Goal: Task Accomplishment & Management: Manage account settings

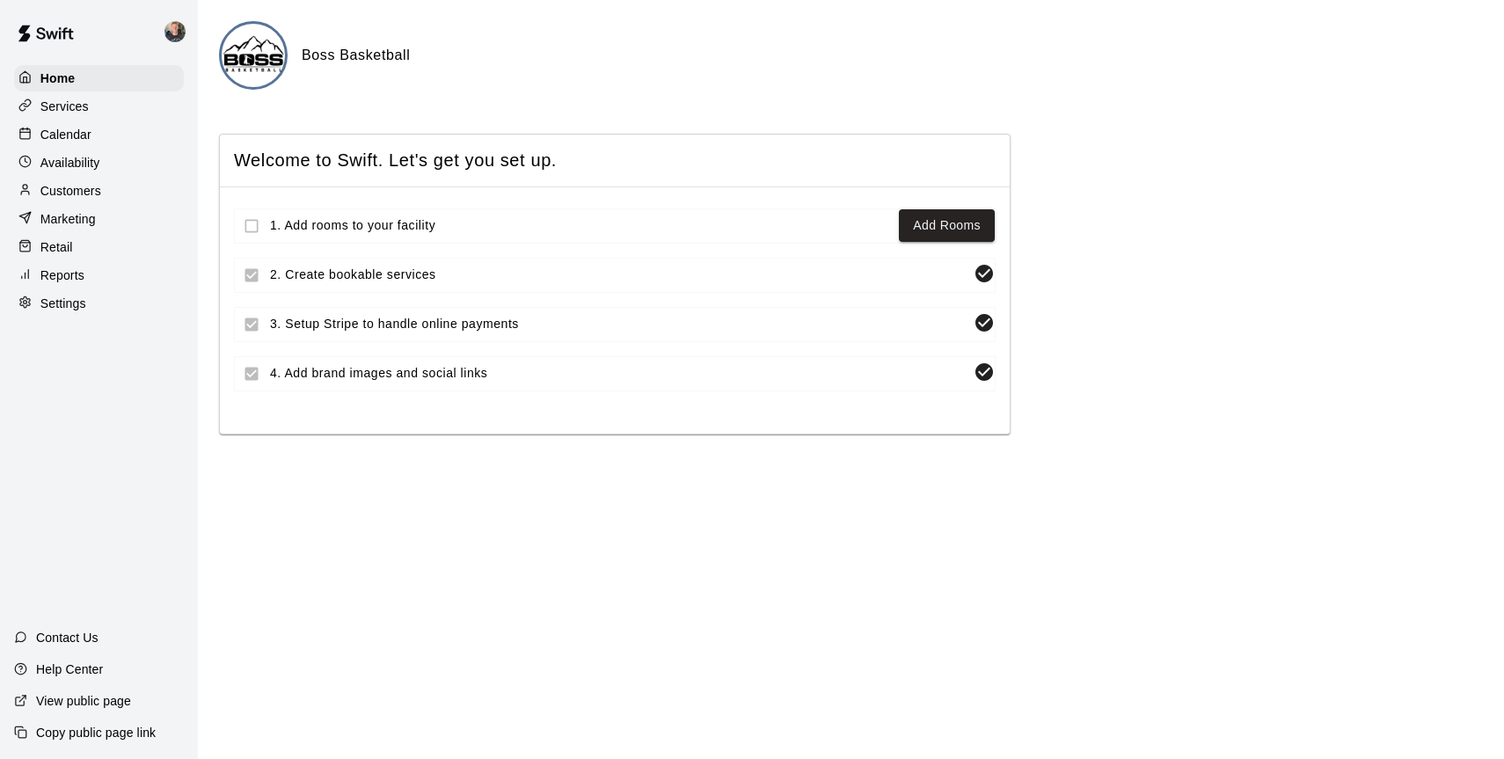
click at [72, 94] on div "Services" at bounding box center [99, 106] width 170 height 26
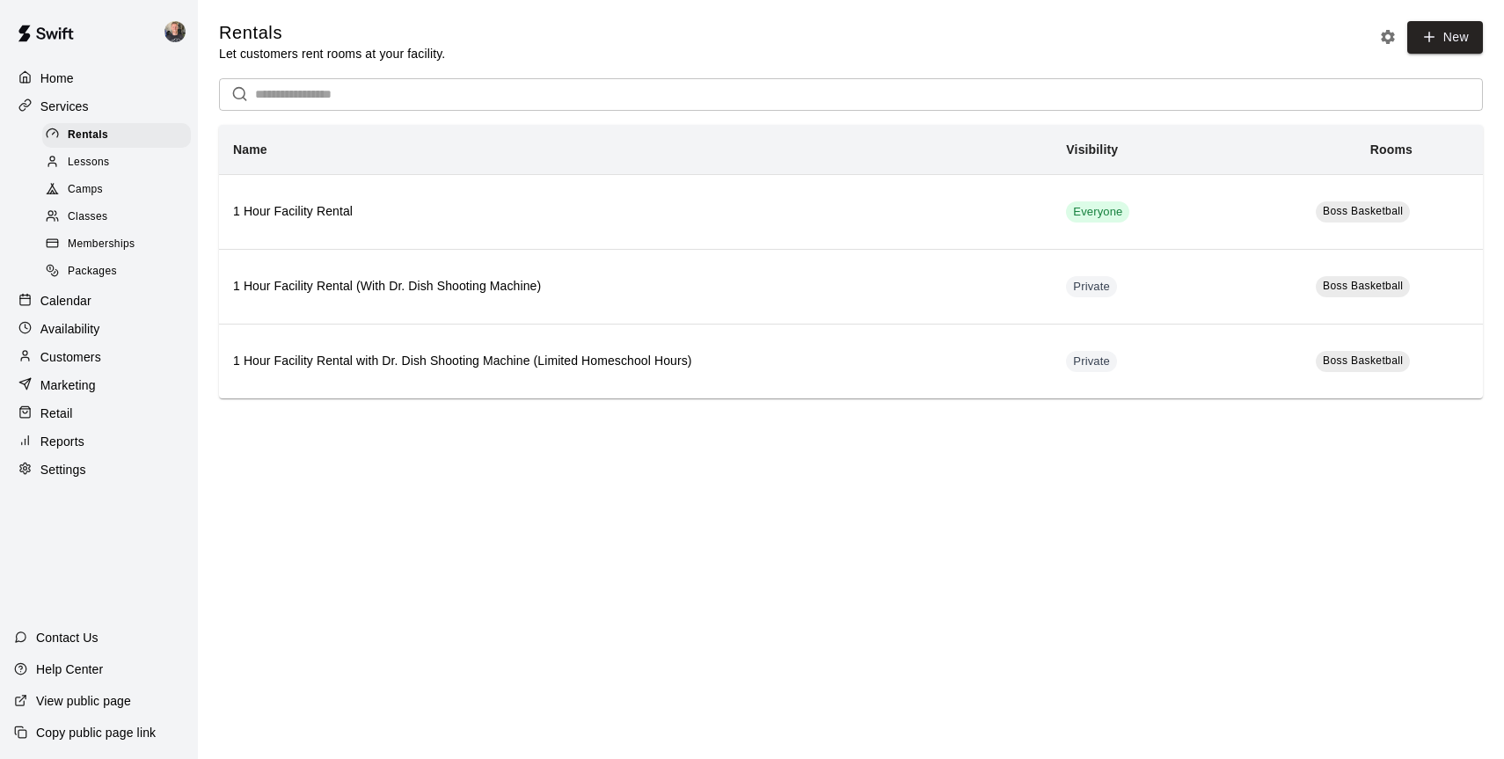
click at [77, 191] on span "Camps" at bounding box center [85, 190] width 35 height 18
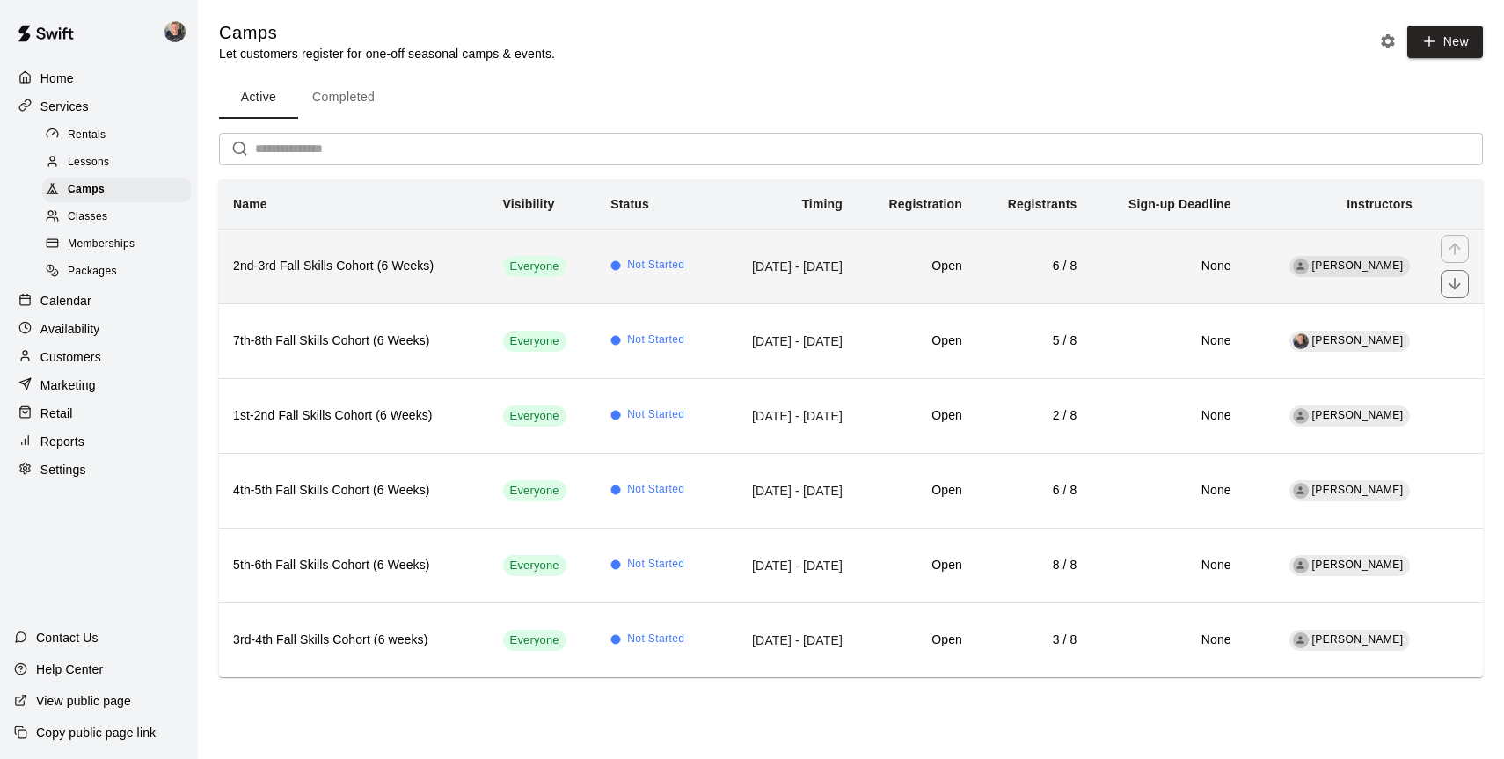
click at [489, 283] on td "Everyone" at bounding box center [543, 266] width 108 height 75
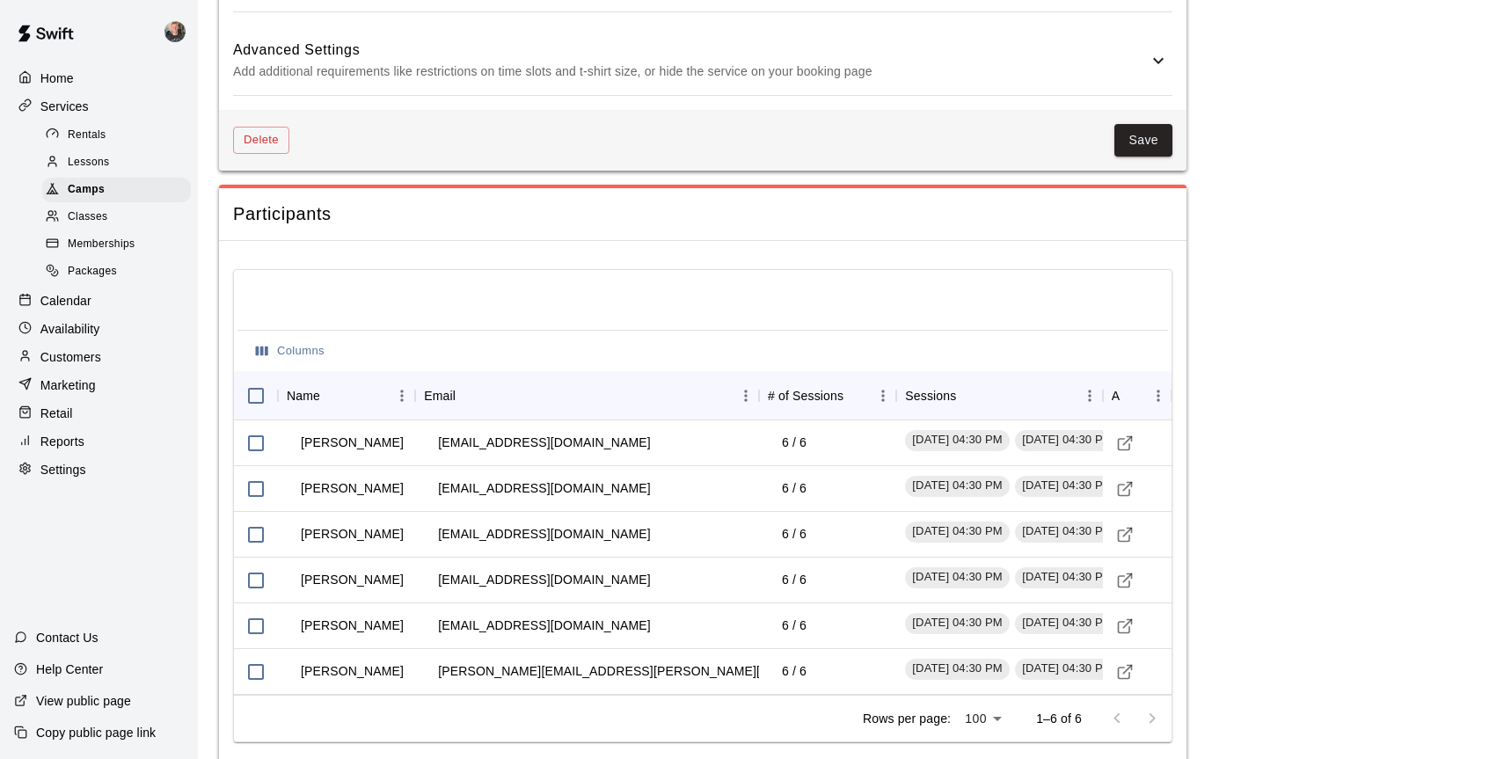
scroll to position [1570, 0]
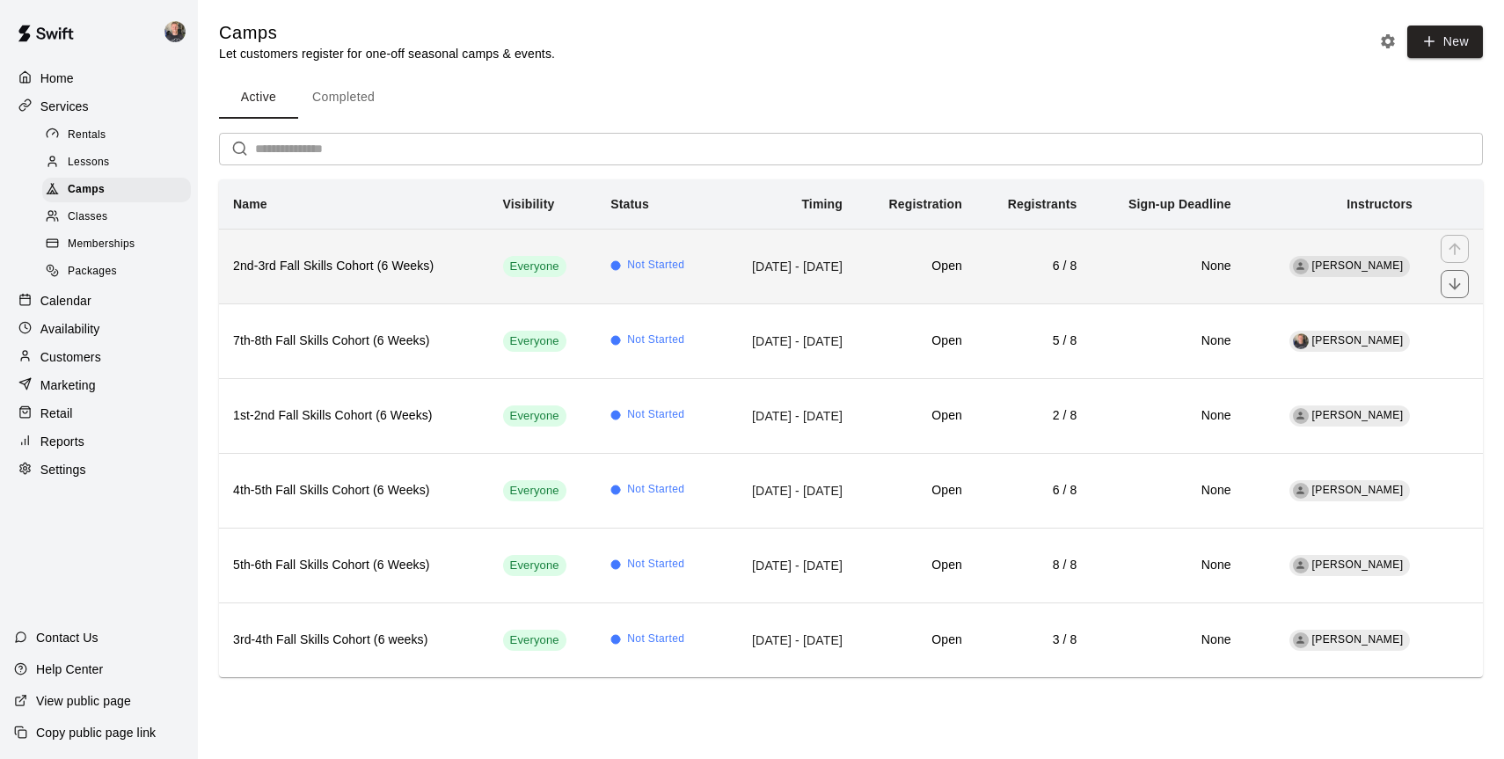
click at [413, 274] on h6 "2nd-3rd Fall Skills Cohort (6 Weeks)" at bounding box center [354, 266] width 242 height 19
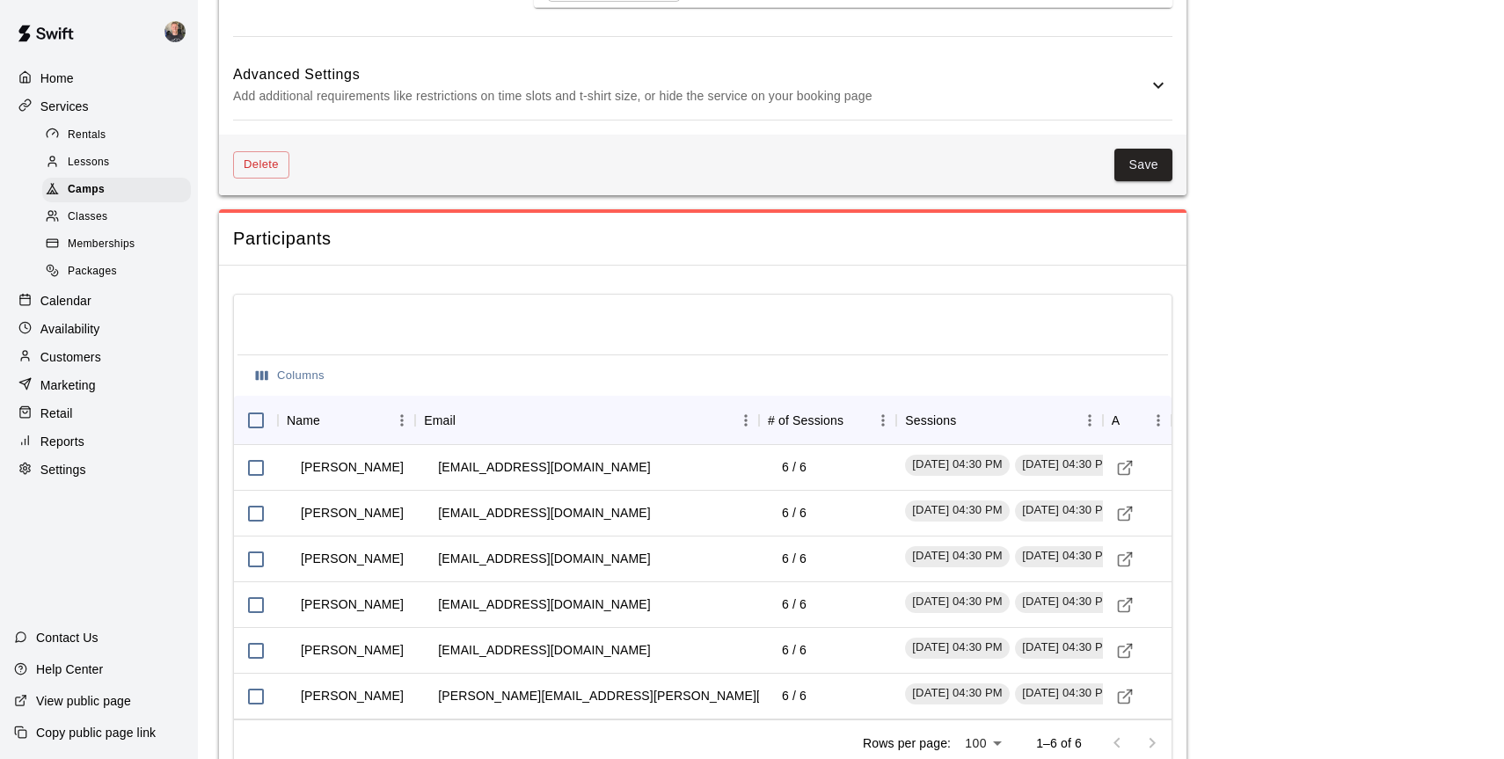
scroll to position [1570, 0]
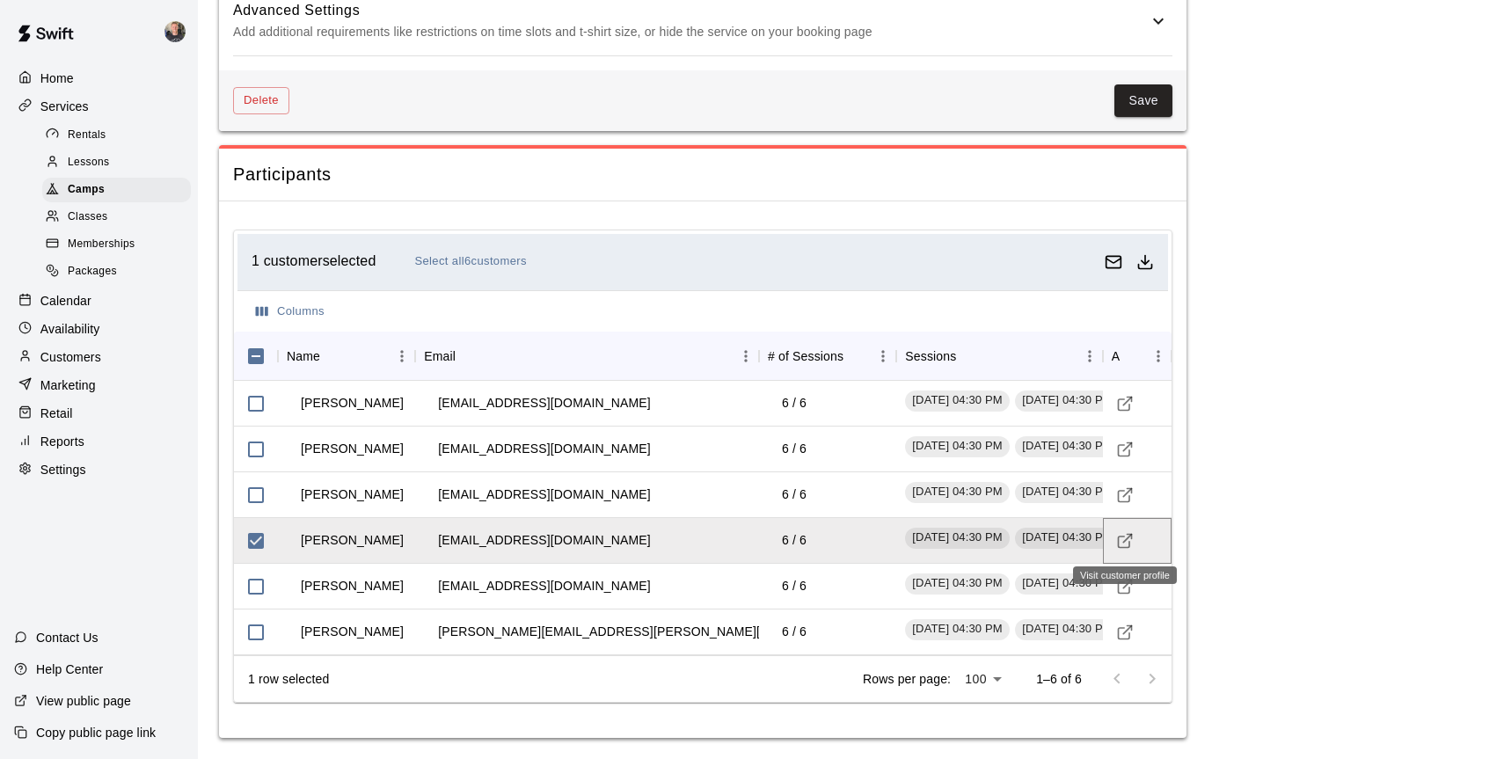
click at [1127, 540] on icon "Visit customer profile" at bounding box center [1125, 541] width 18 height 18
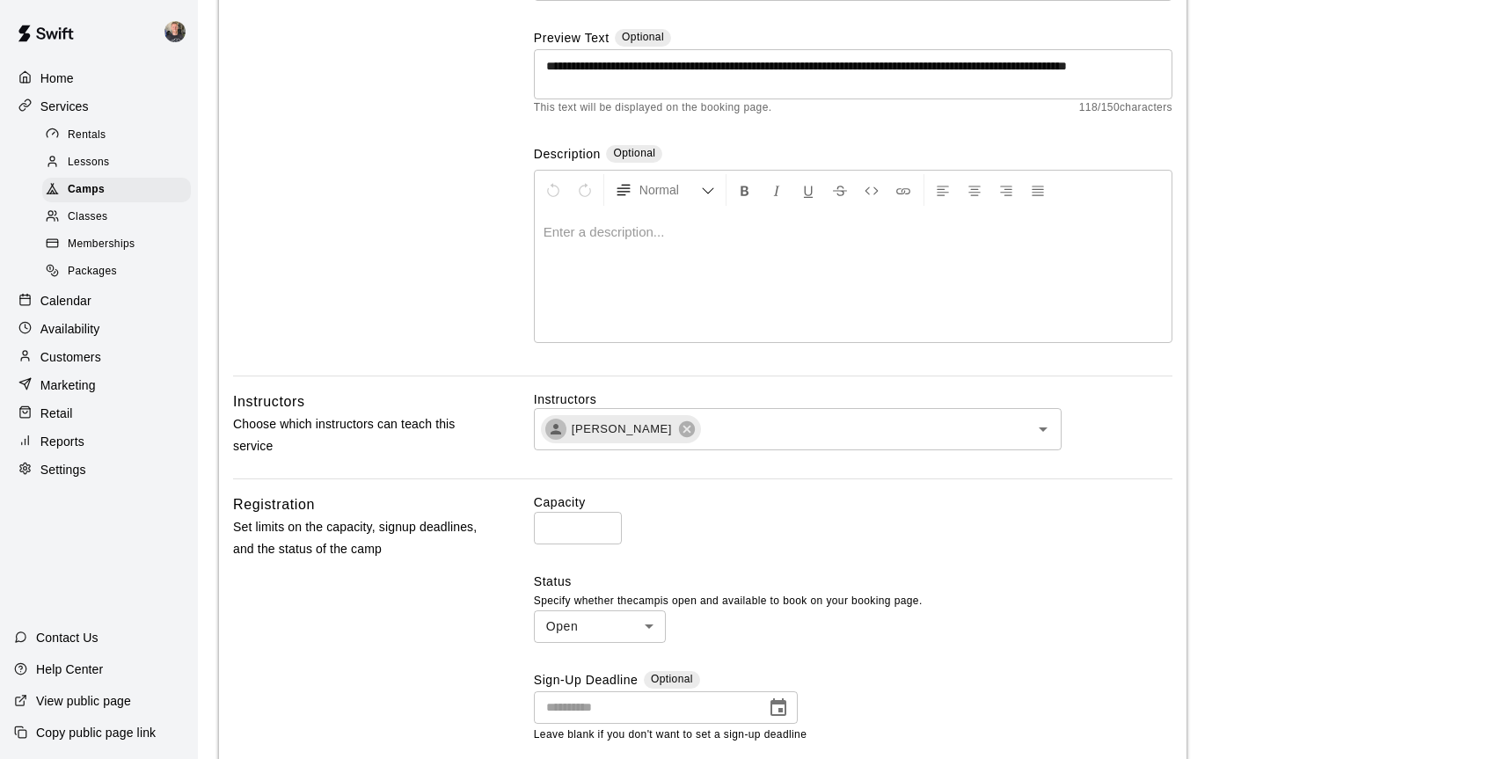
scroll to position [0, 0]
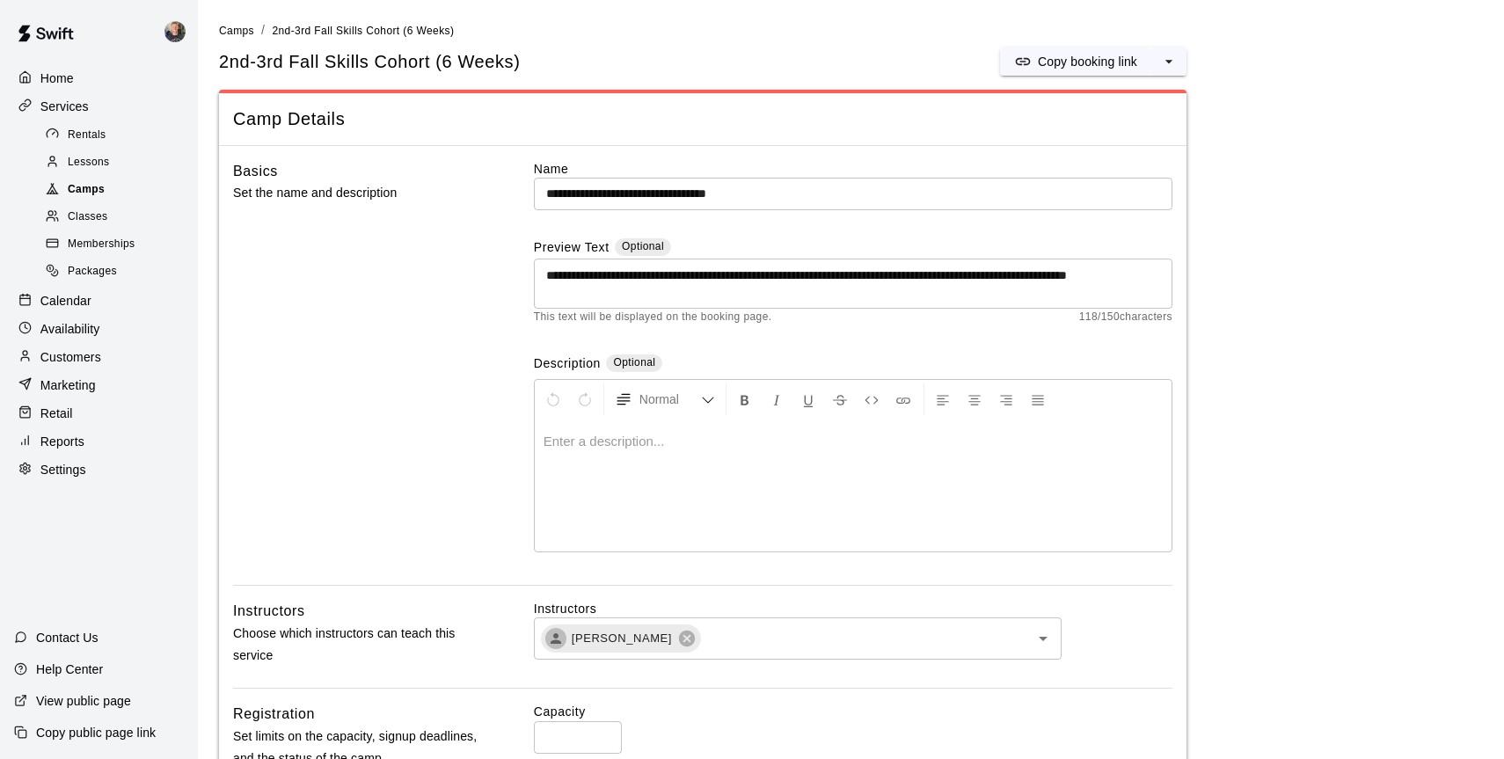
click at [85, 187] on span "Camps" at bounding box center [86, 190] width 37 height 18
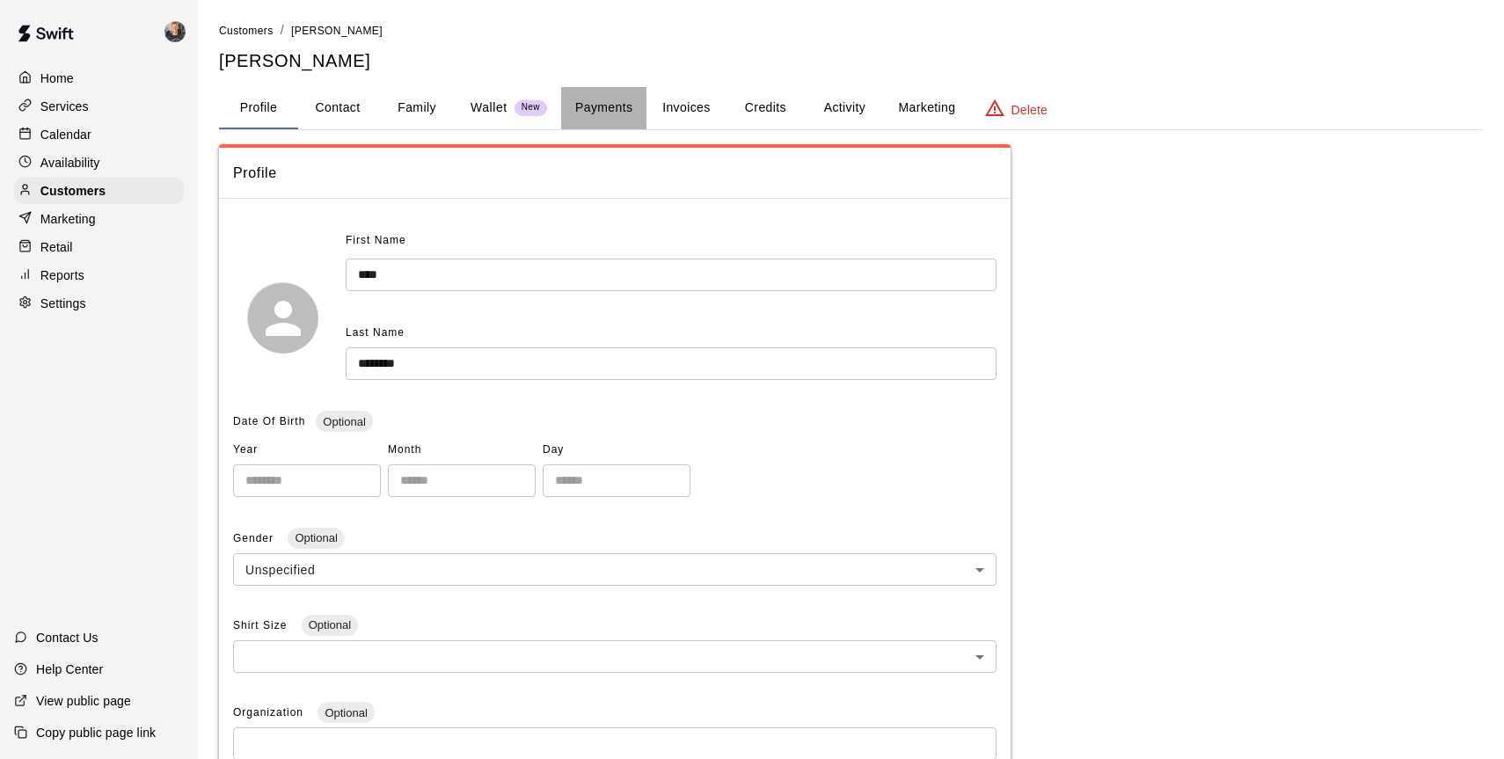
click at [611, 107] on button "Payments" at bounding box center [603, 108] width 85 height 42
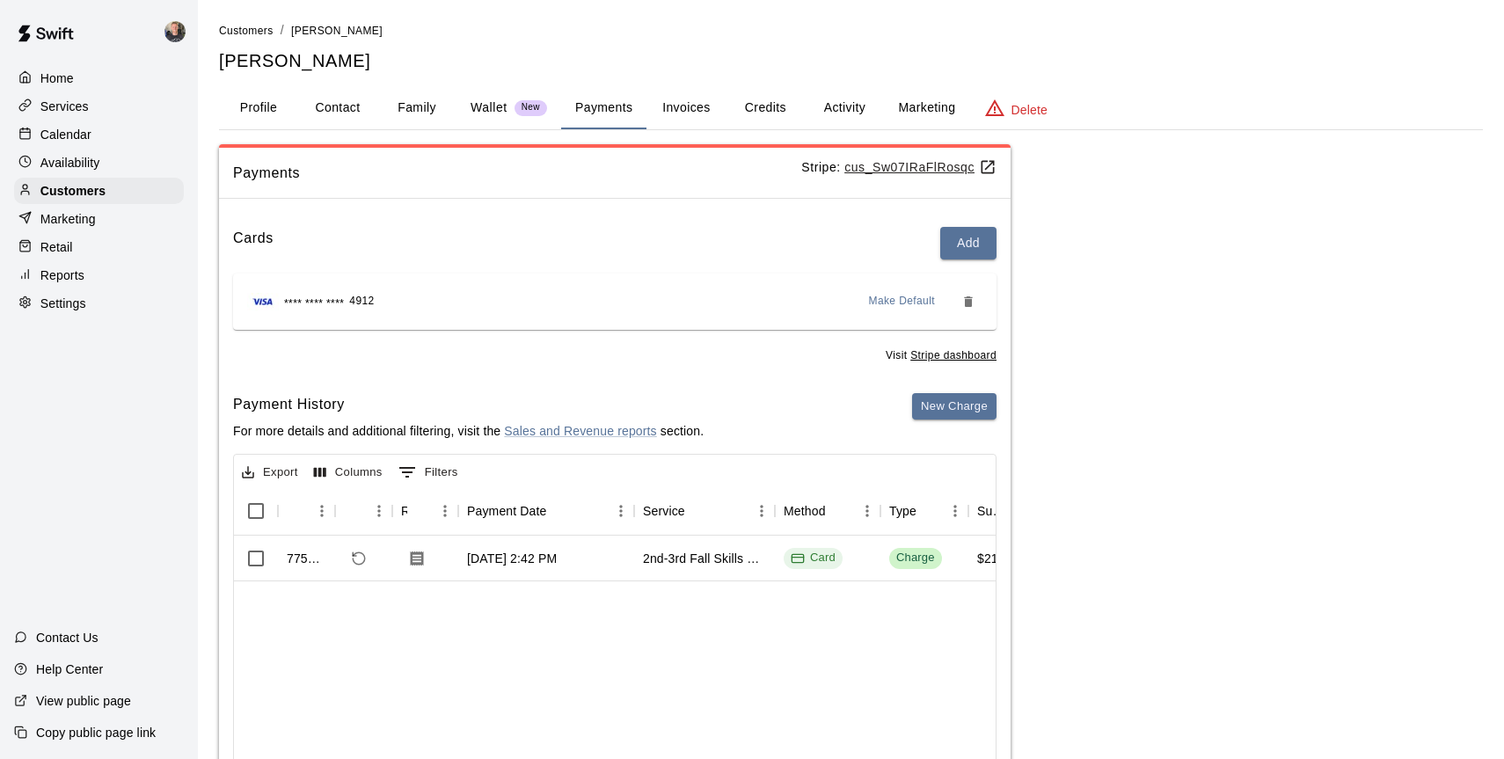
click at [830, 108] on button "Activity" at bounding box center [844, 108] width 79 height 42
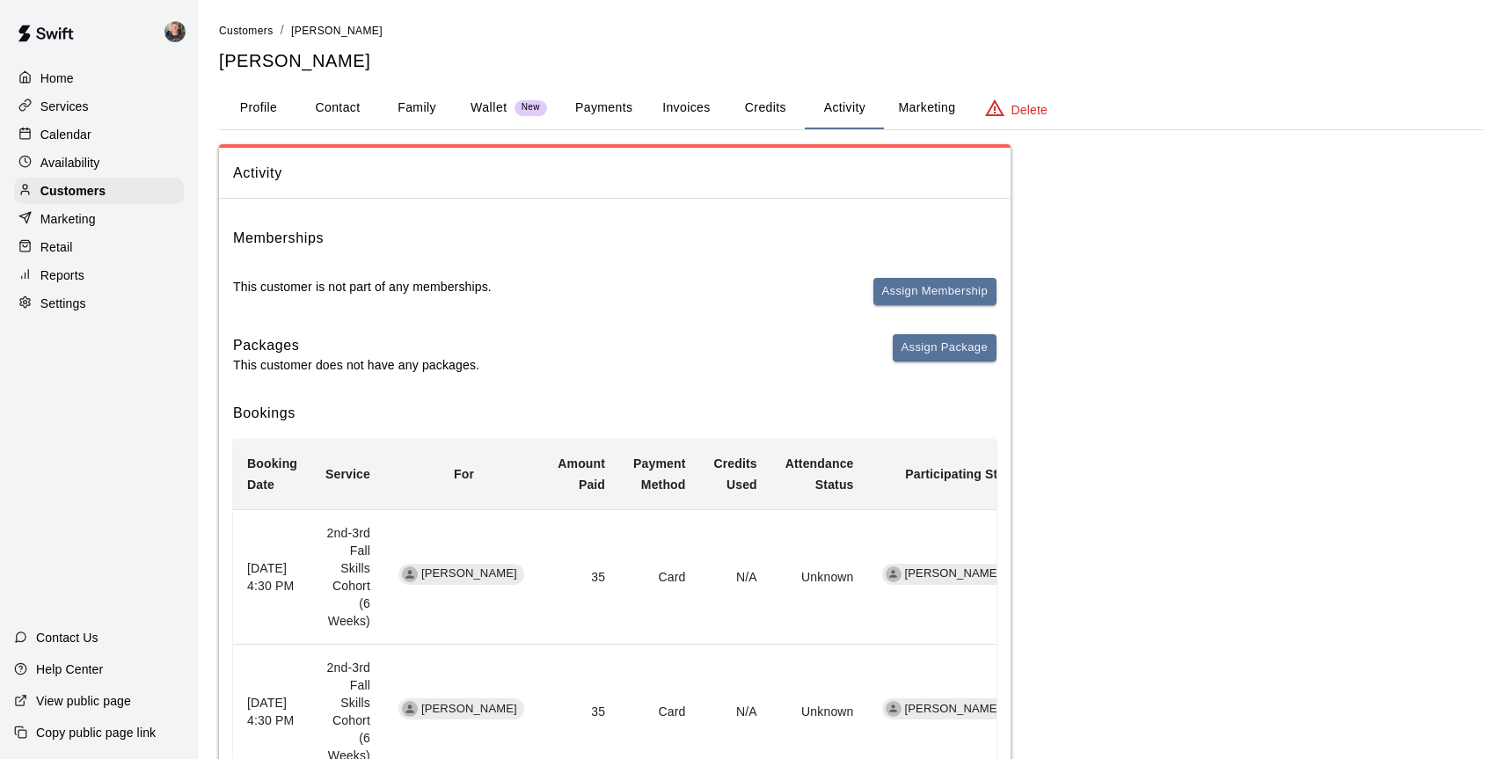
click at [84, 128] on p "Calendar" at bounding box center [65, 135] width 51 height 18
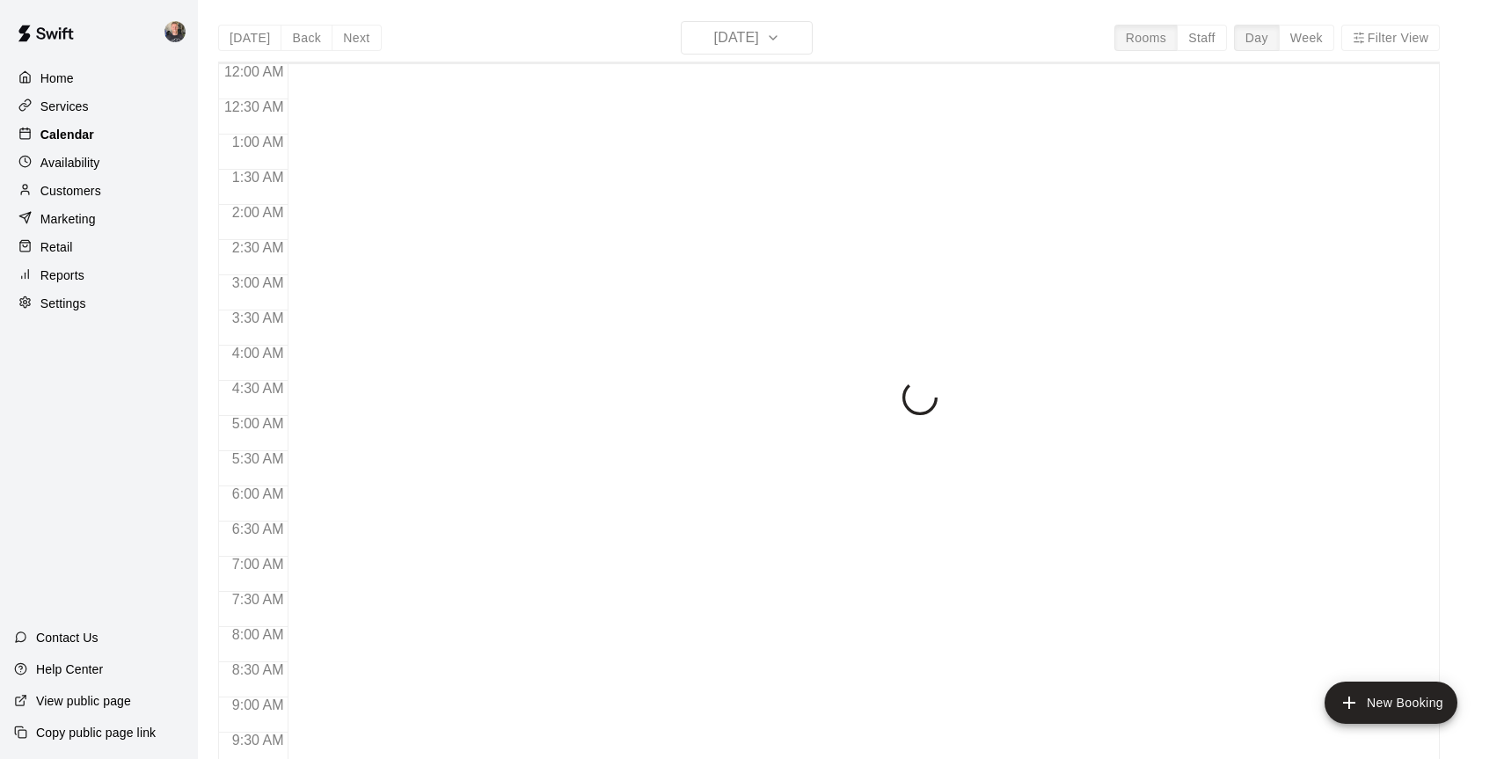
scroll to position [639, 0]
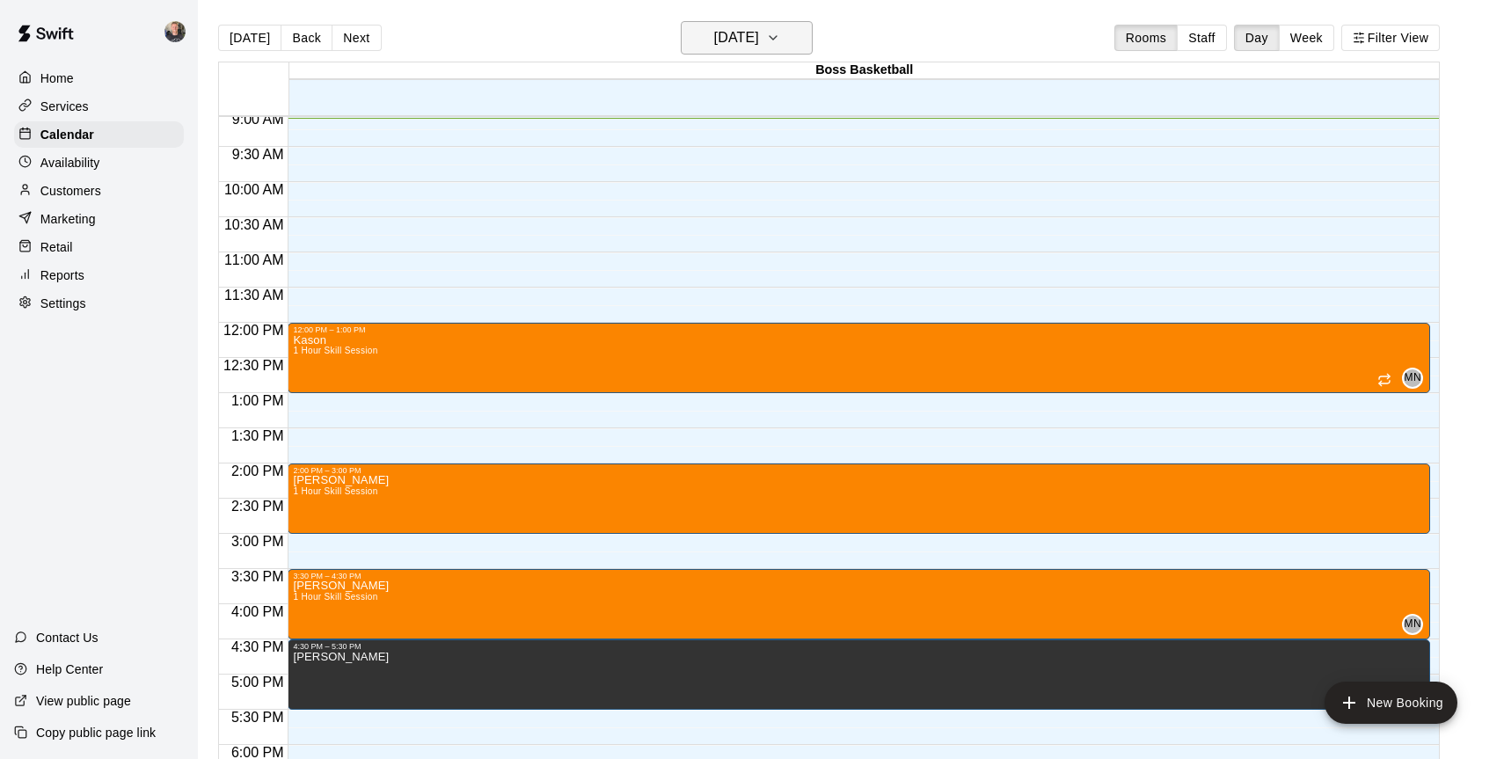
click at [759, 32] on h6 "[DATE]" at bounding box center [736, 38] width 45 height 25
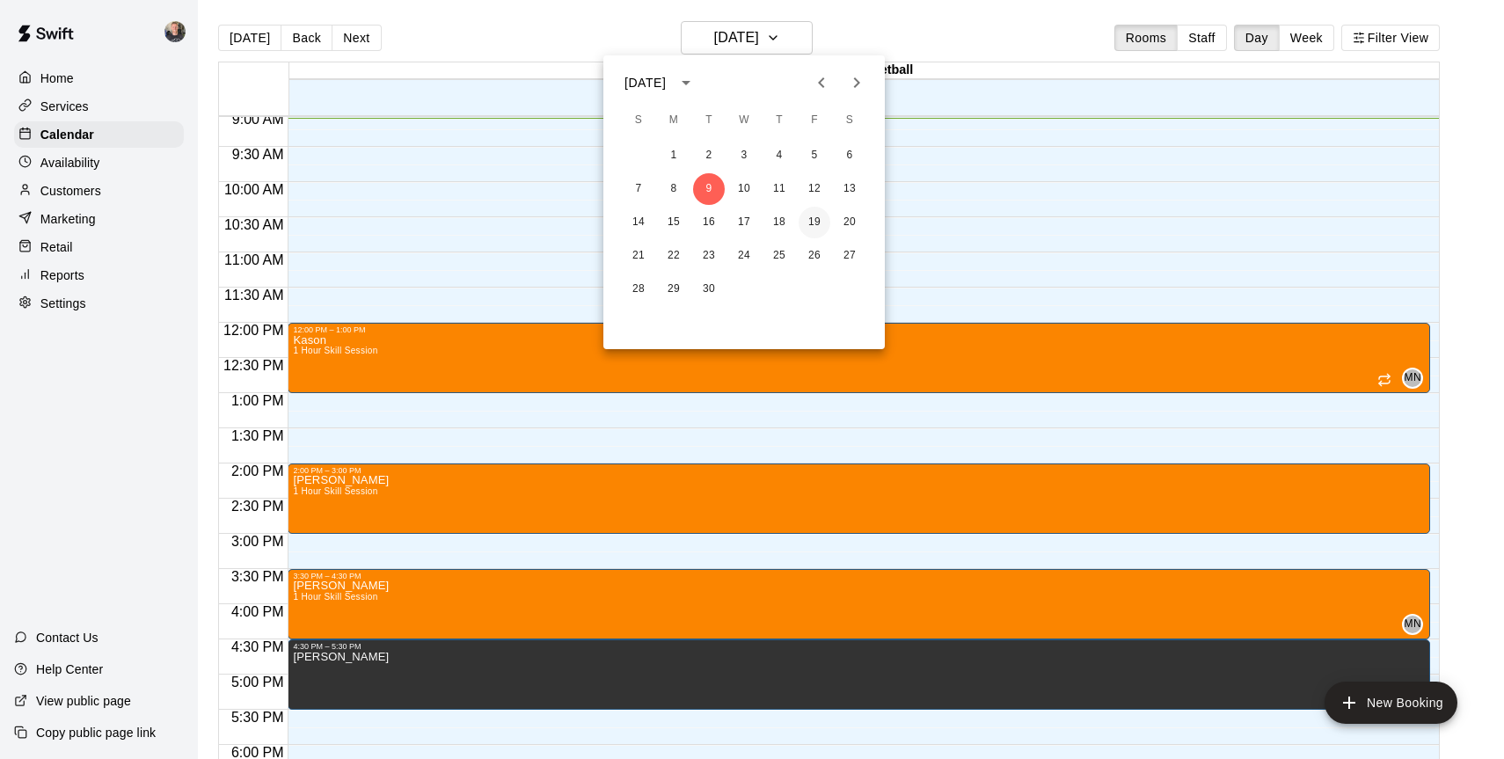
click at [816, 219] on button "19" at bounding box center [815, 223] width 32 height 32
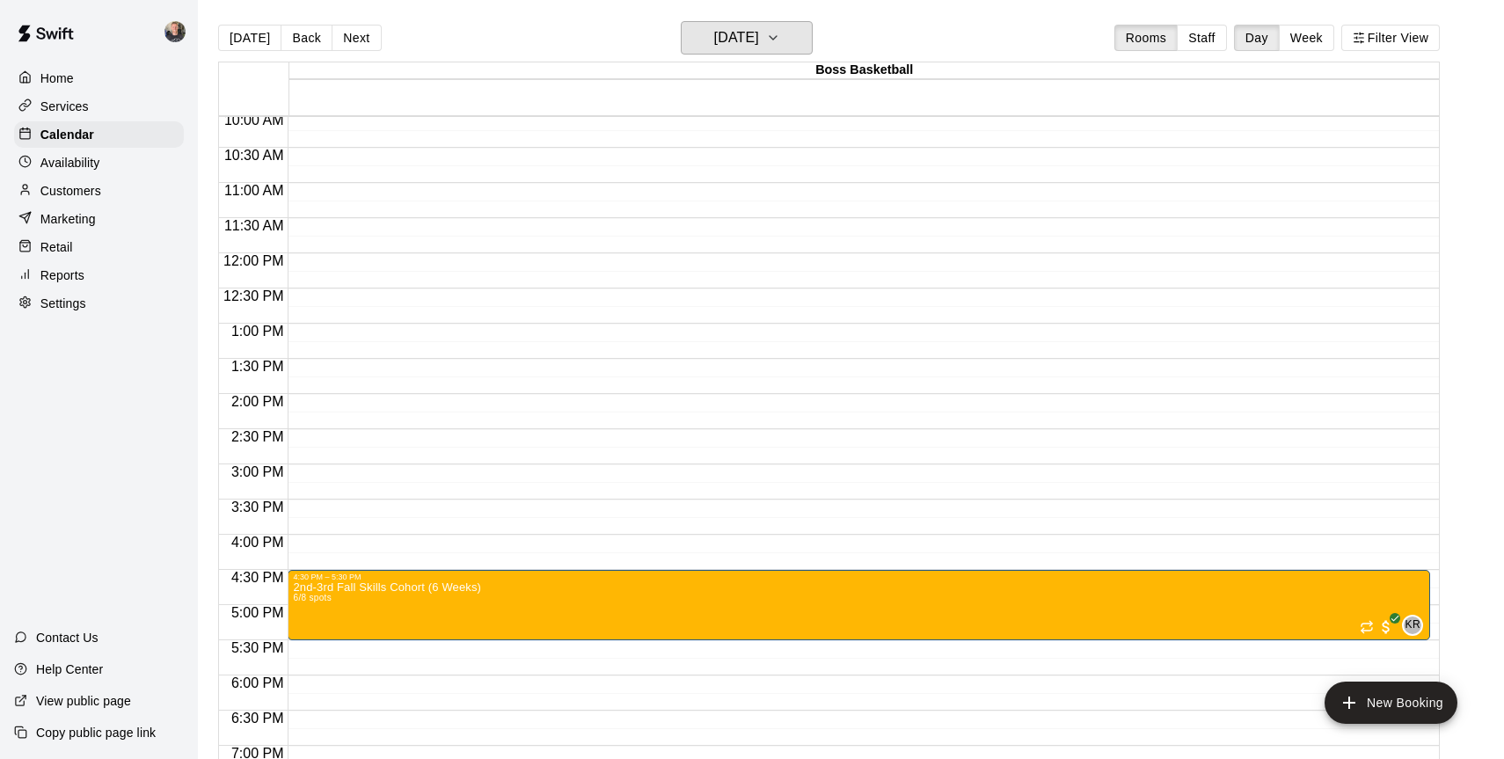
scroll to position [710, 0]
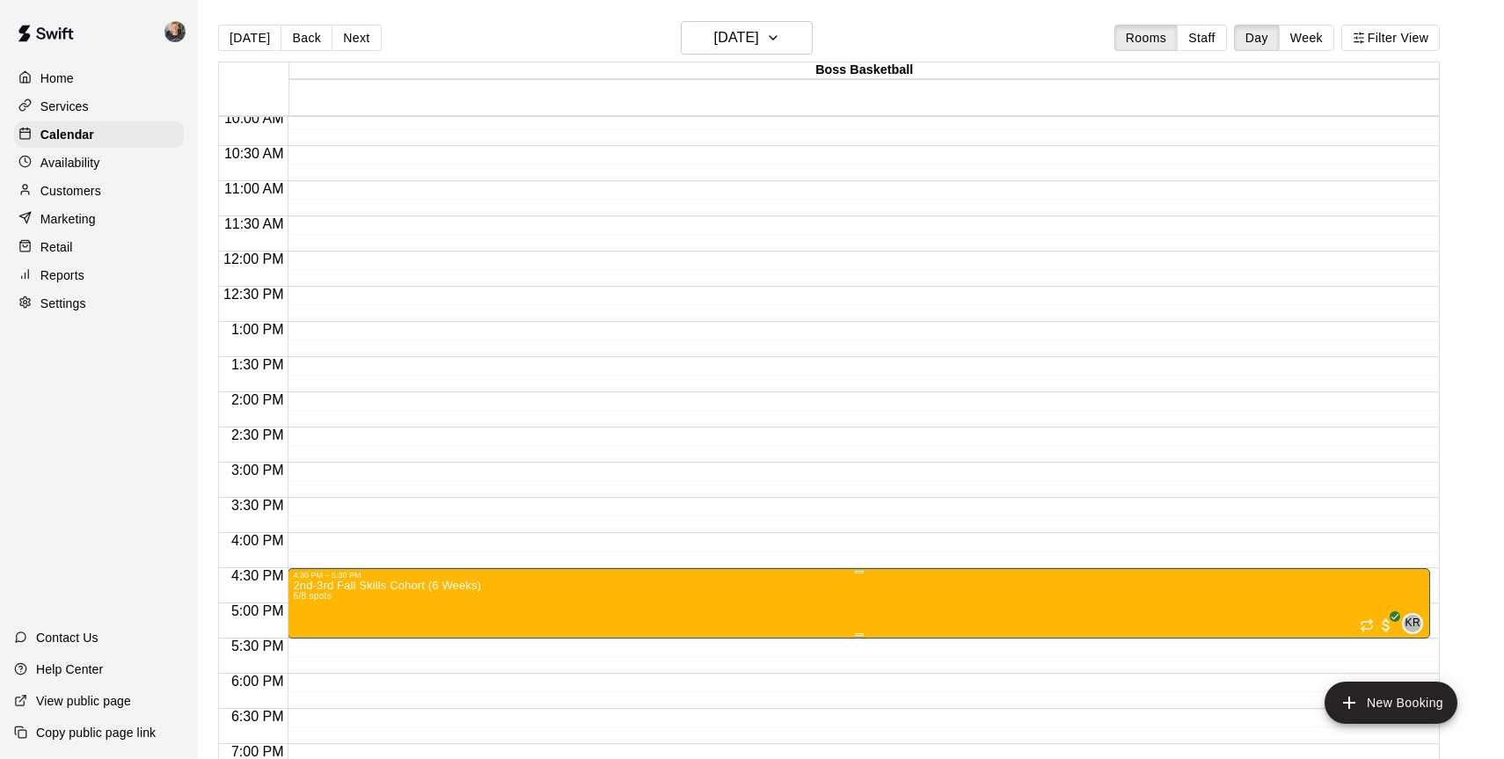
click at [311, 640] on img "edit" at bounding box center [312, 640] width 20 height 20
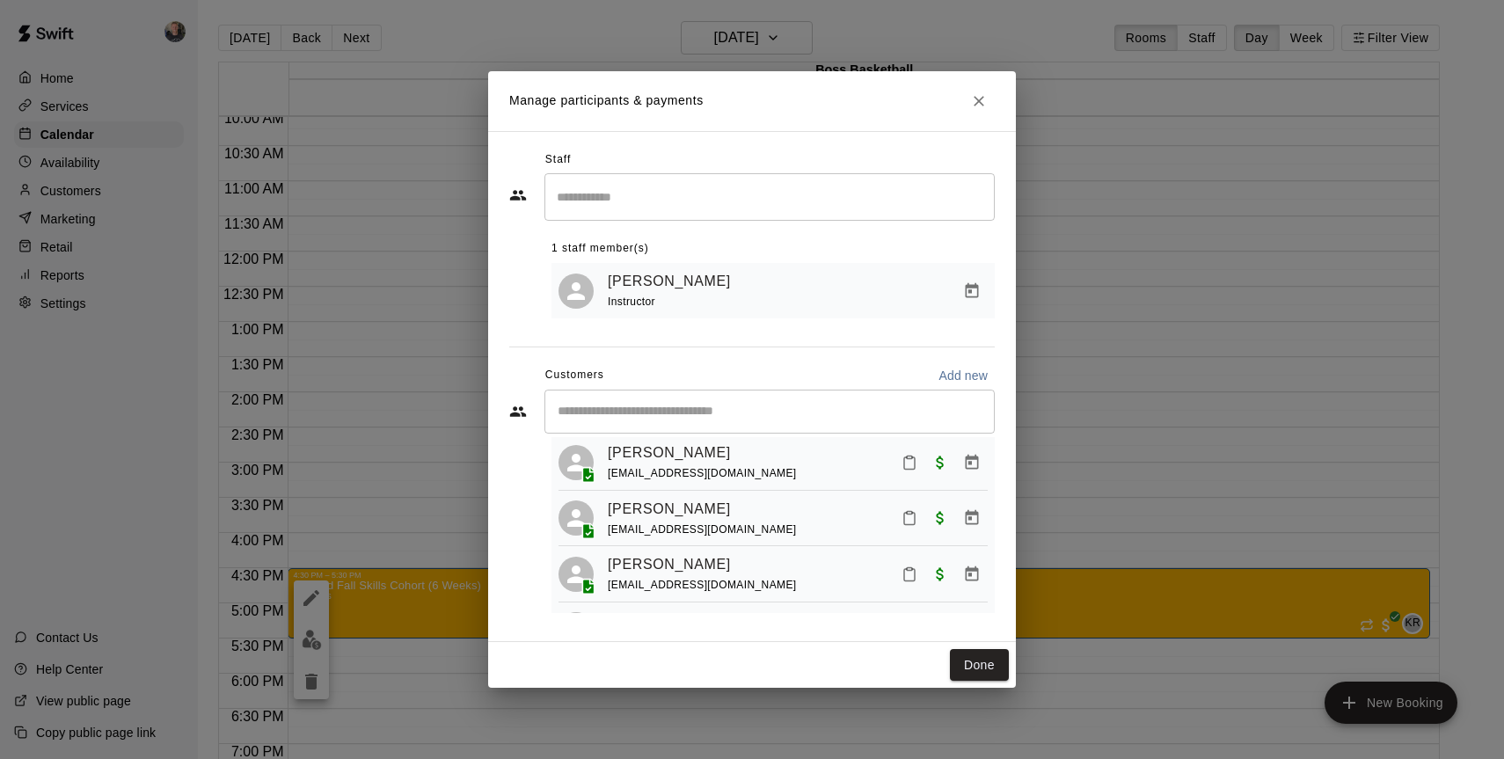
scroll to position [168, 0]
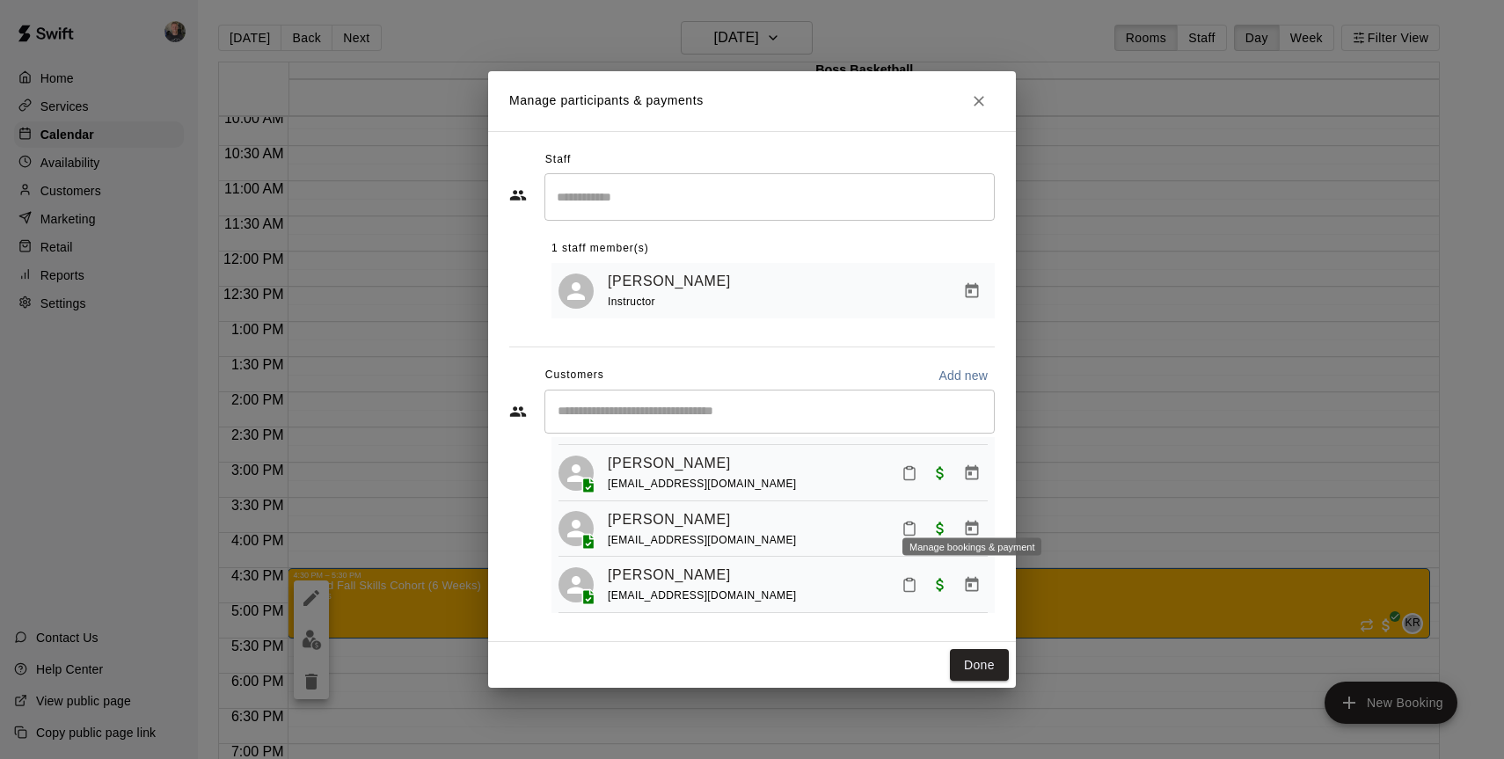
click at [970, 521] on icon "Manage bookings & payment" at bounding box center [972, 528] width 13 height 15
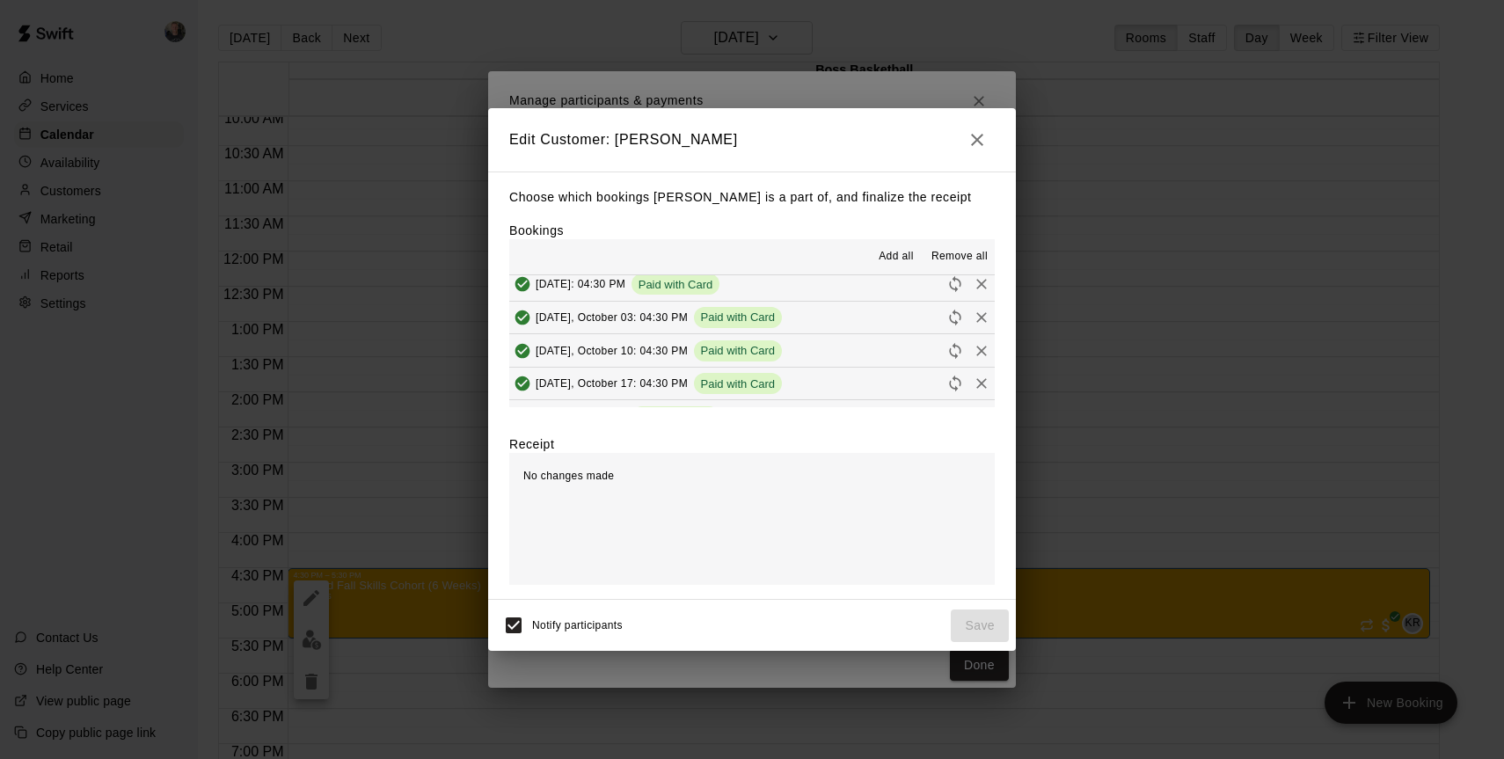
scroll to position [42, 0]
click at [801, 399] on button "[DATE]: 04:30 PM Paid with Card" at bounding box center [752, 415] width 486 height 33
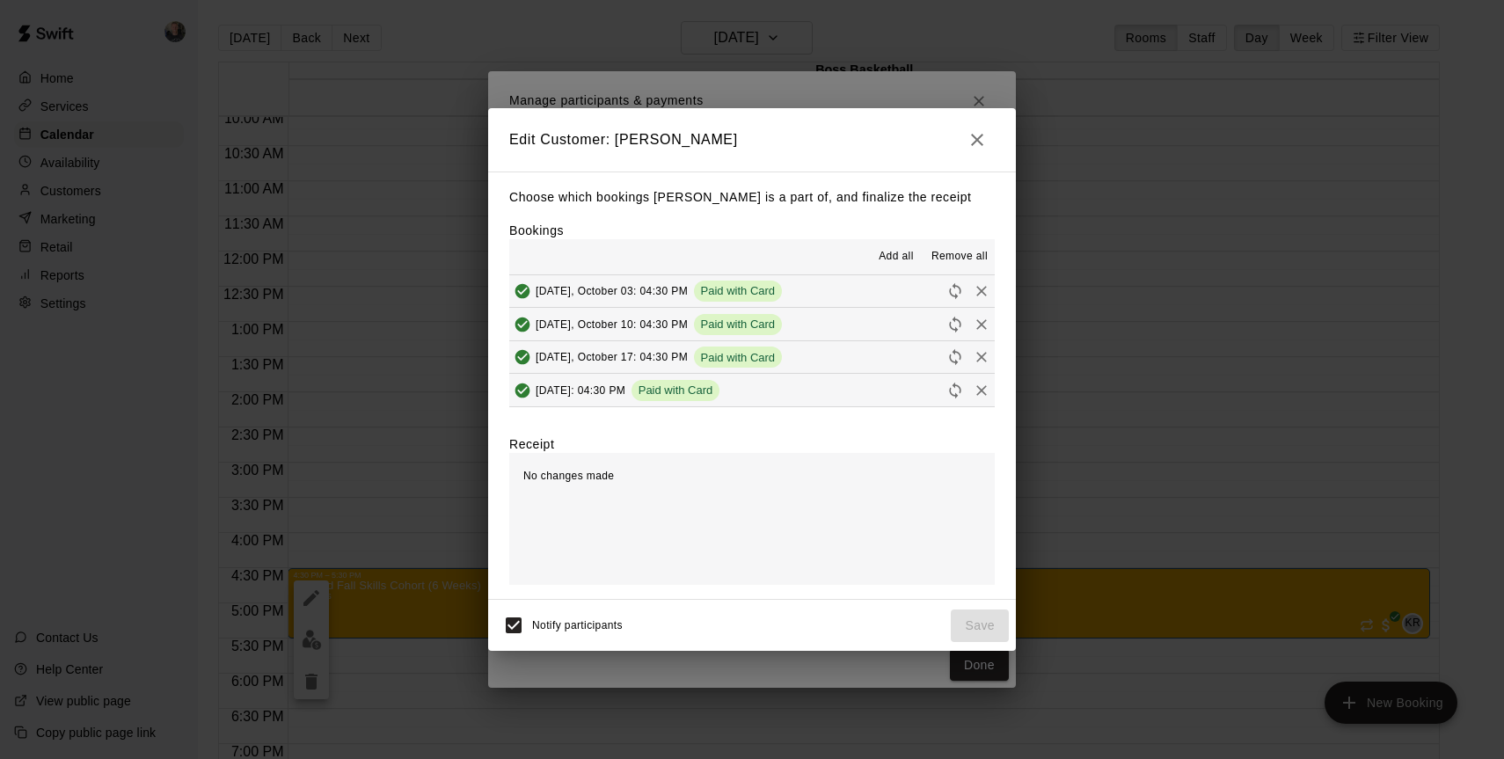
scroll to position [0, 0]
click at [949, 259] on span "Remove all" at bounding box center [960, 257] width 56 height 18
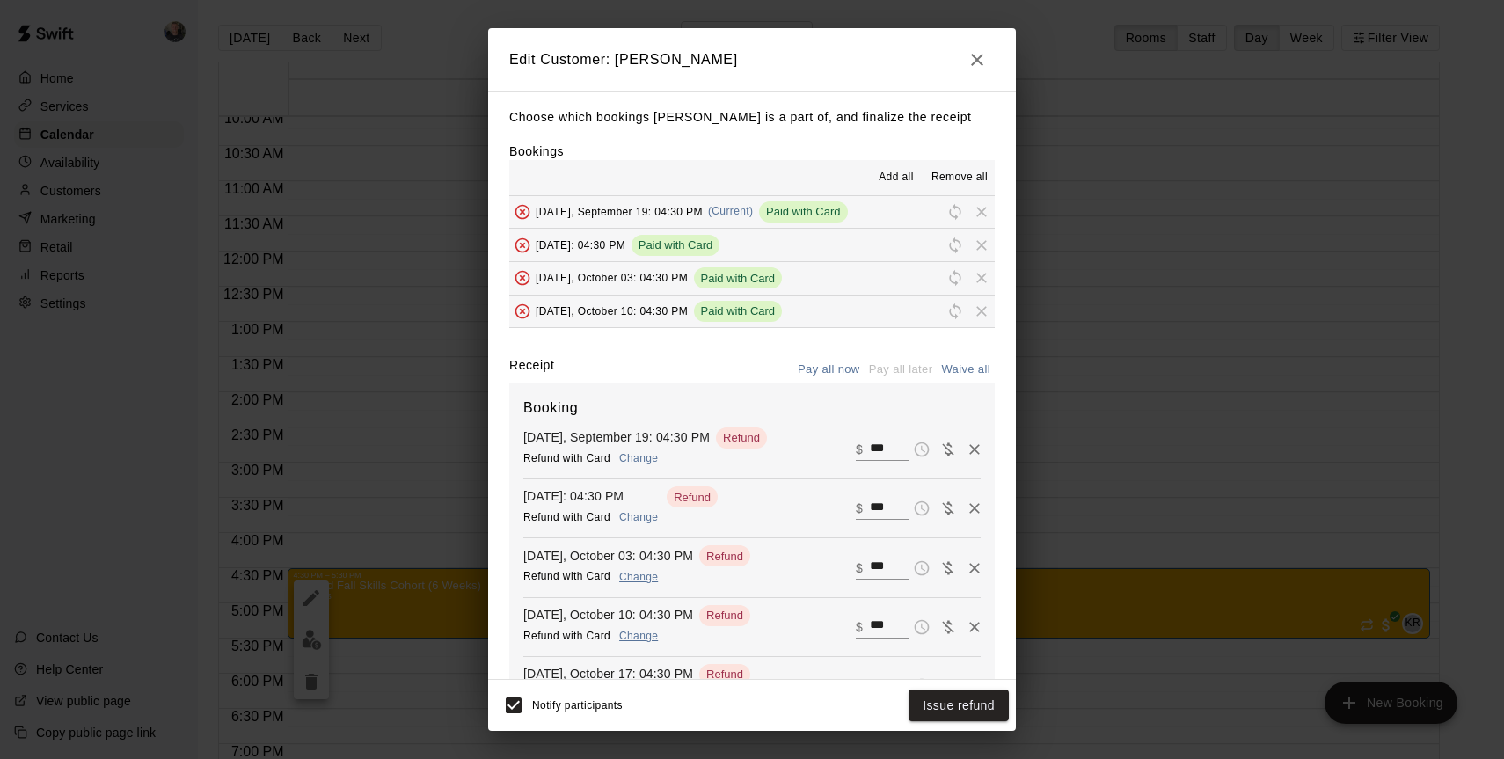
click at [962, 370] on button "Waive all" at bounding box center [966, 369] width 58 height 27
type input "*"
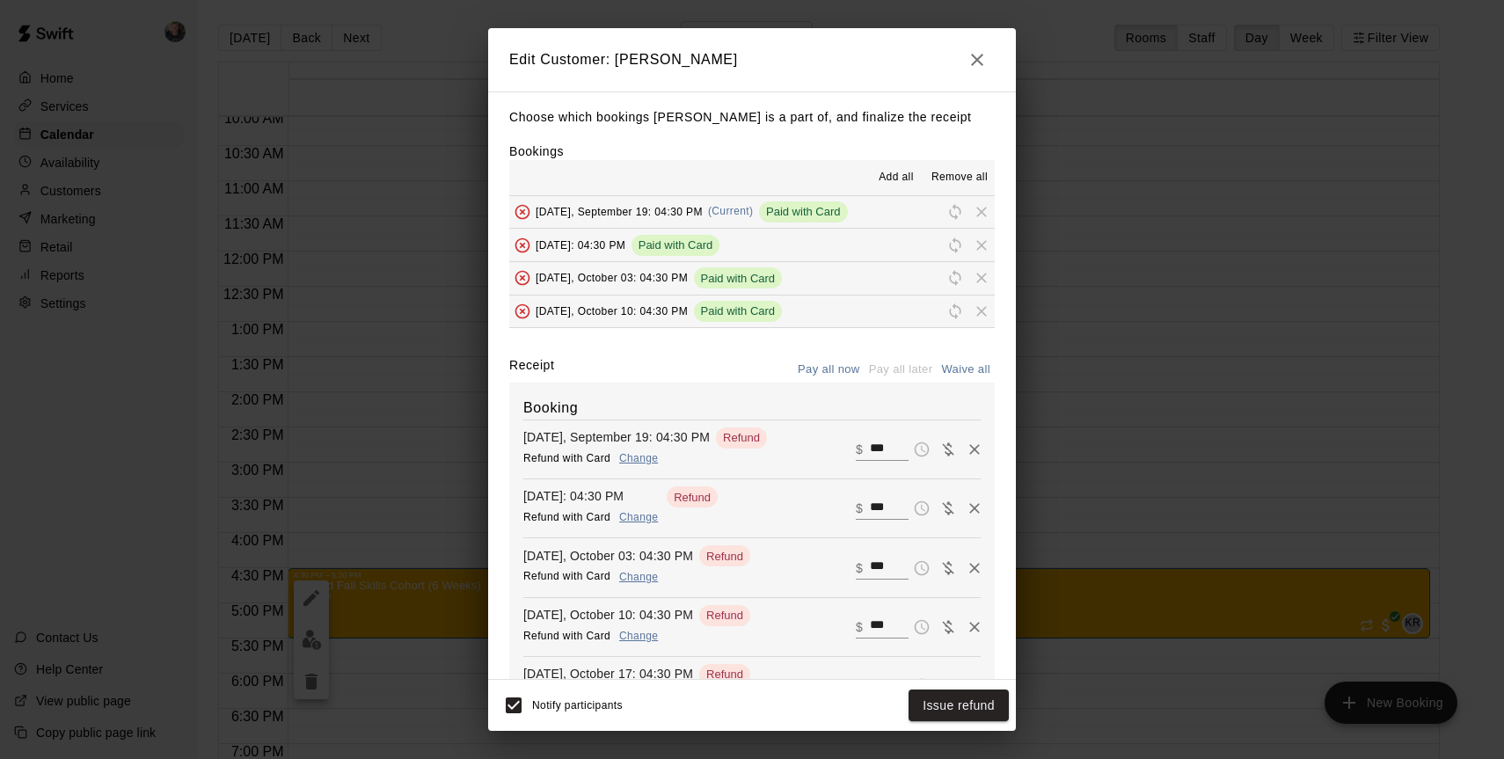
type input "*"
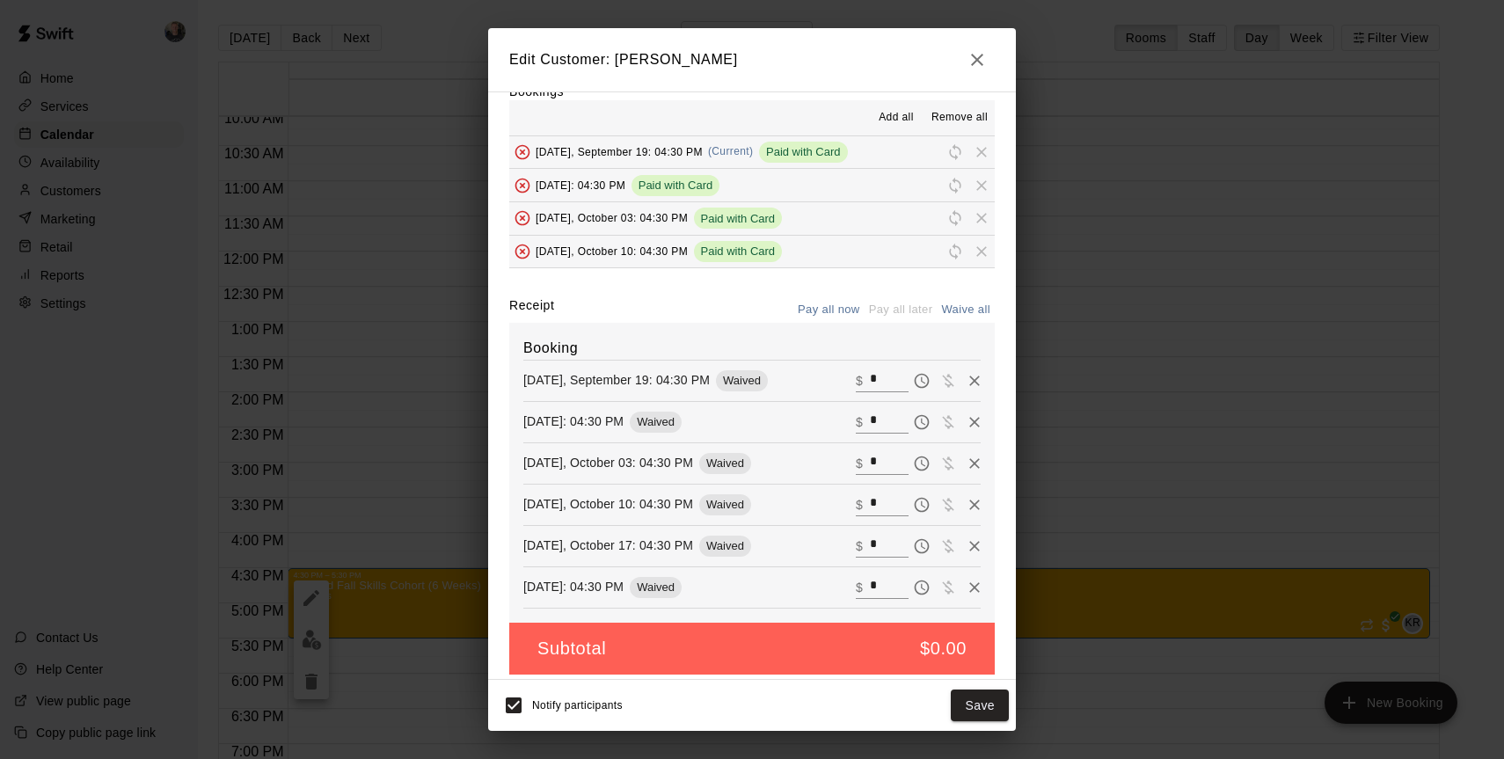
scroll to position [70, 0]
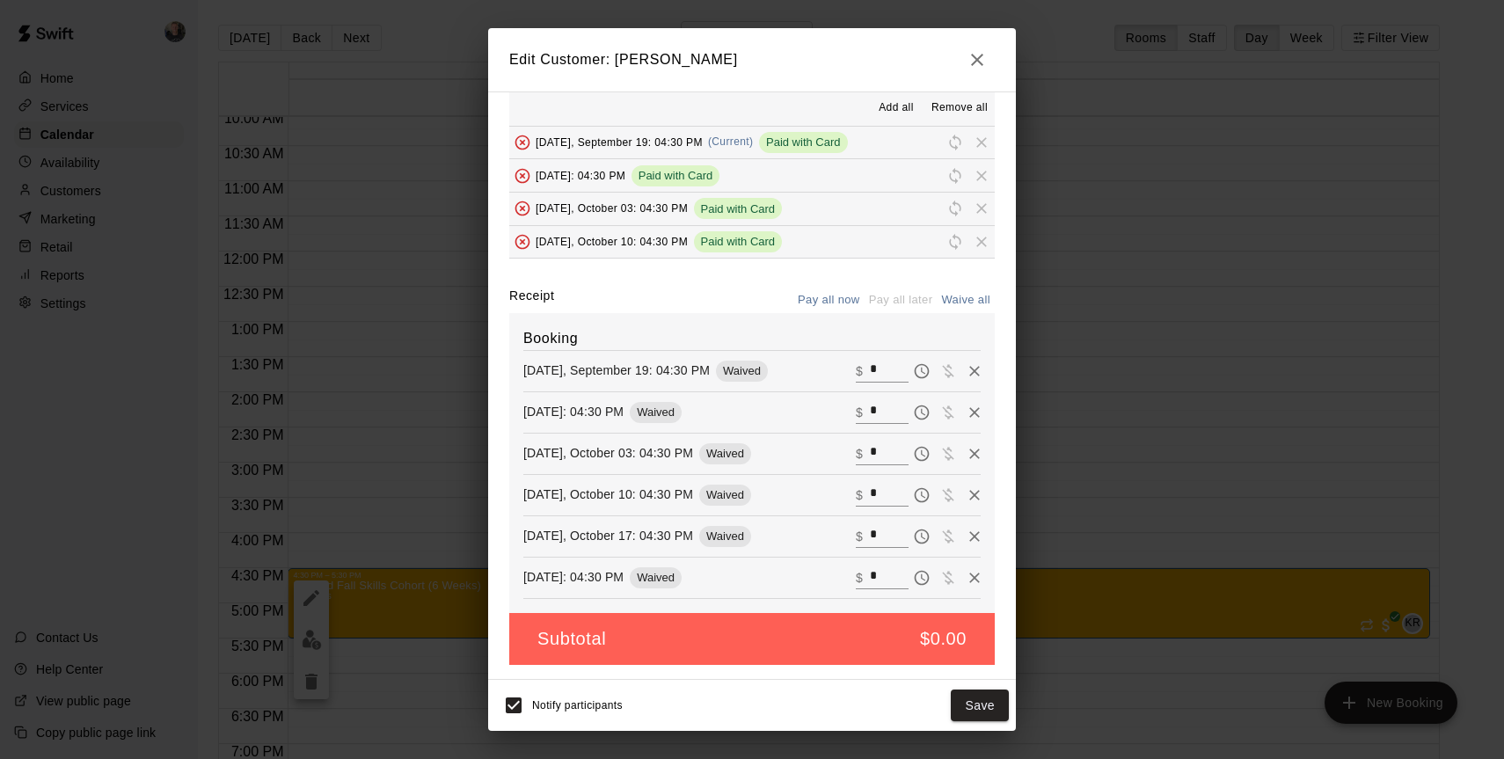
click at [979, 56] on icon "button" at bounding box center [977, 60] width 12 height 12
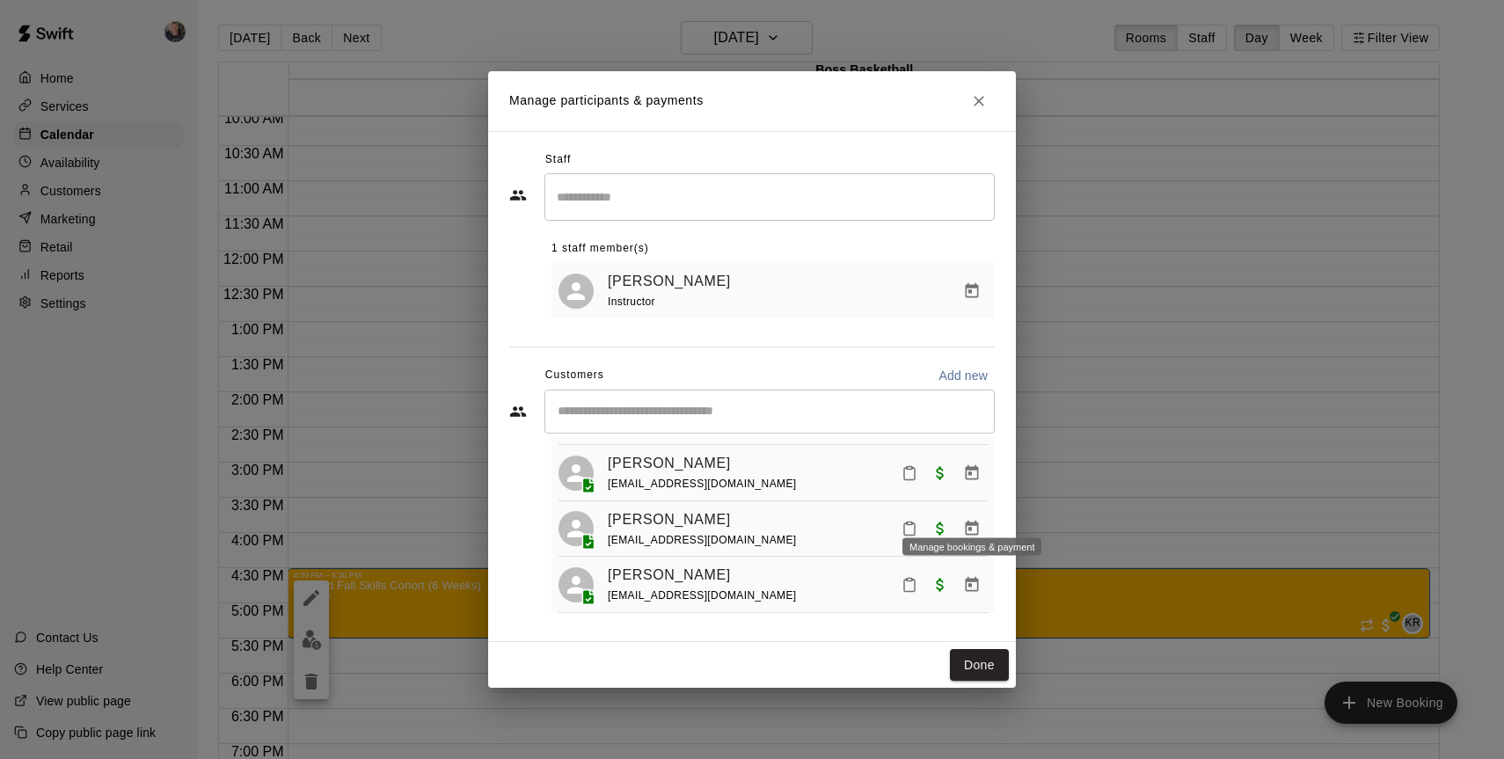
click at [969, 520] on icon "Manage bookings & payment" at bounding box center [972, 529] width 18 height 18
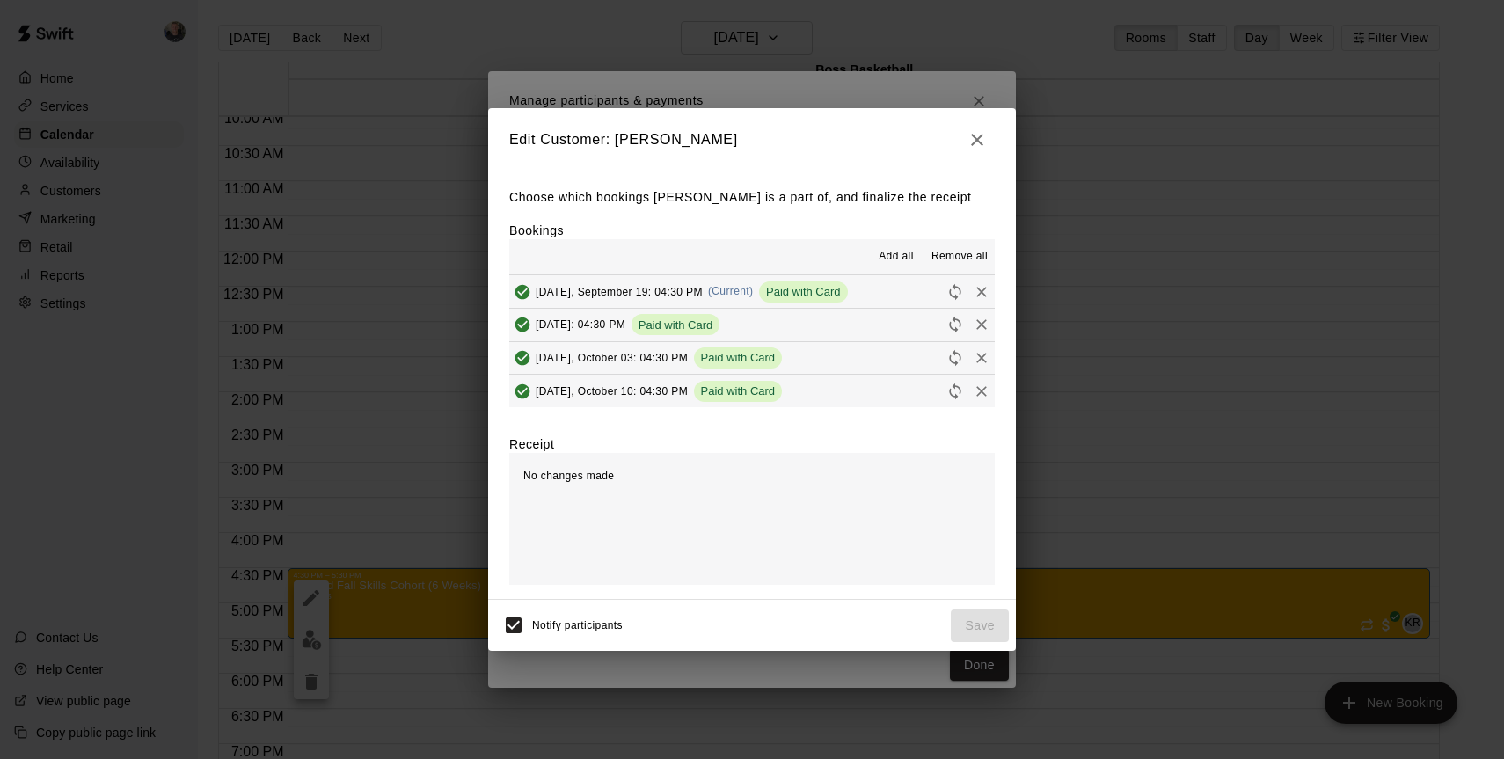
click at [898, 256] on span "Add all" at bounding box center [896, 257] width 35 height 18
click at [952, 258] on span "Remove all" at bounding box center [960, 257] width 56 height 18
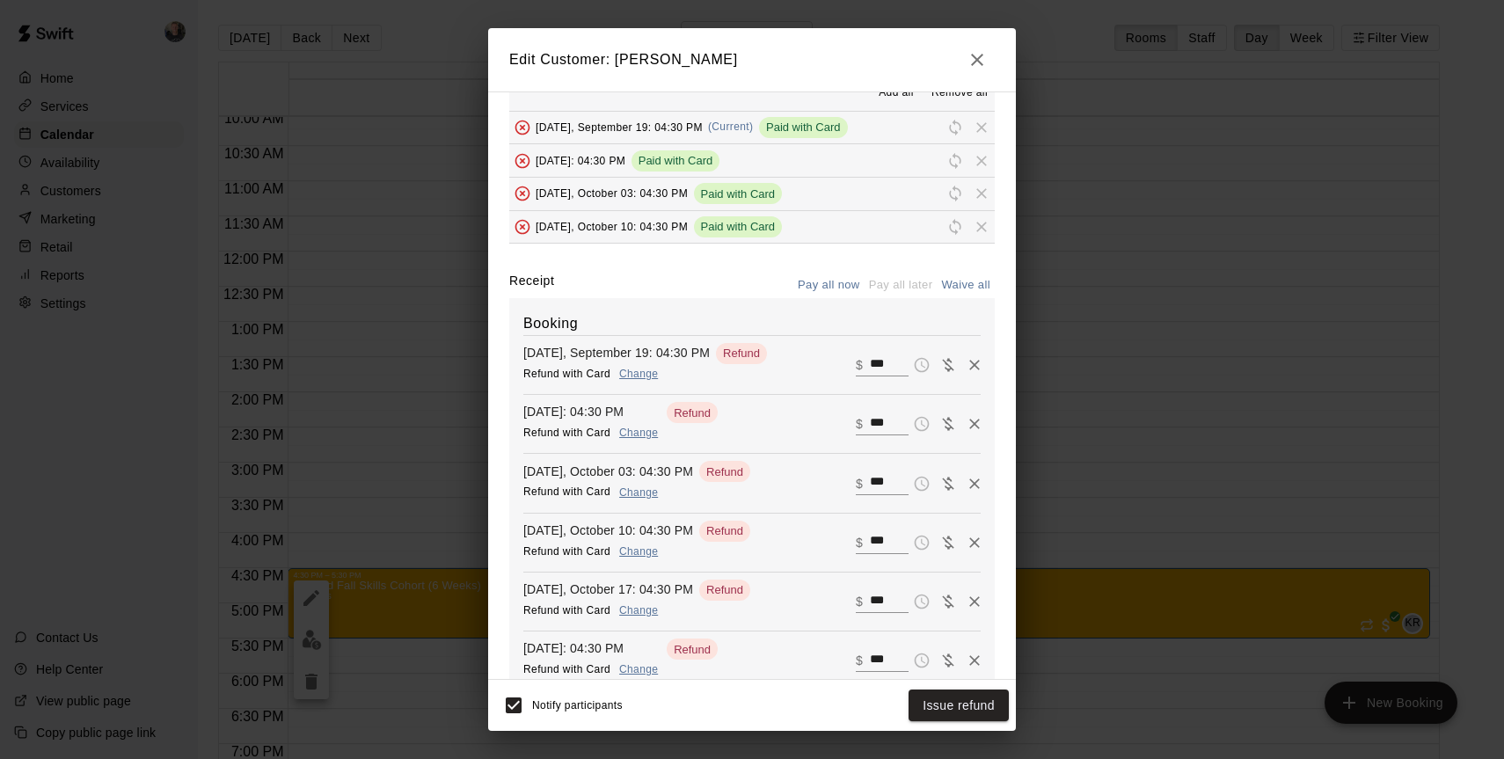
scroll to position [176, 0]
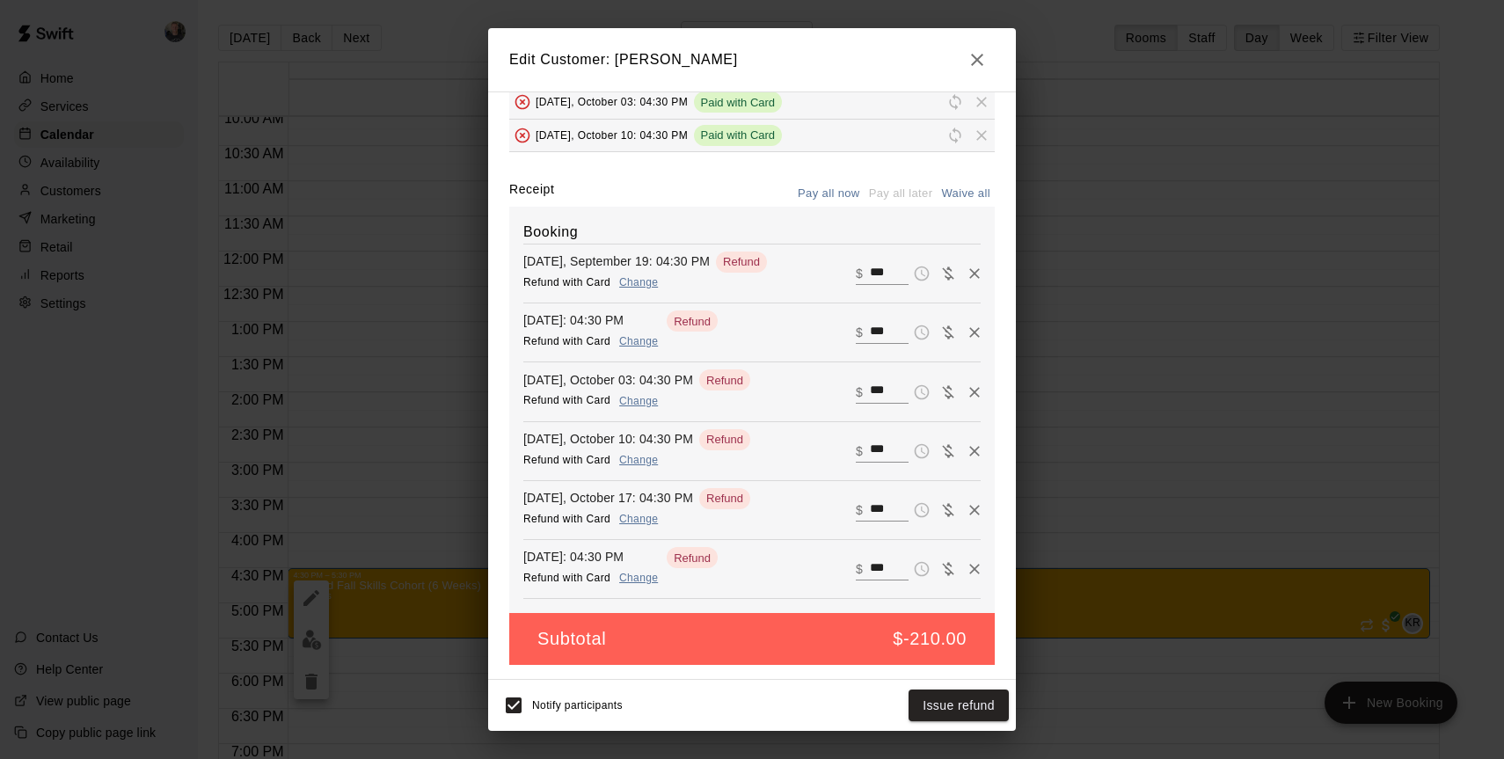
click at [977, 60] on icon "button" at bounding box center [977, 60] width 12 height 12
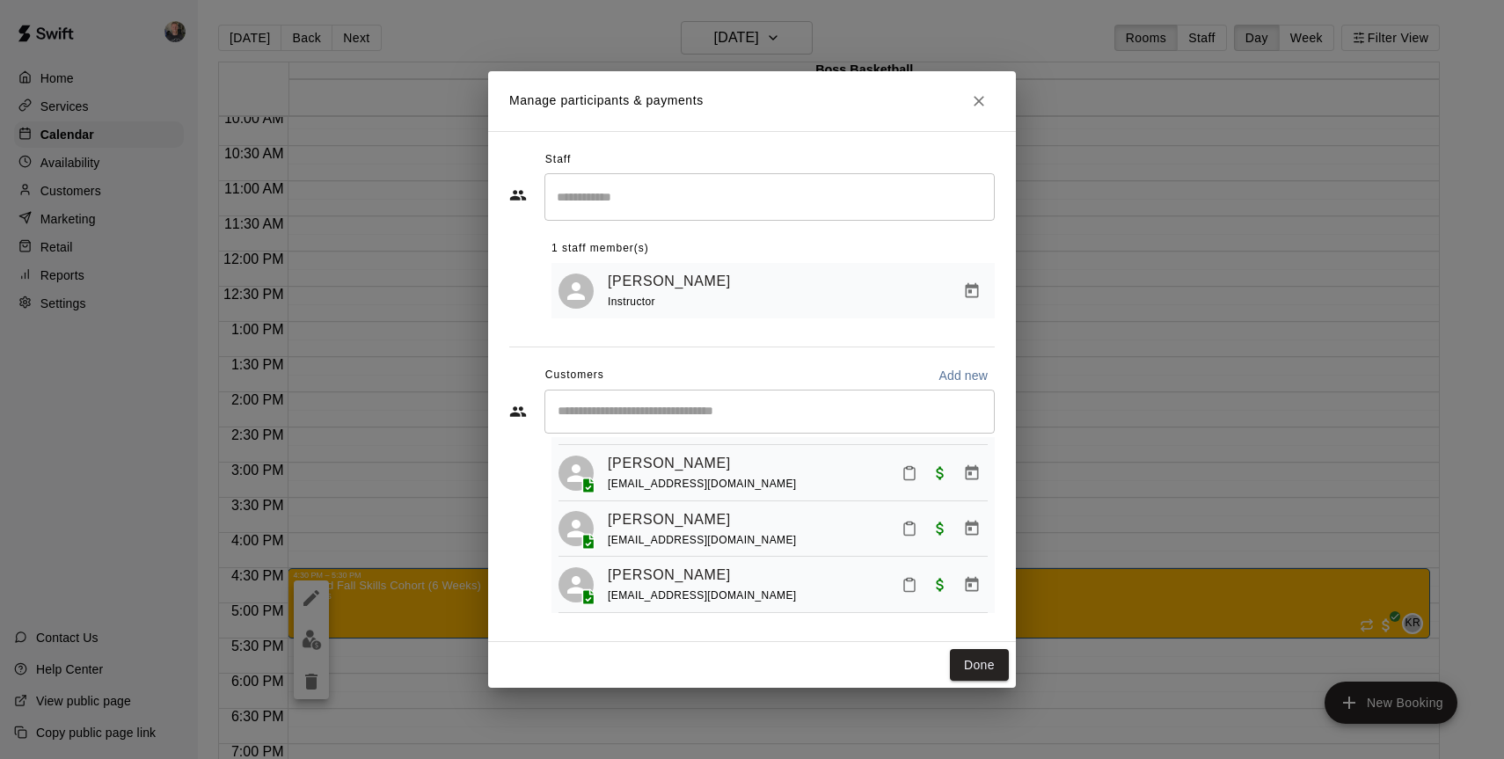
scroll to position [115, 0]
click at [978, 100] on icon "Close" at bounding box center [979, 101] width 11 height 11
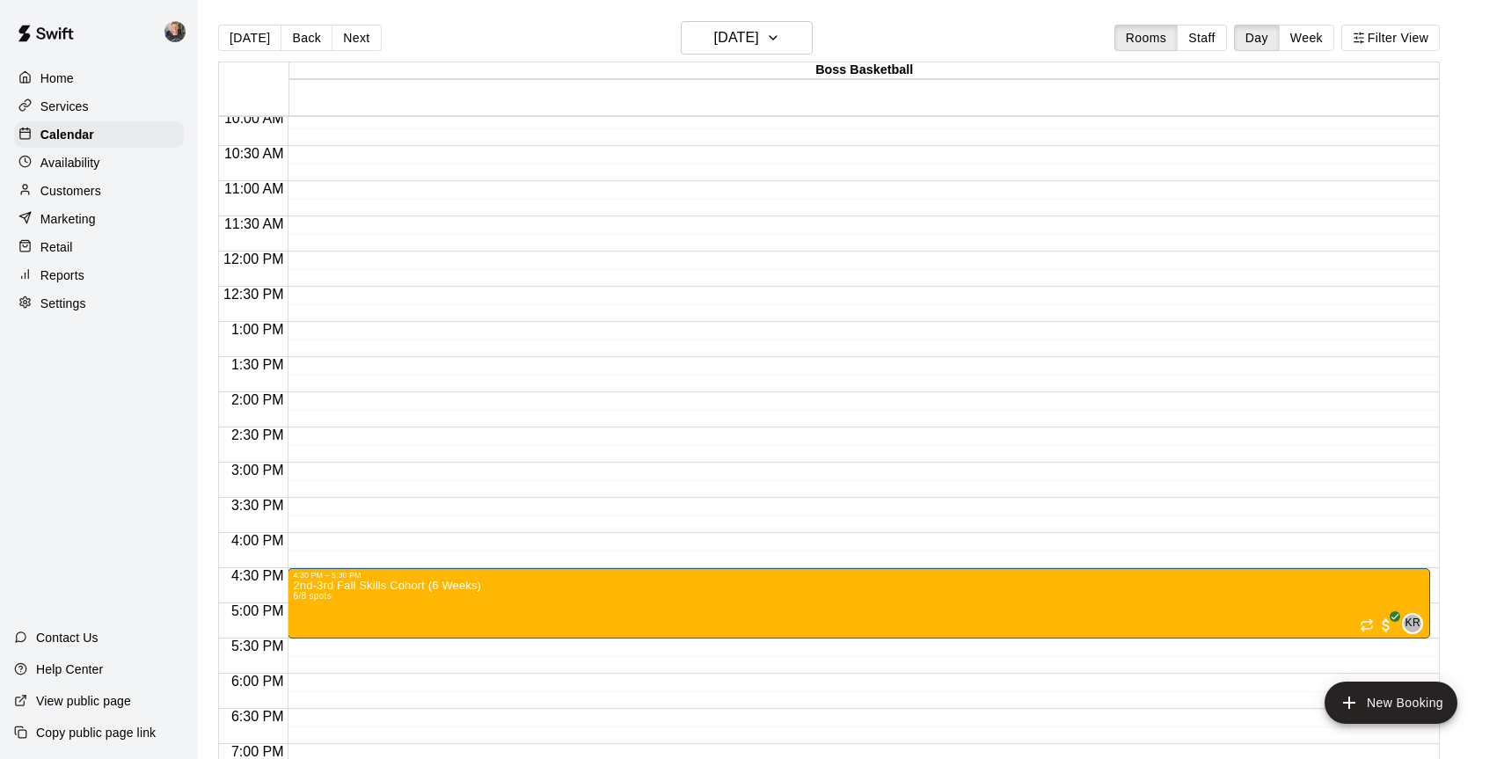
click at [73, 191] on p "Customers" at bounding box center [70, 191] width 61 height 18
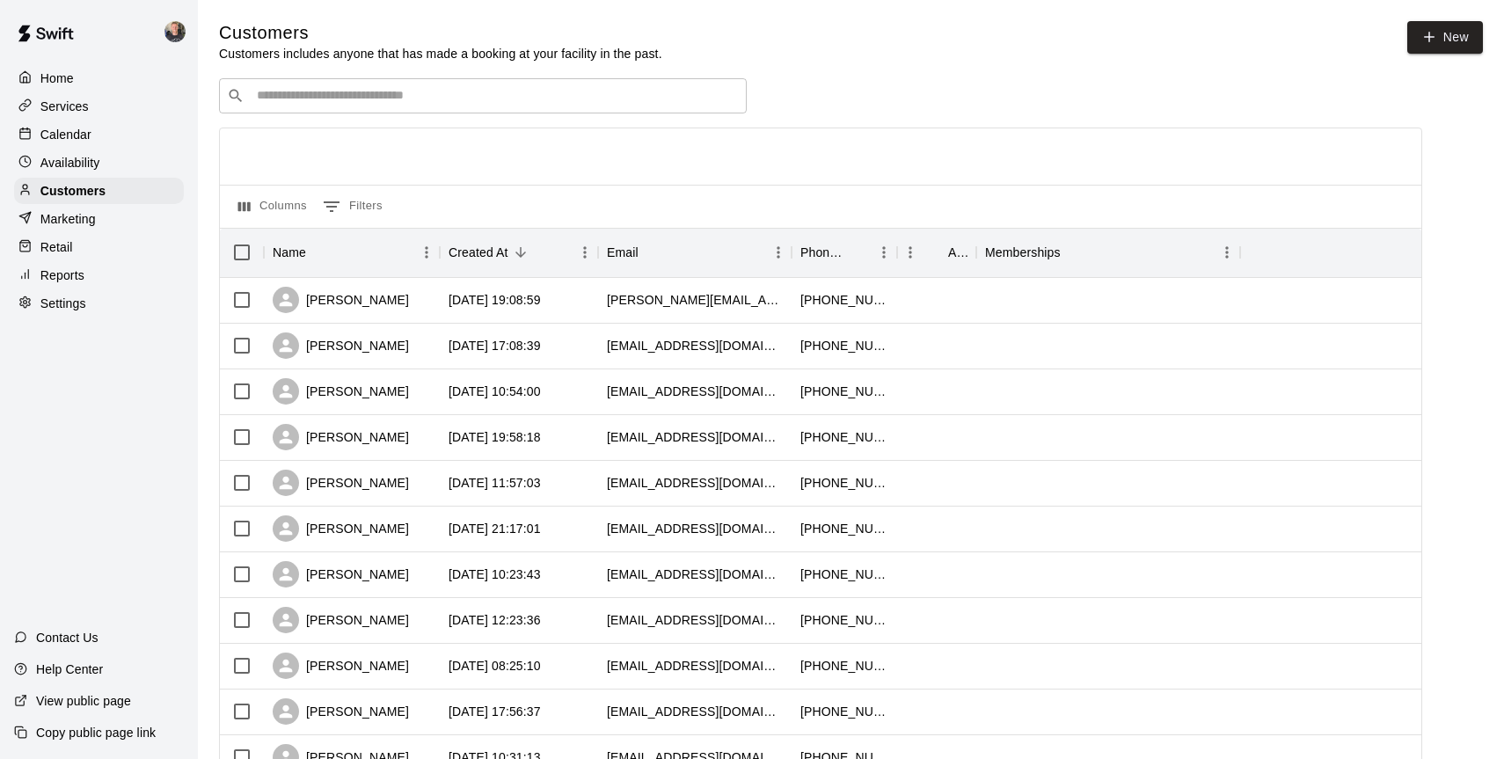
click at [420, 96] on input "Search customers by name or email" at bounding box center [495, 96] width 487 height 18
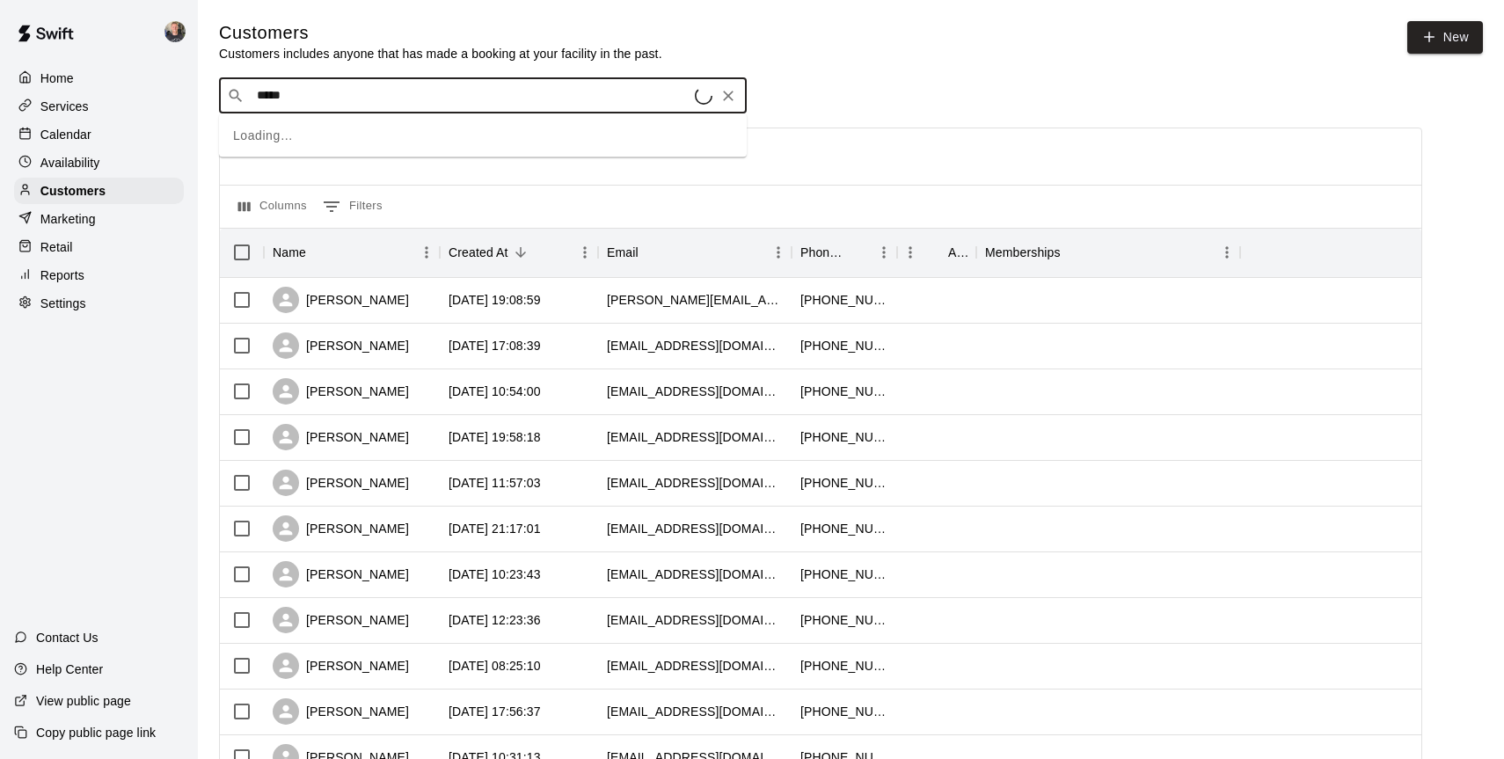
type input "******"
click at [358, 161] on div "[PERSON_NAME] [EMAIL_ADDRESS][DOMAIN_NAME]" at bounding box center [483, 142] width 528 height 56
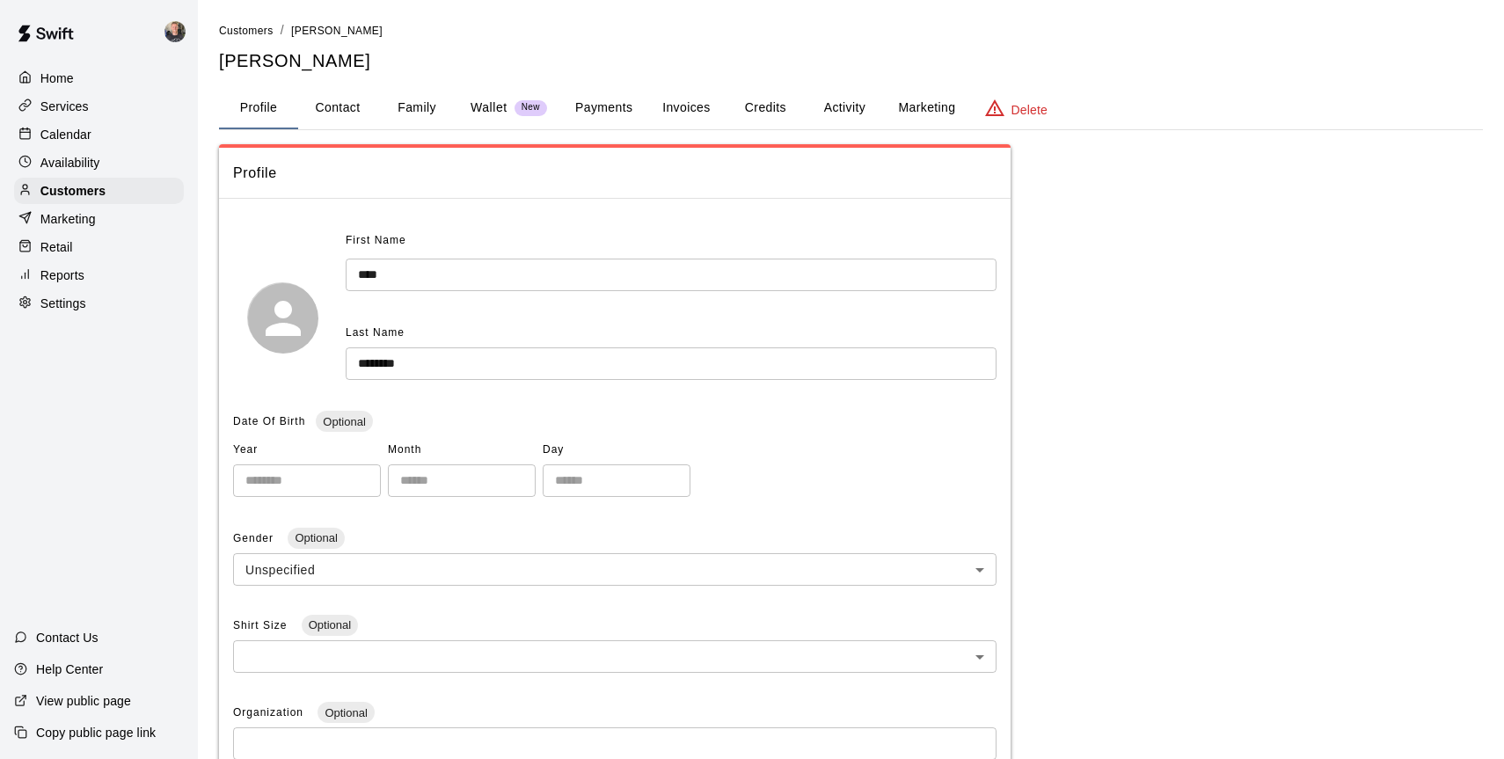
click at [628, 104] on button "Payments" at bounding box center [603, 108] width 85 height 42
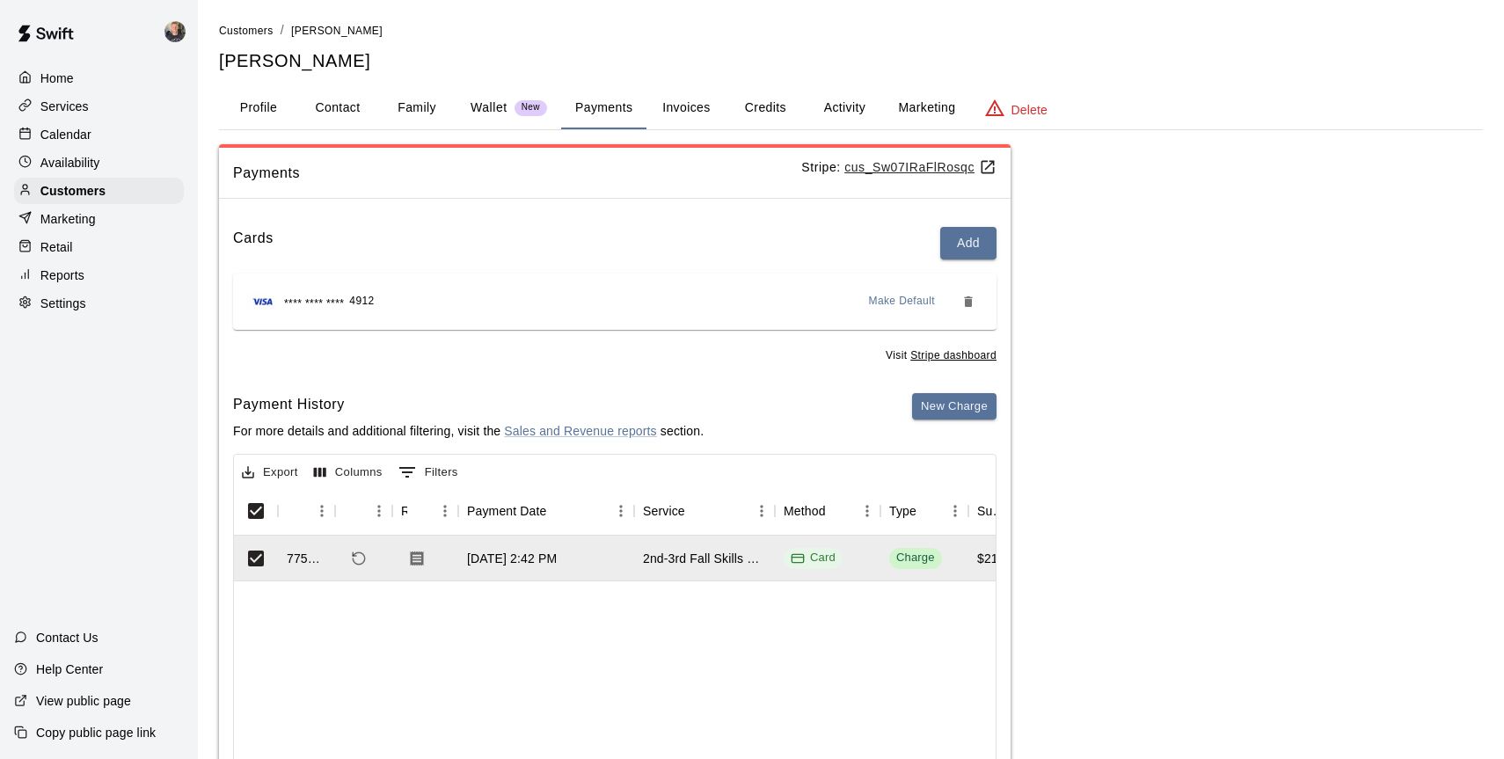
click at [789, 104] on button "Credits" at bounding box center [765, 108] width 79 height 42
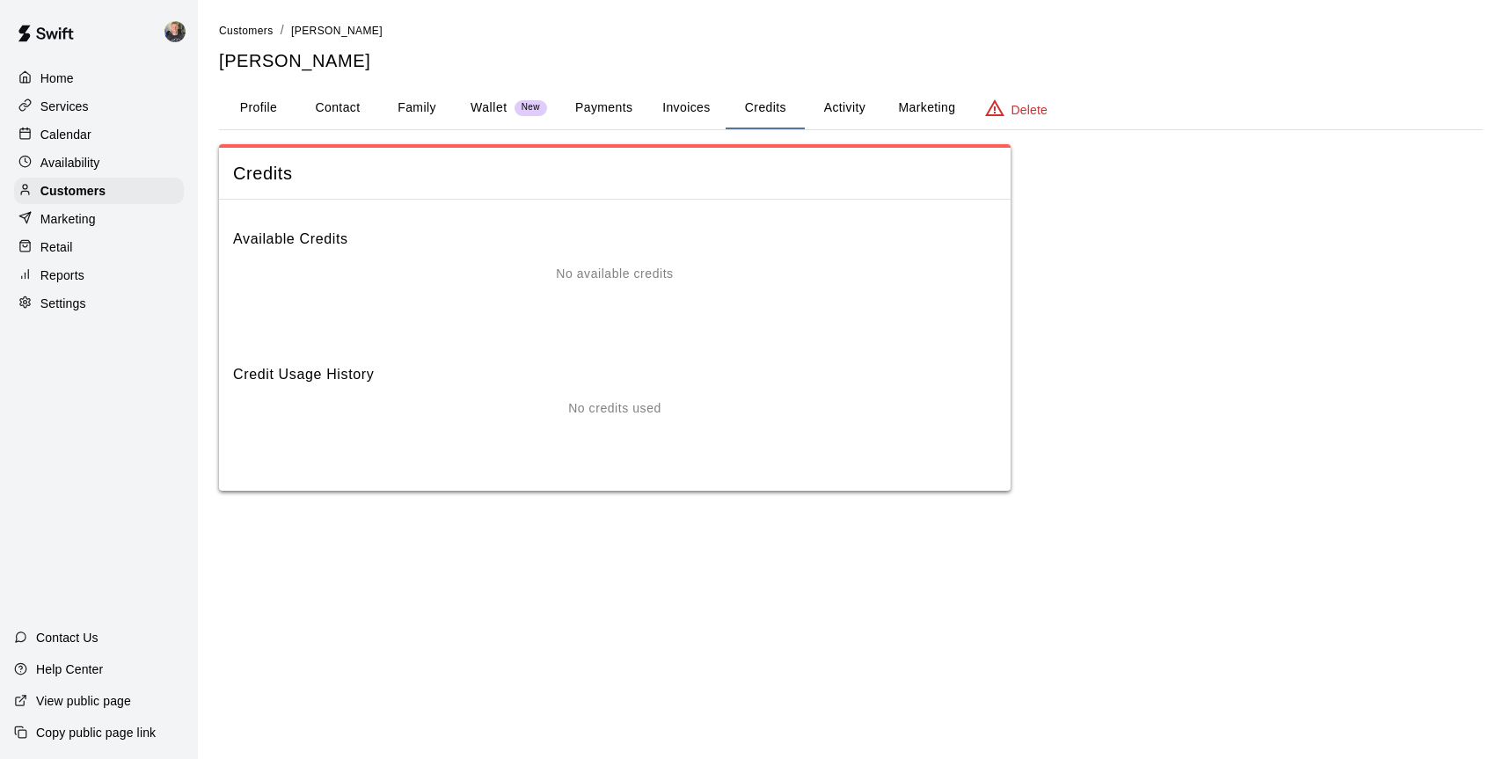
click at [599, 113] on button "Payments" at bounding box center [603, 108] width 85 height 42
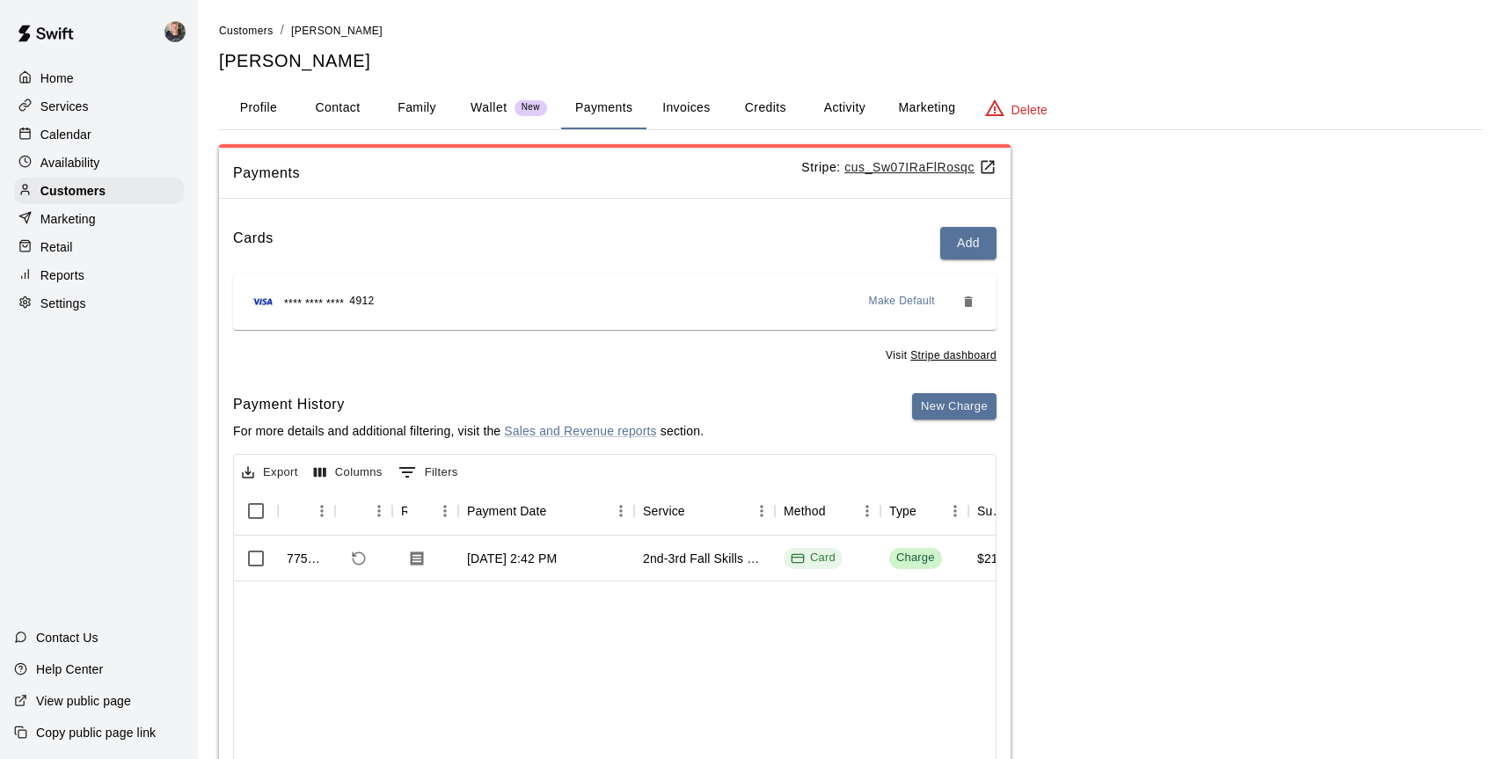
click at [494, 108] on p "Wallet" at bounding box center [489, 108] width 37 height 18
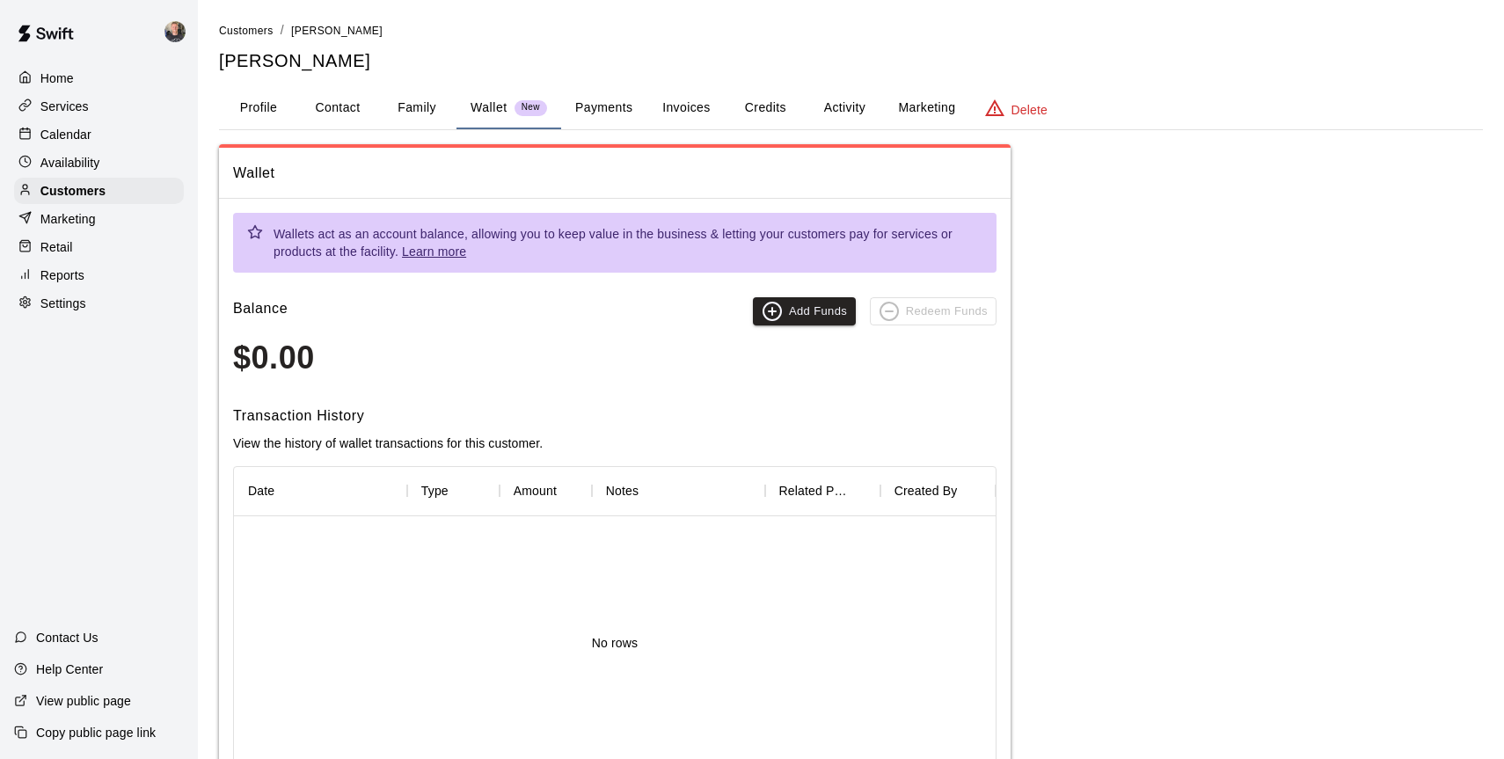
click at [418, 112] on button "Family" at bounding box center [416, 108] width 79 height 42
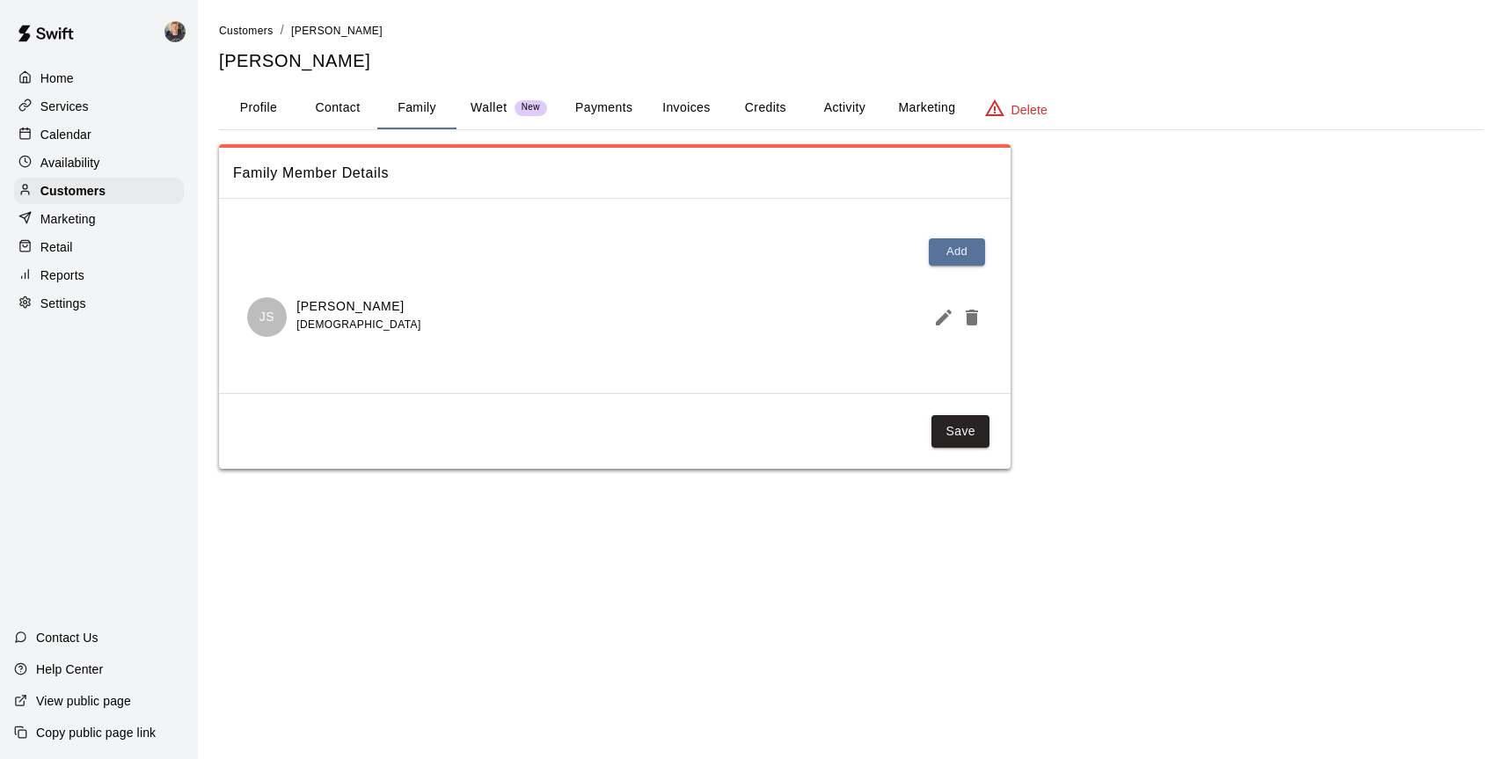
click at [342, 110] on button "Contact" at bounding box center [337, 108] width 79 height 42
select select "**"
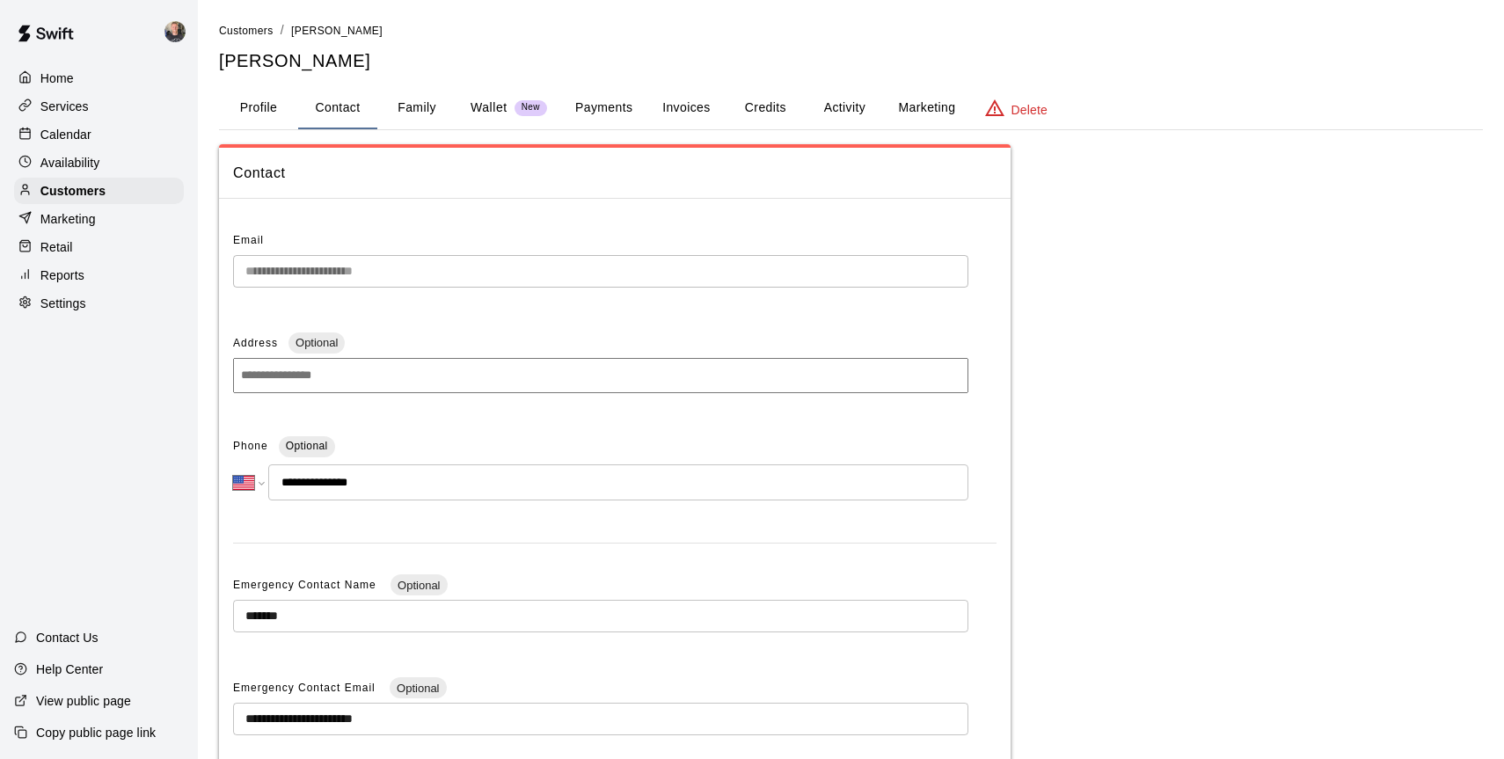
click at [600, 112] on button "Payments" at bounding box center [603, 108] width 85 height 42
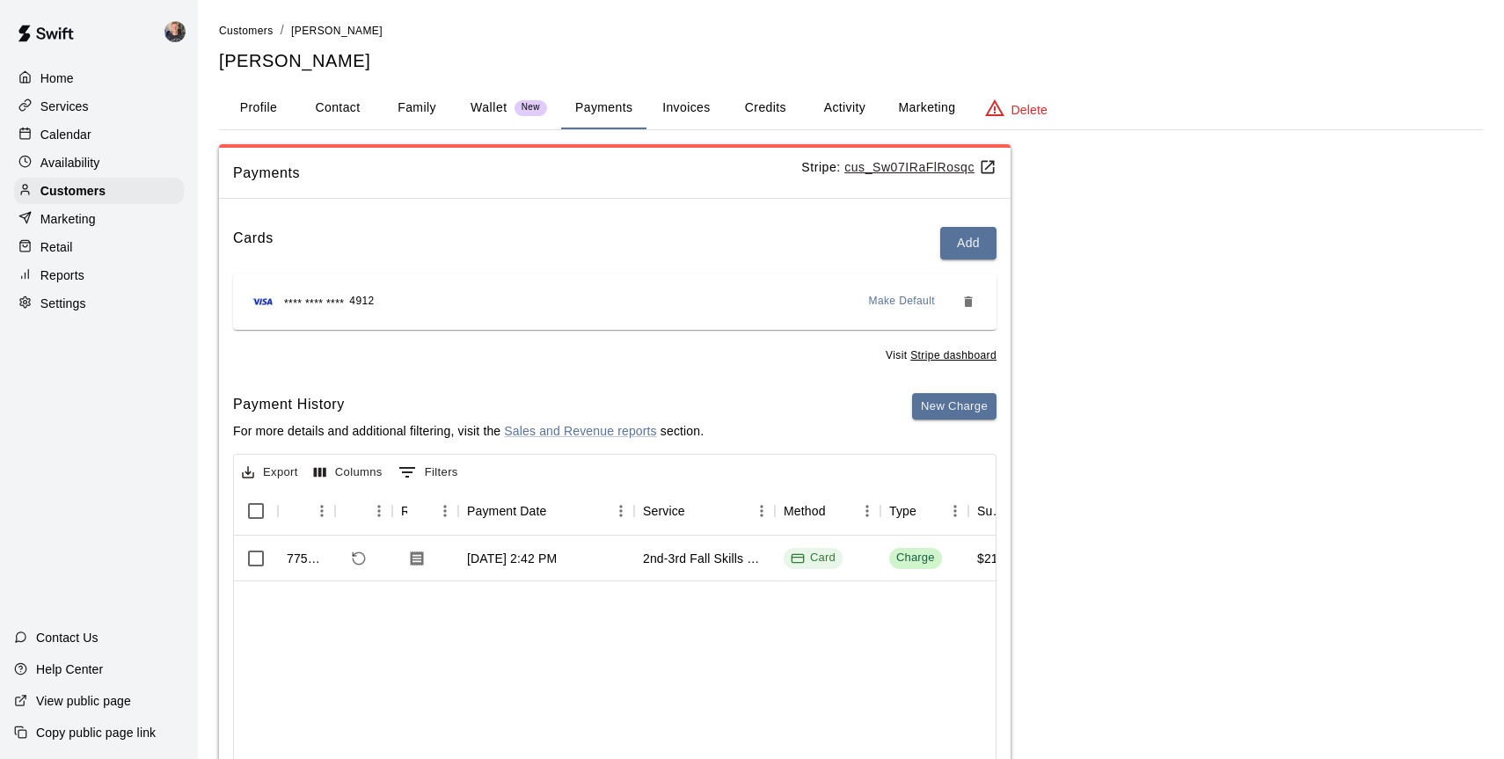
click at [851, 100] on button "Activity" at bounding box center [844, 108] width 79 height 42
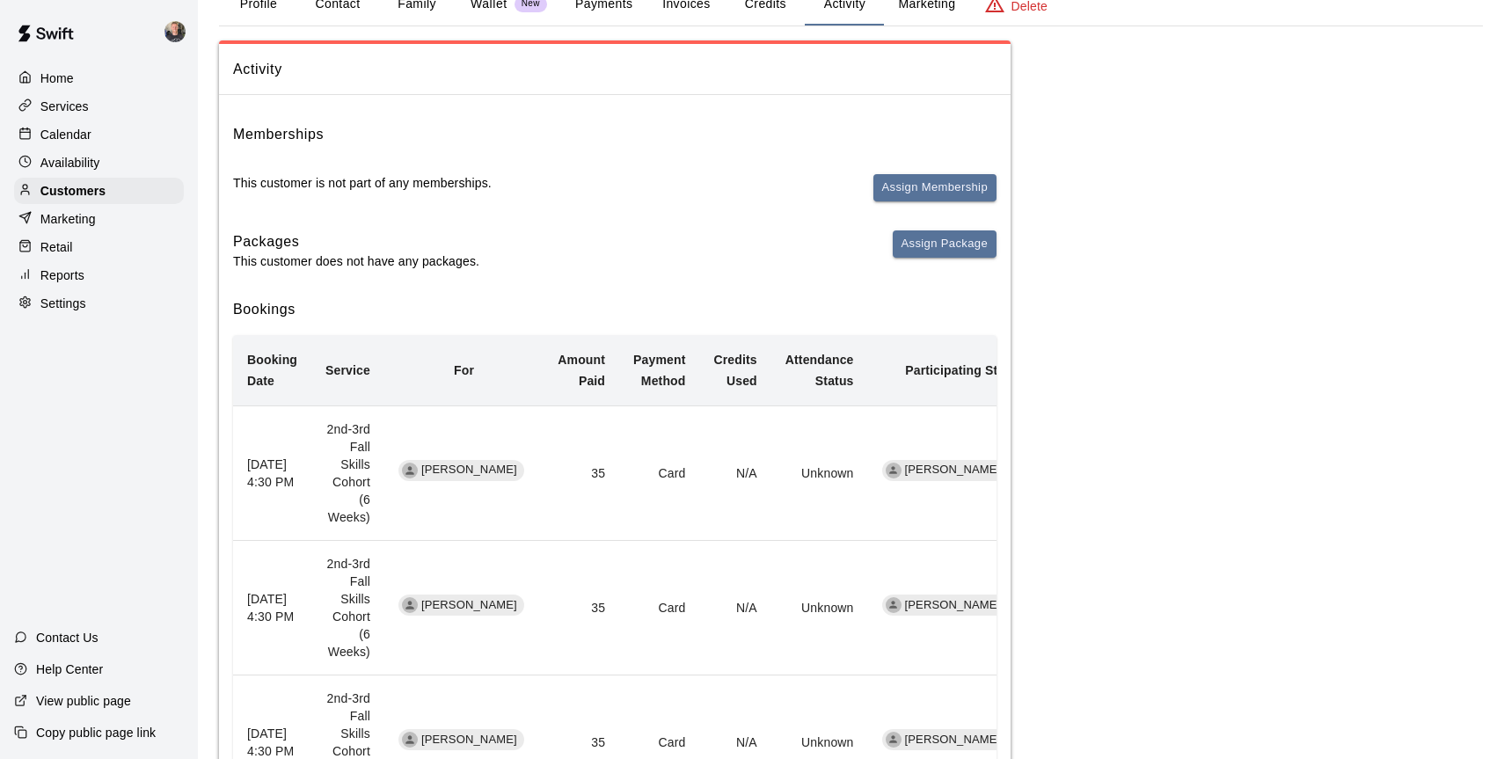
scroll to position [106, 0]
click at [621, 456] on td "Card" at bounding box center [659, 470] width 80 height 135
click at [574, 484] on td "35" at bounding box center [582, 470] width 76 height 135
click at [908, 480] on td "[PERSON_NAME]" at bounding box center [947, 470] width 159 height 135
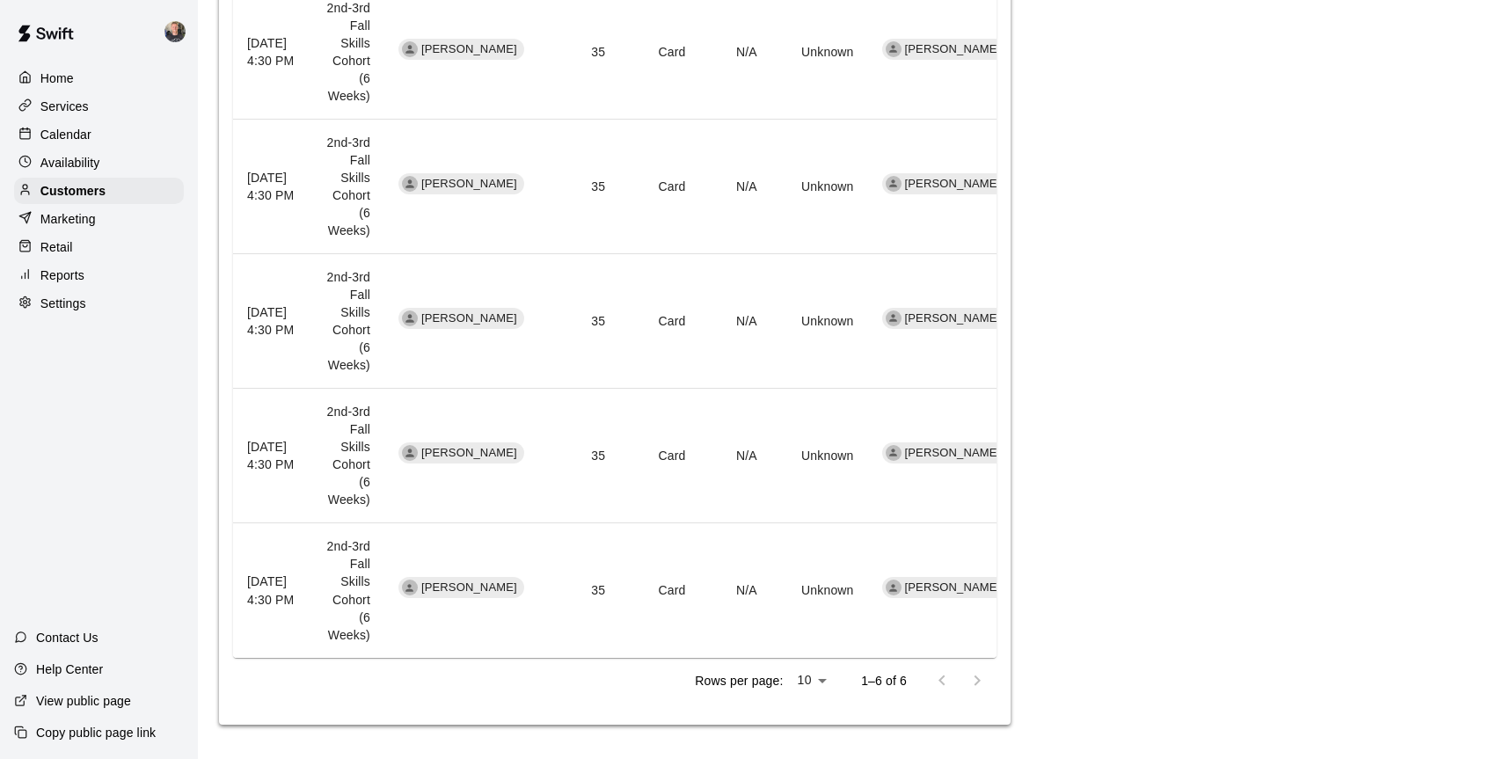
scroll to position [0, 0]
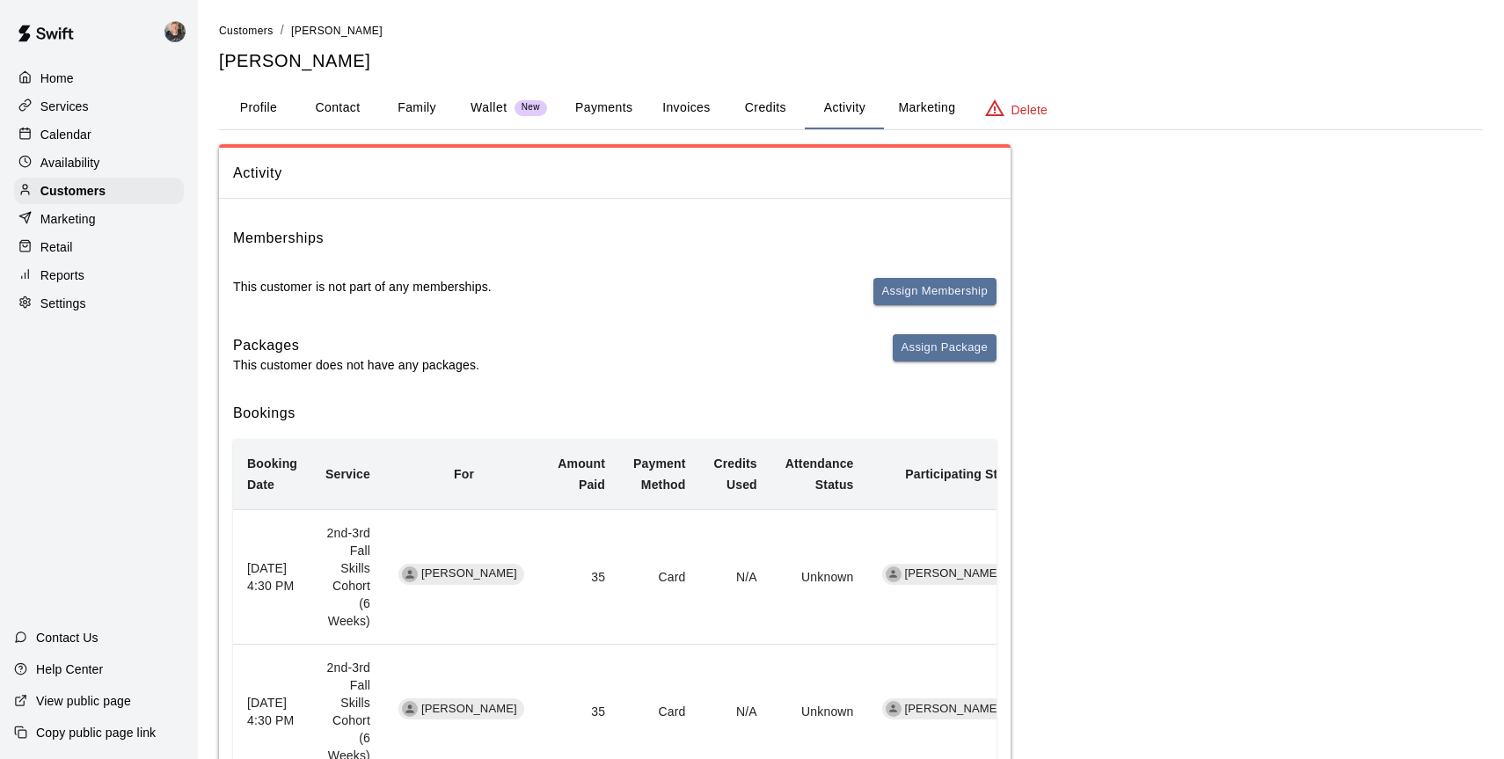
click at [58, 109] on p "Services" at bounding box center [64, 107] width 48 height 18
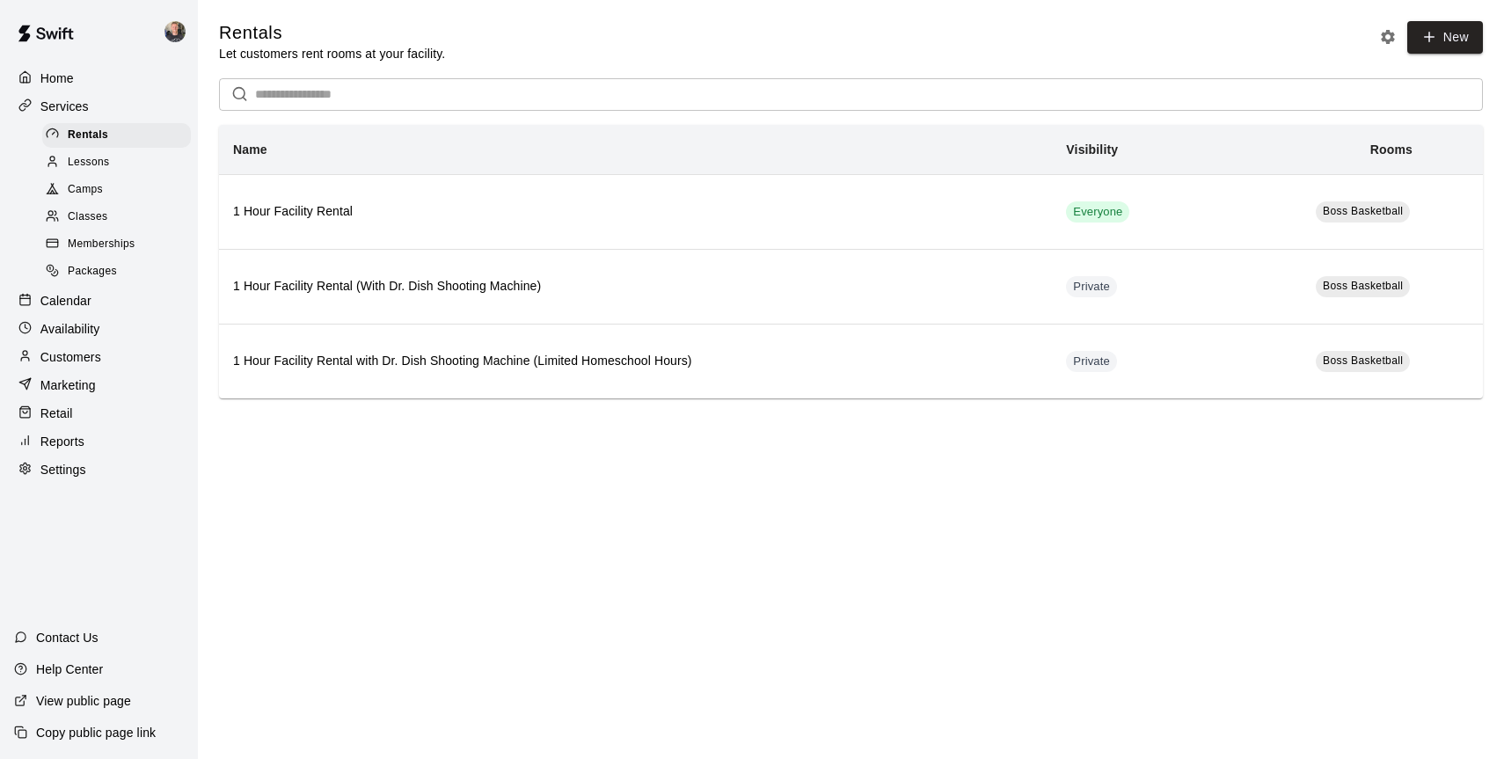
click at [99, 187] on span "Camps" at bounding box center [85, 190] width 35 height 18
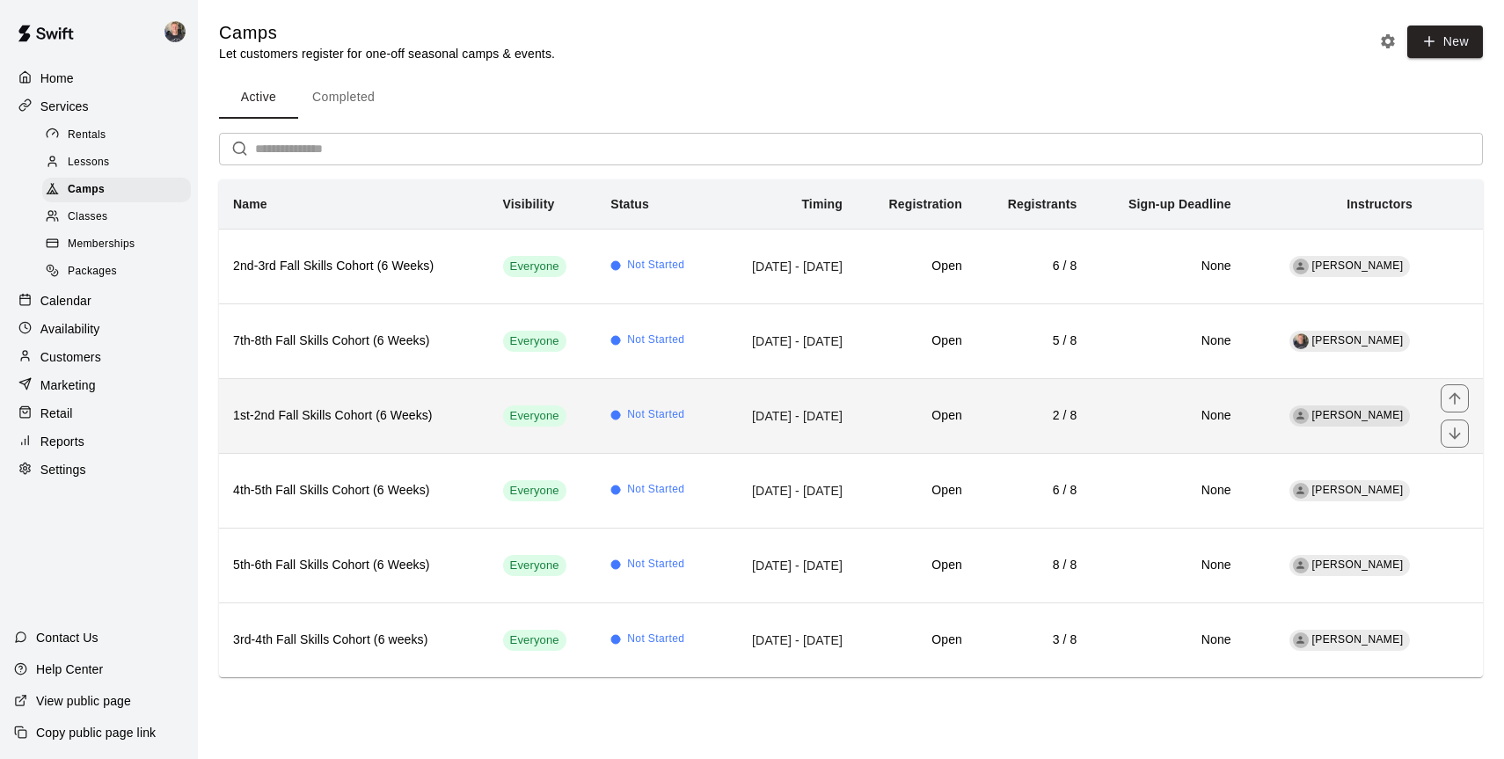
click at [410, 414] on h6 "1st-2nd Fall Skills Cohort (6 Weeks)" at bounding box center [354, 415] width 242 height 19
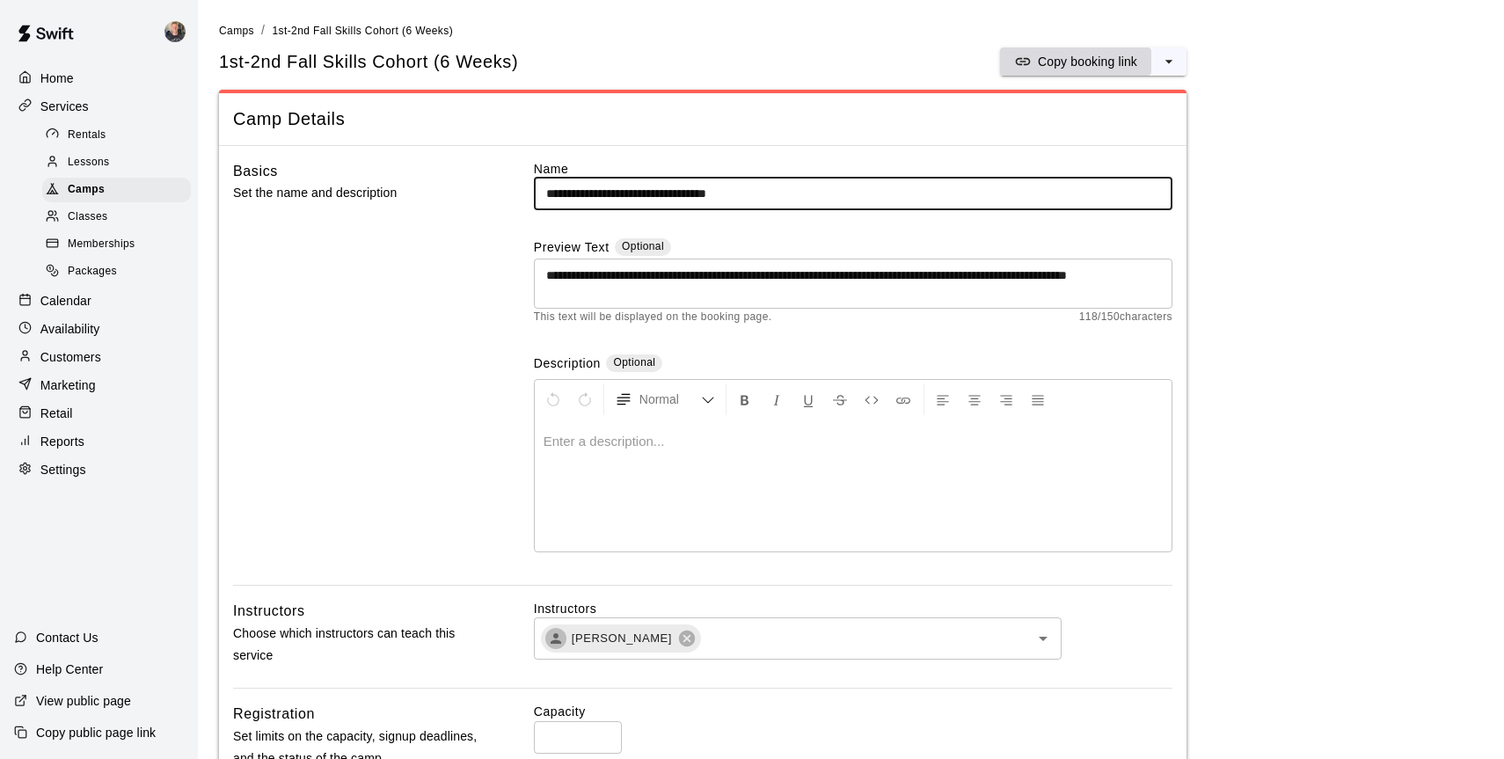
click at [1071, 67] on p "Copy booking link" at bounding box center [1087, 62] width 99 height 18
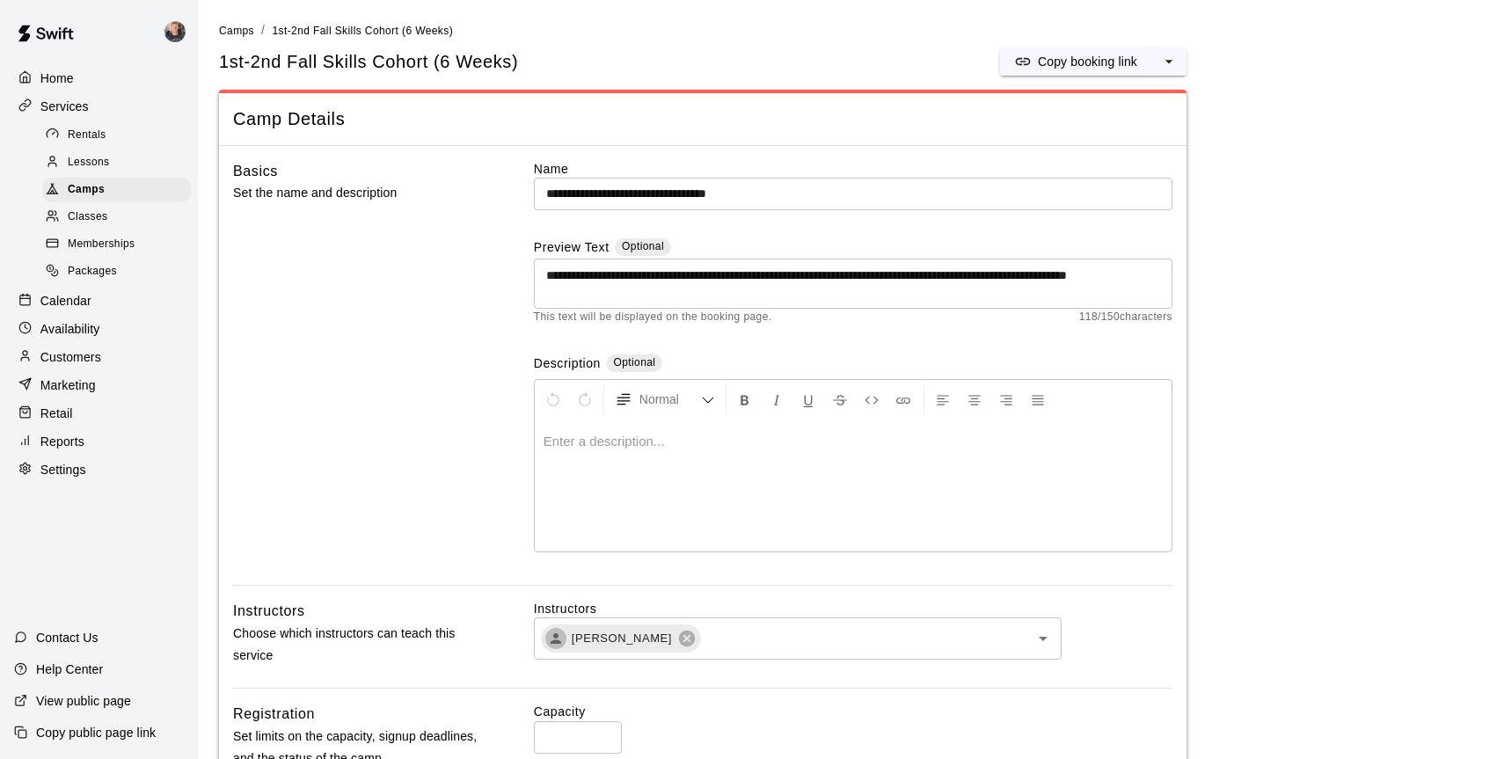
click at [79, 360] on p "Customers" at bounding box center [70, 357] width 61 height 18
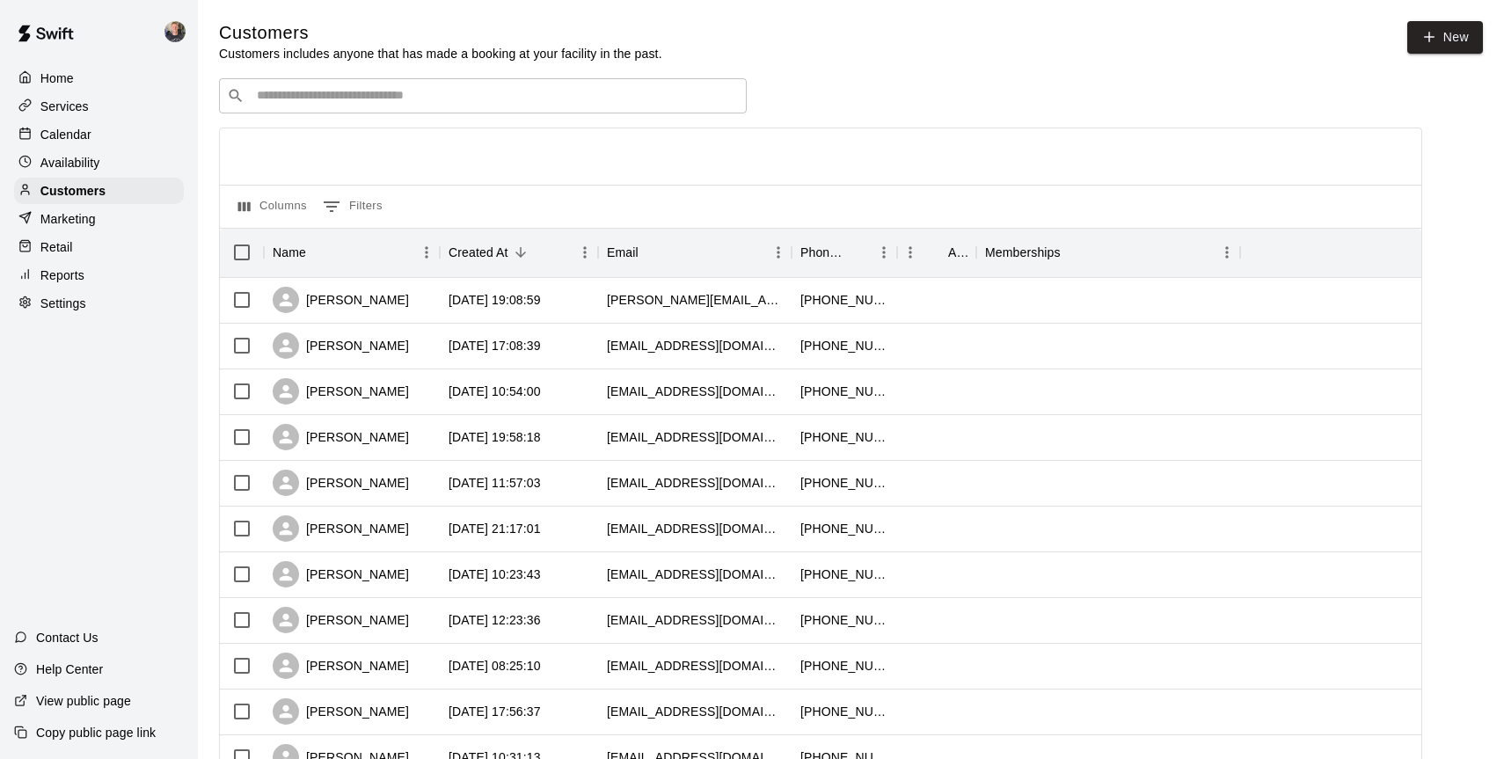
click at [72, 139] on p "Calendar" at bounding box center [65, 135] width 51 height 18
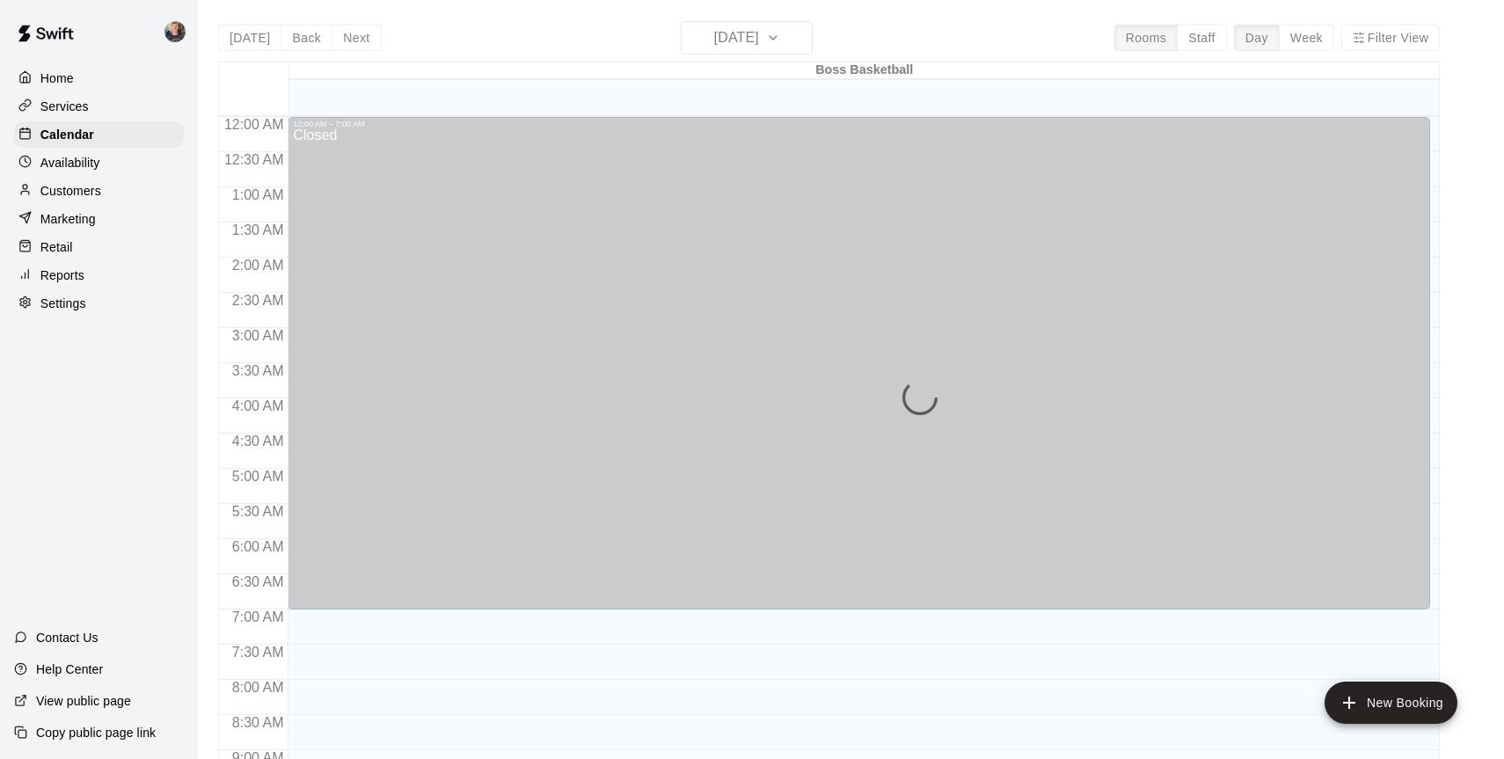
scroll to position [645, 0]
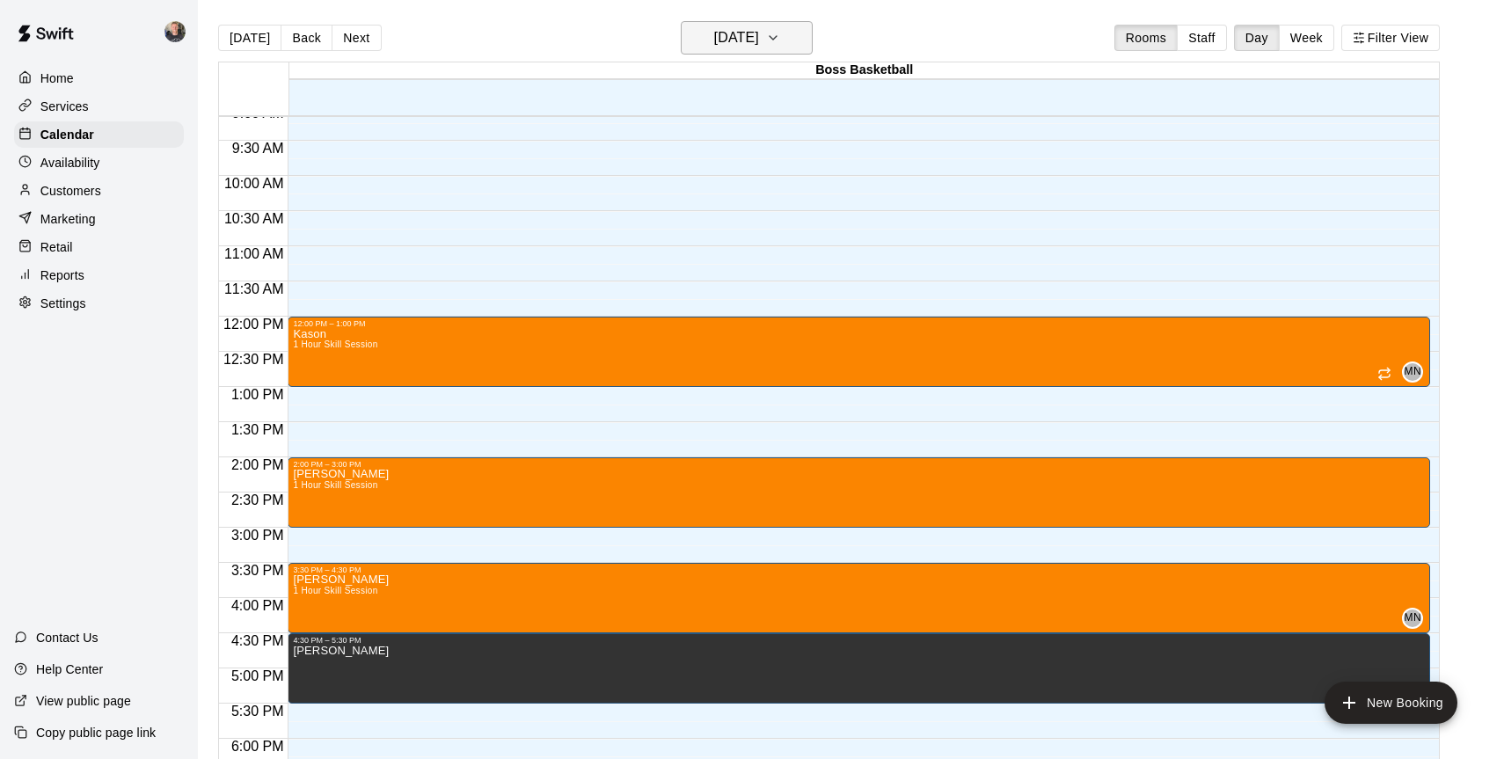
click at [759, 48] on h6 "[DATE]" at bounding box center [736, 38] width 45 height 25
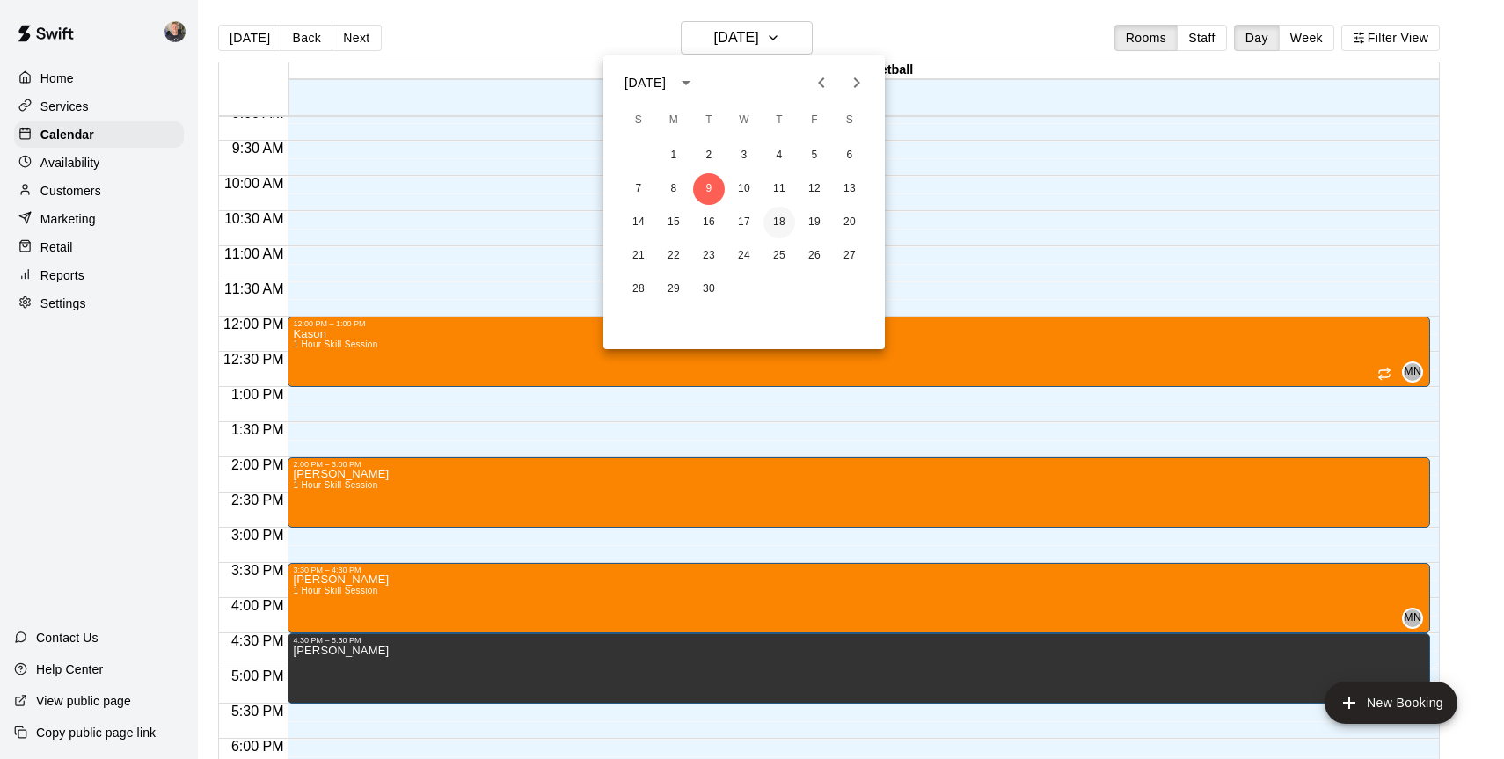
click at [779, 223] on button "18" at bounding box center [780, 223] width 32 height 32
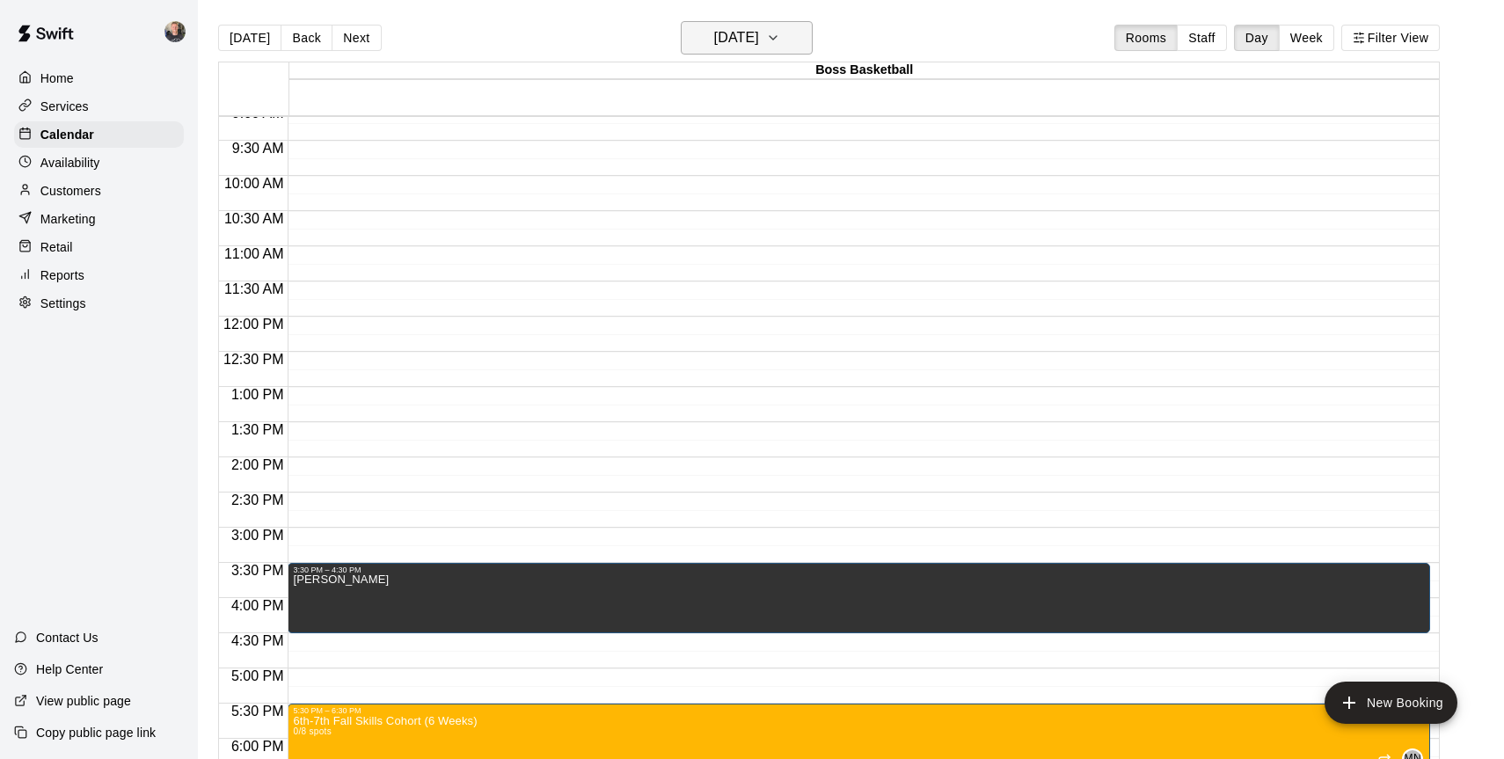
click at [792, 48] on button "[DATE]" at bounding box center [747, 37] width 132 height 33
click at [816, 220] on button "19" at bounding box center [815, 223] width 32 height 32
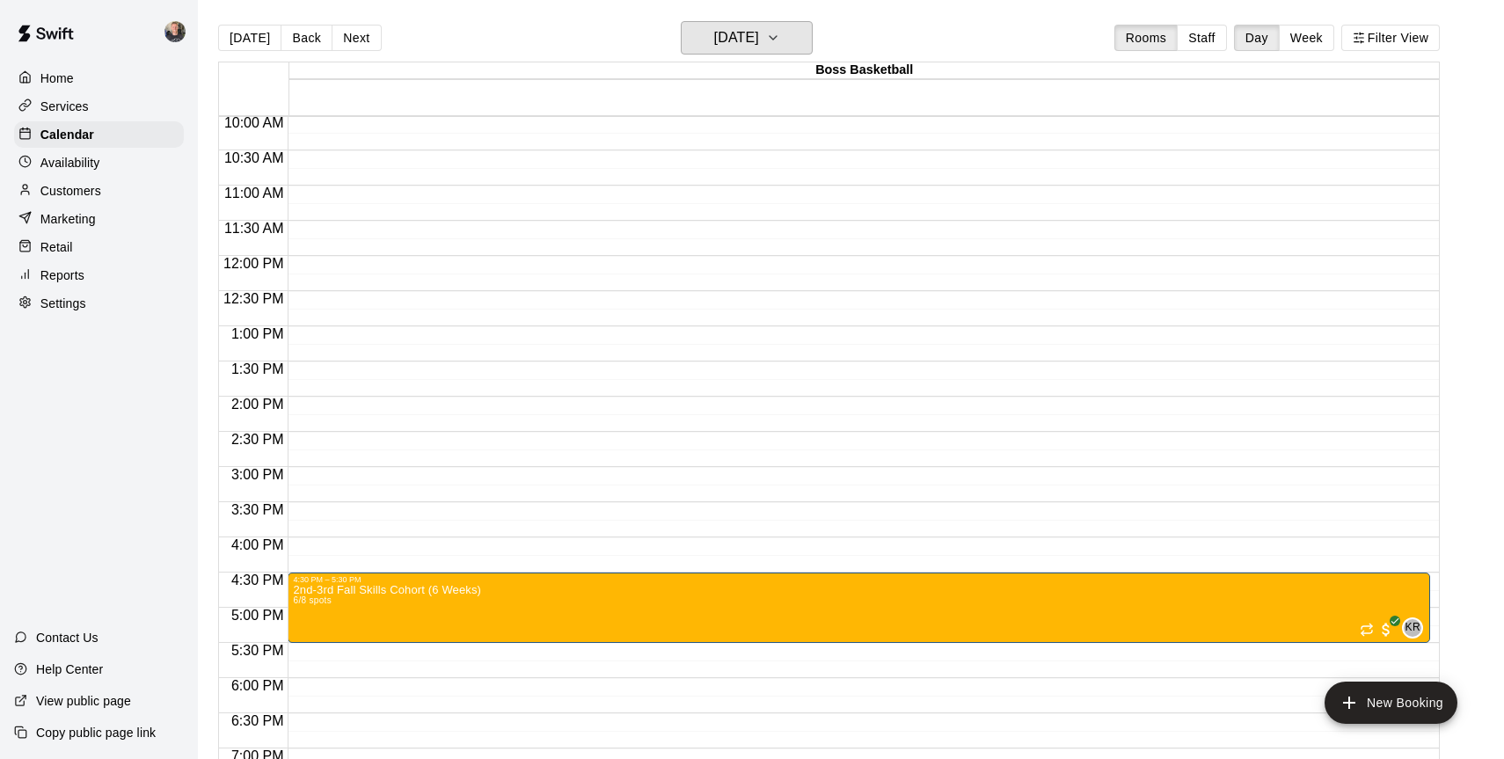
scroll to position [734, 0]
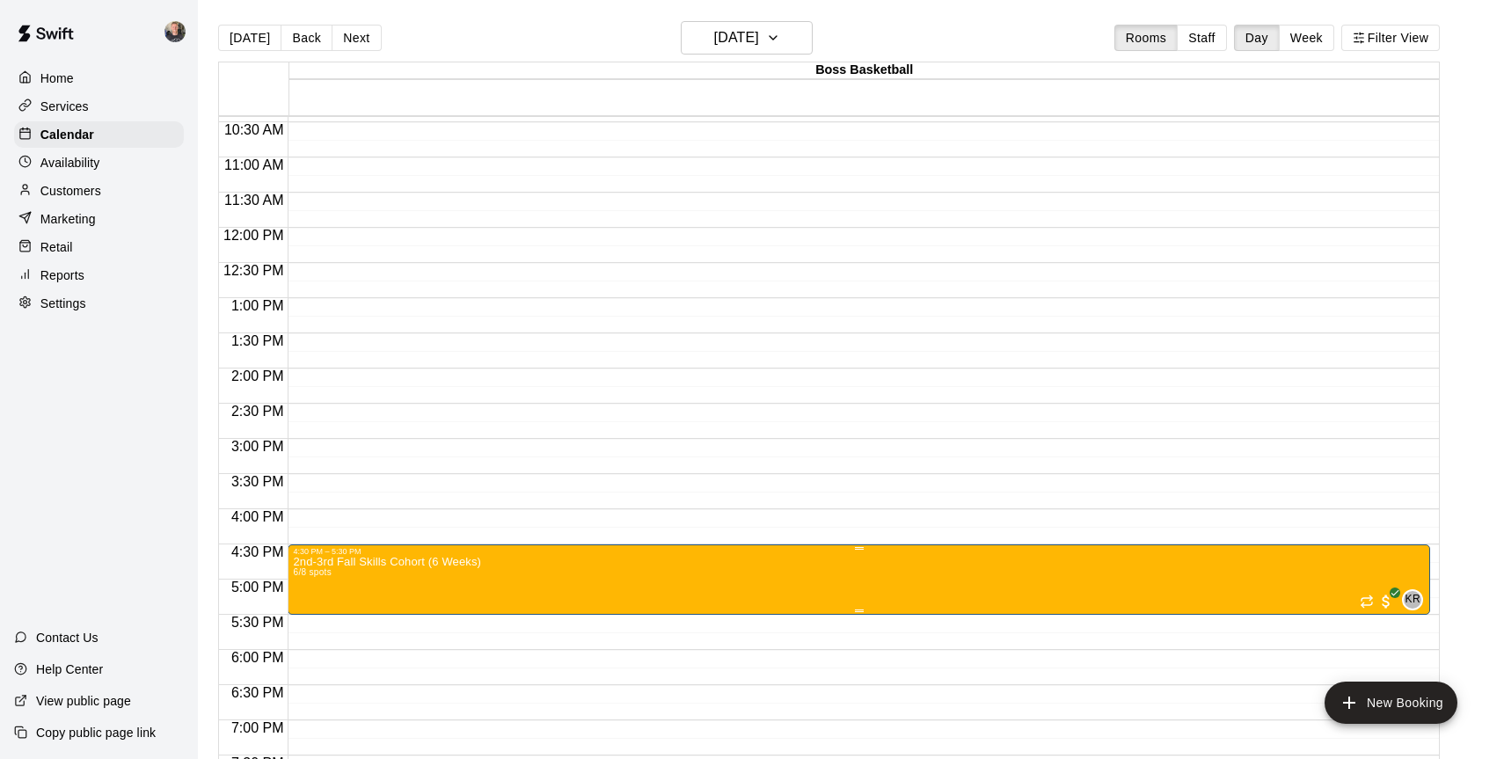
click at [306, 612] on img "edit" at bounding box center [312, 617] width 20 height 20
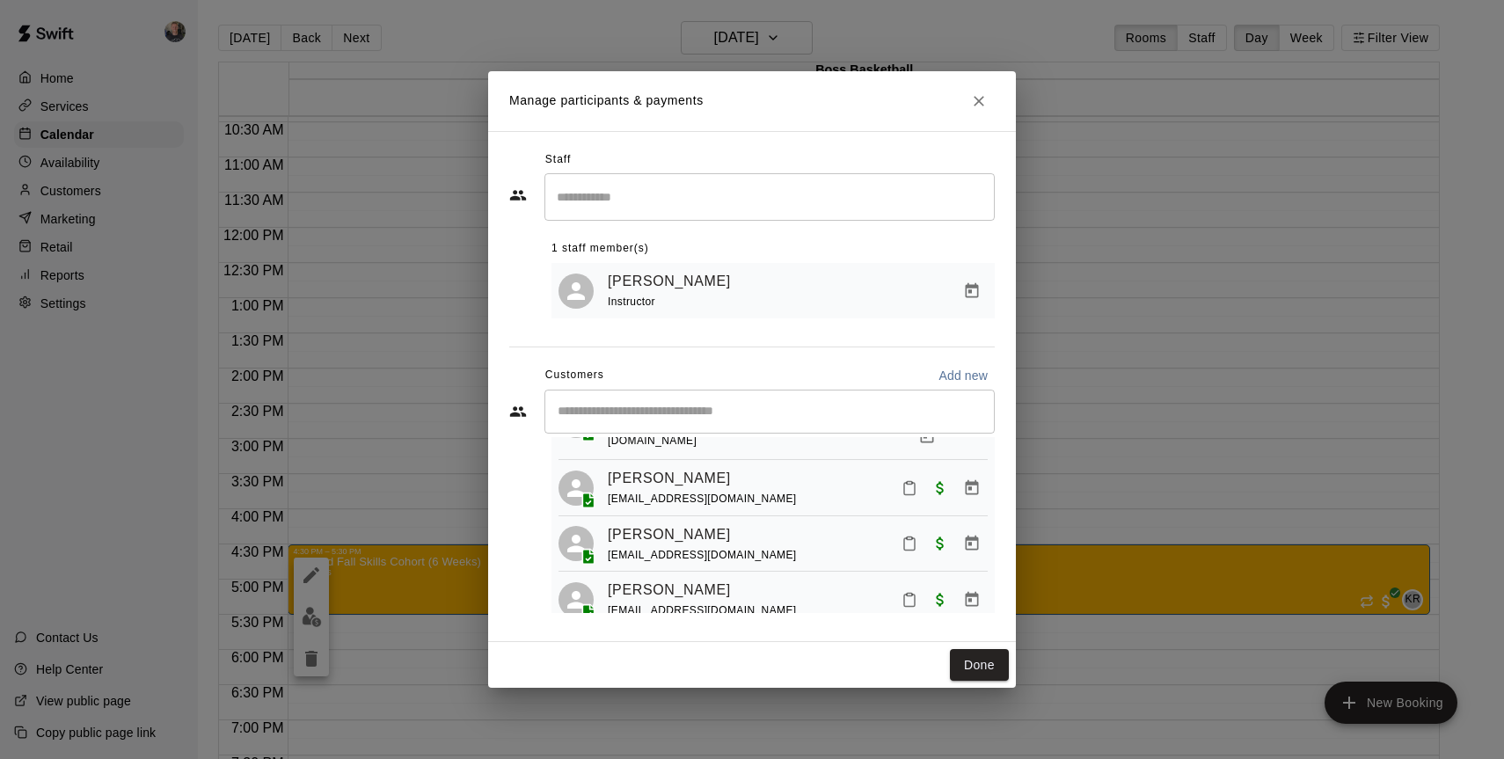
scroll to position [158, 0]
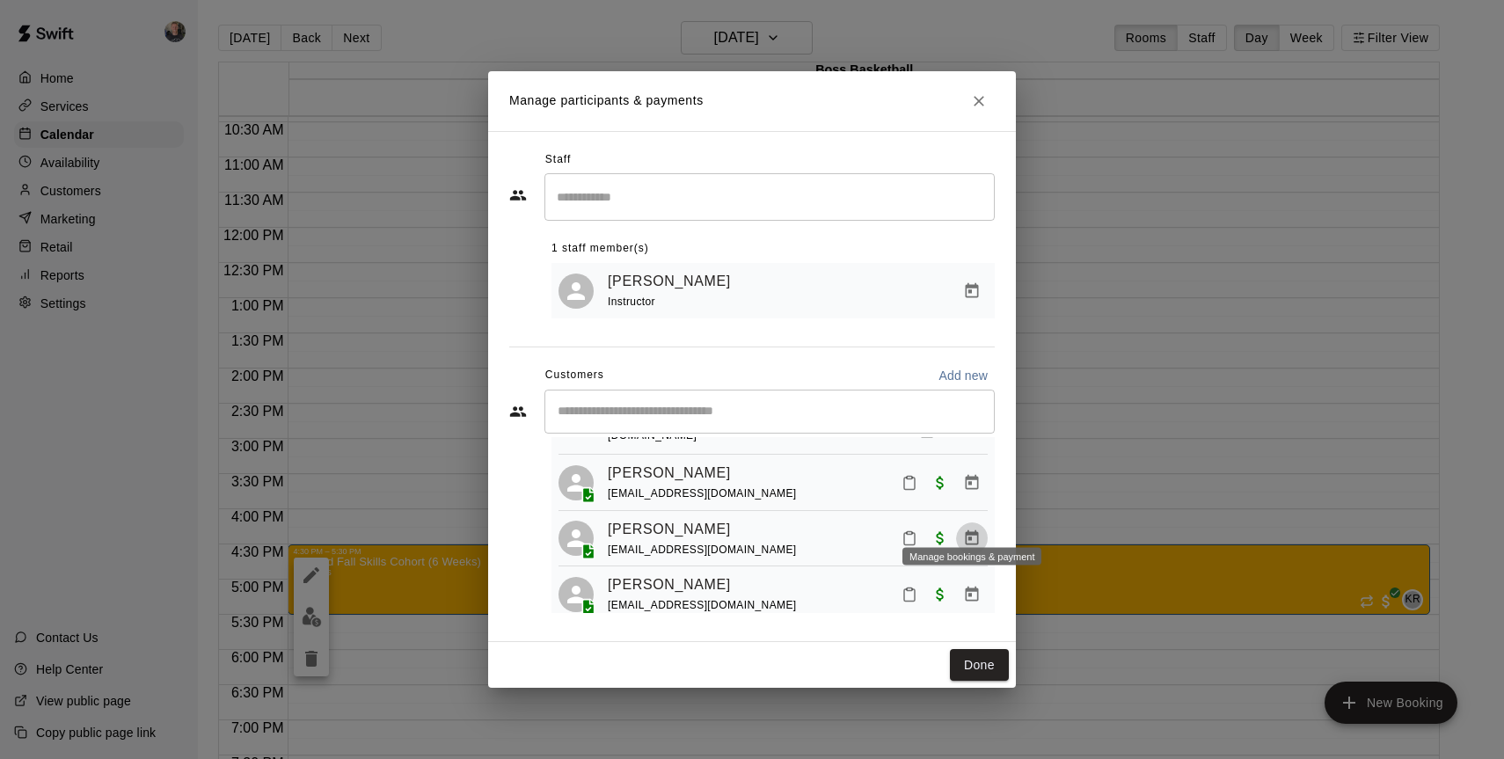
click at [971, 530] on icon "Manage bookings & payment" at bounding box center [972, 537] width 13 height 15
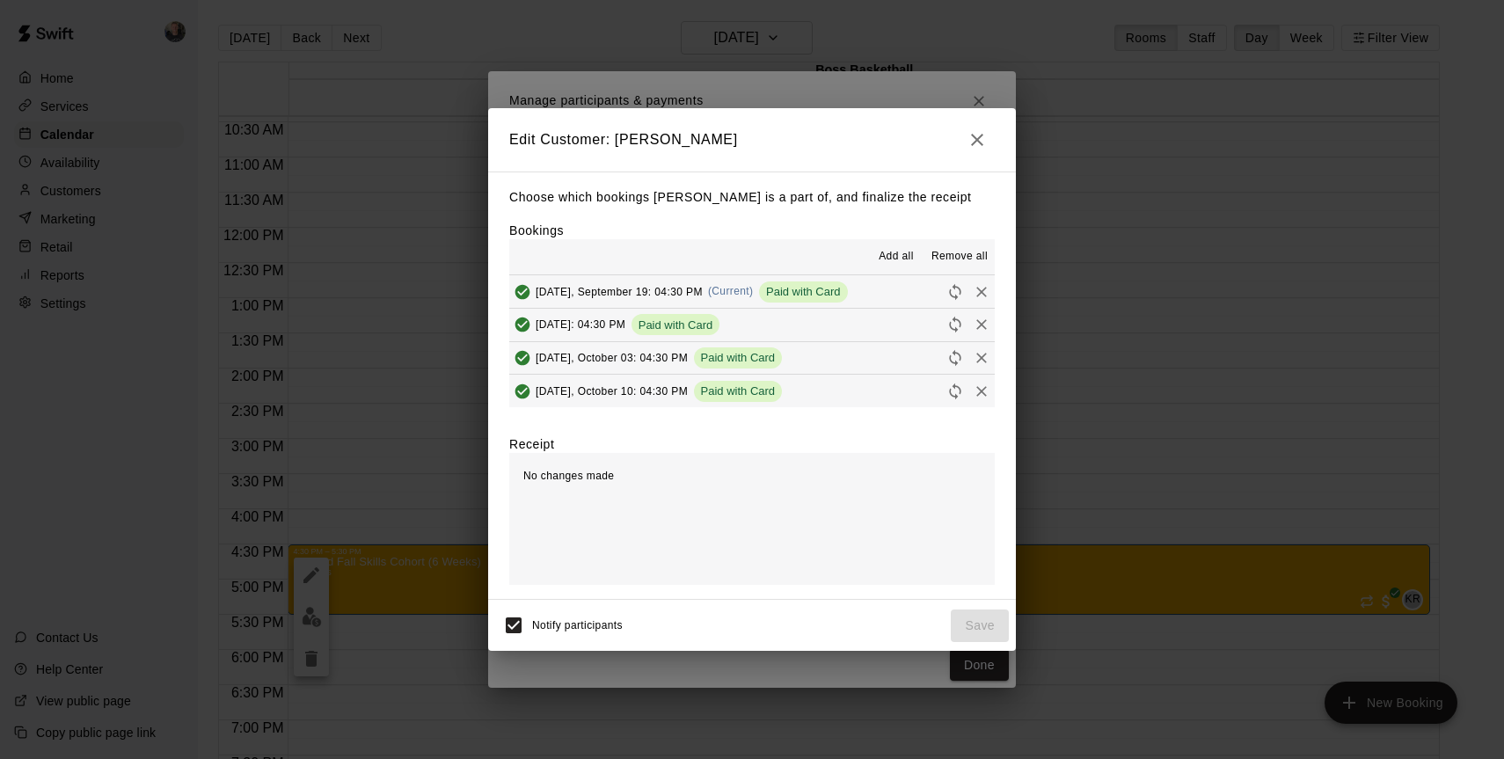
click at [948, 262] on span "Remove all" at bounding box center [960, 257] width 56 height 18
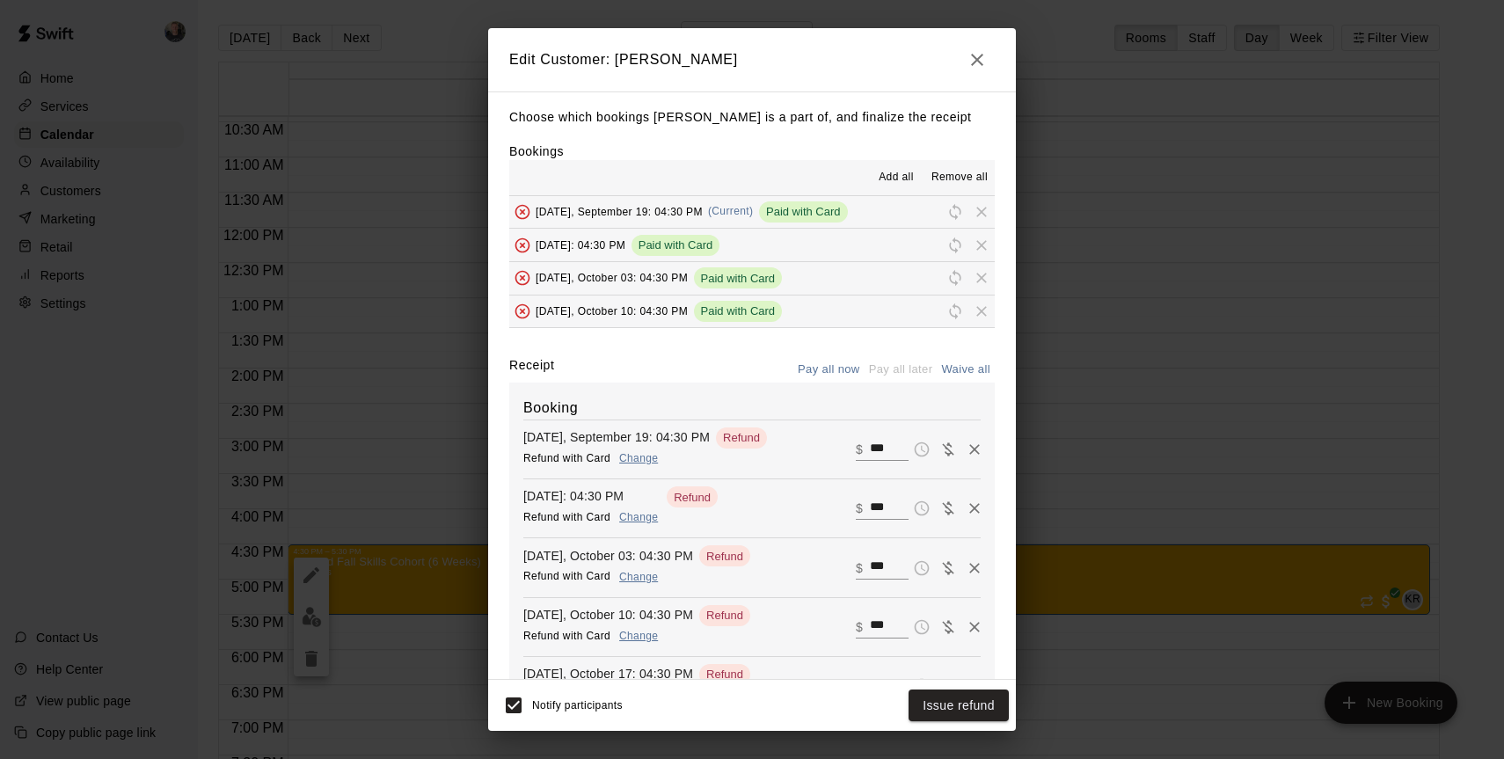
scroll to position [176, 0]
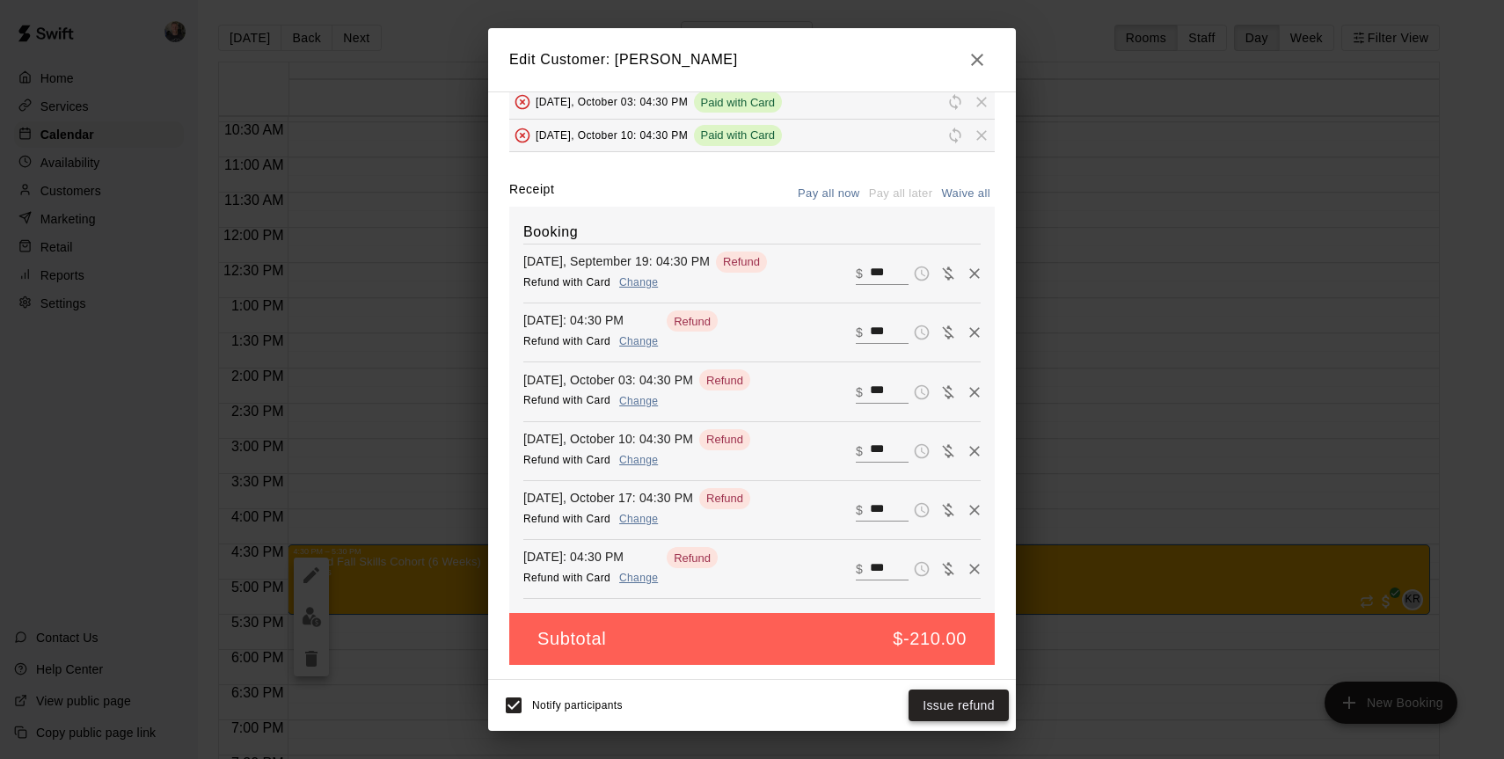
click at [952, 711] on button "Issue refund" at bounding box center [959, 706] width 100 height 33
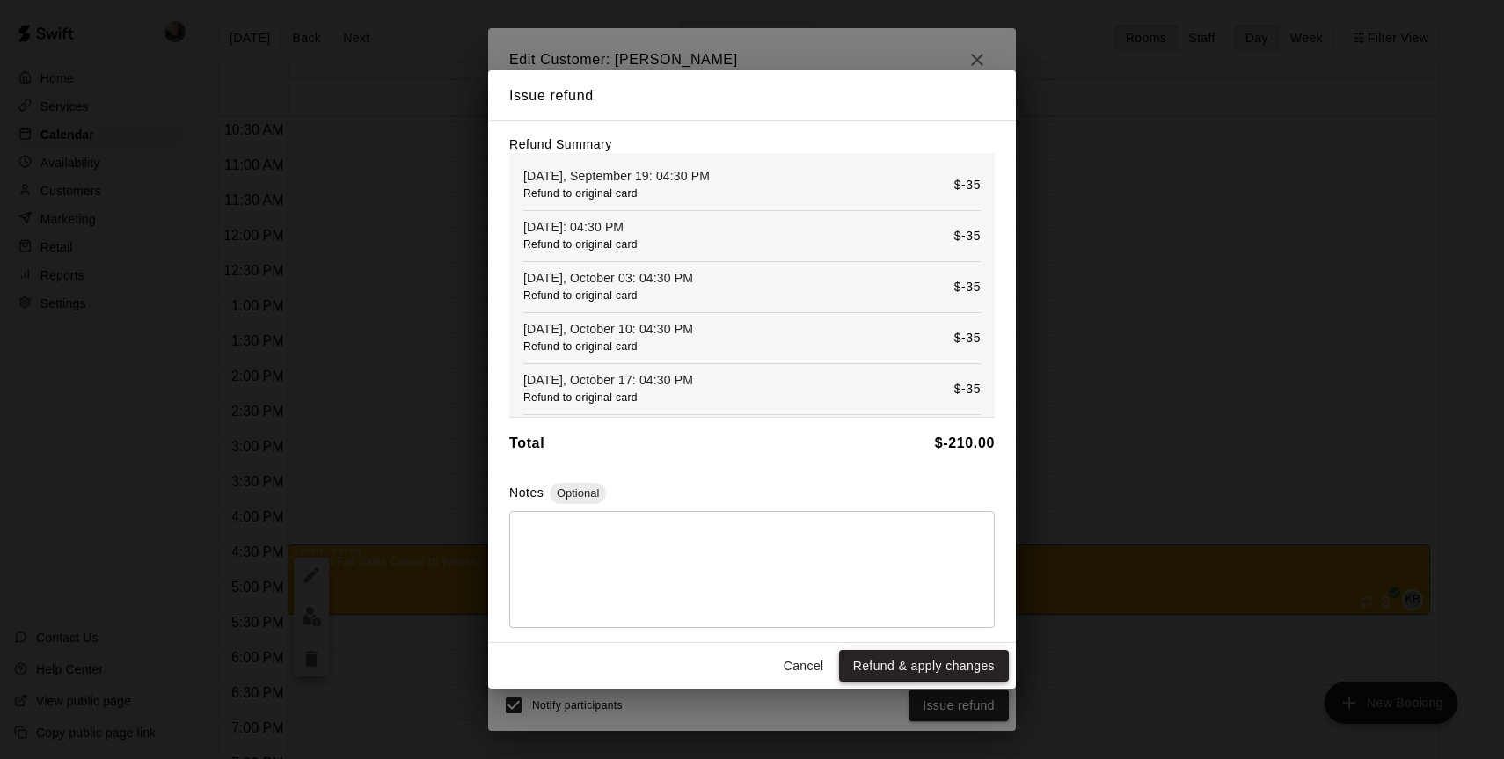
click at [947, 662] on button "Refund & apply changes" at bounding box center [924, 666] width 170 height 33
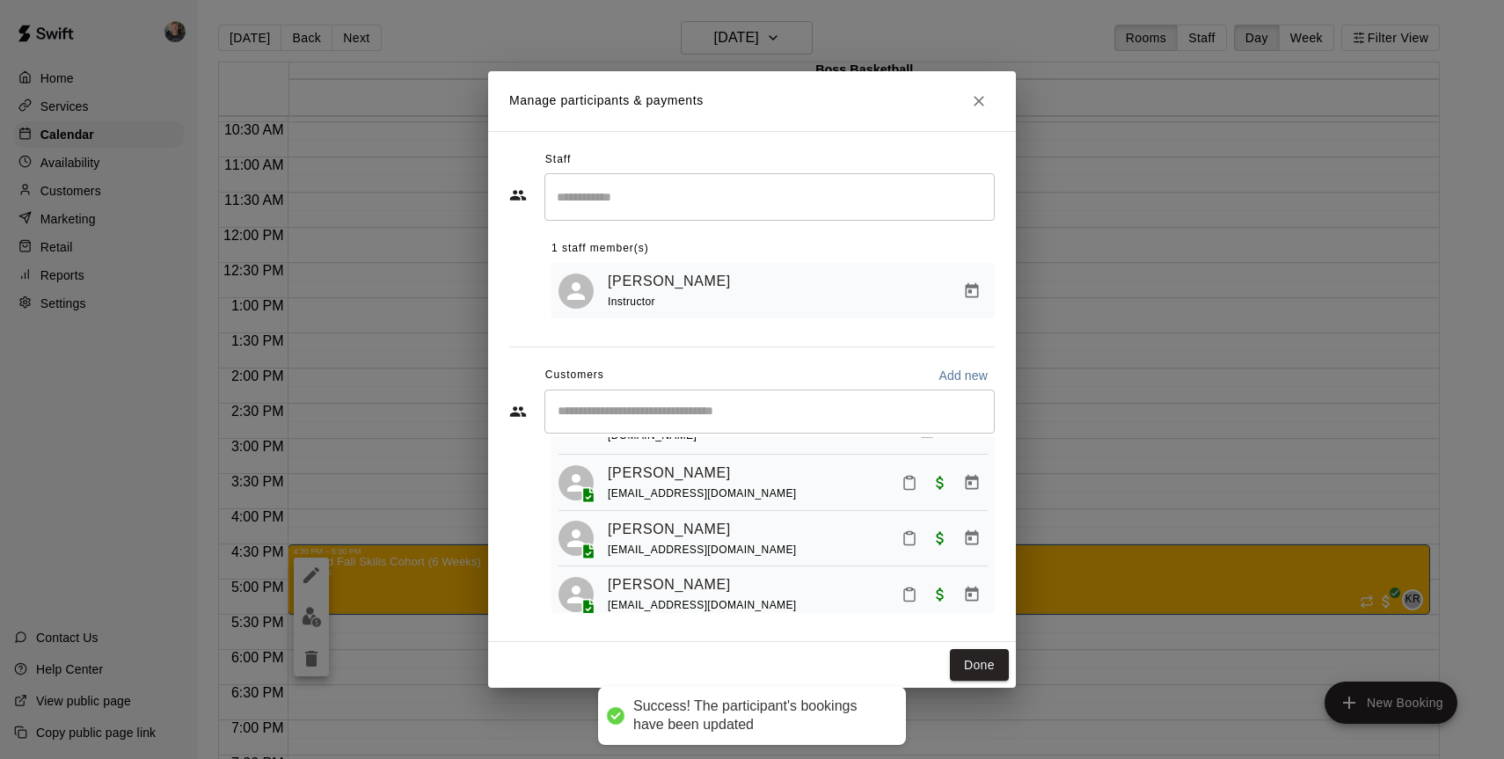
scroll to position [157, 0]
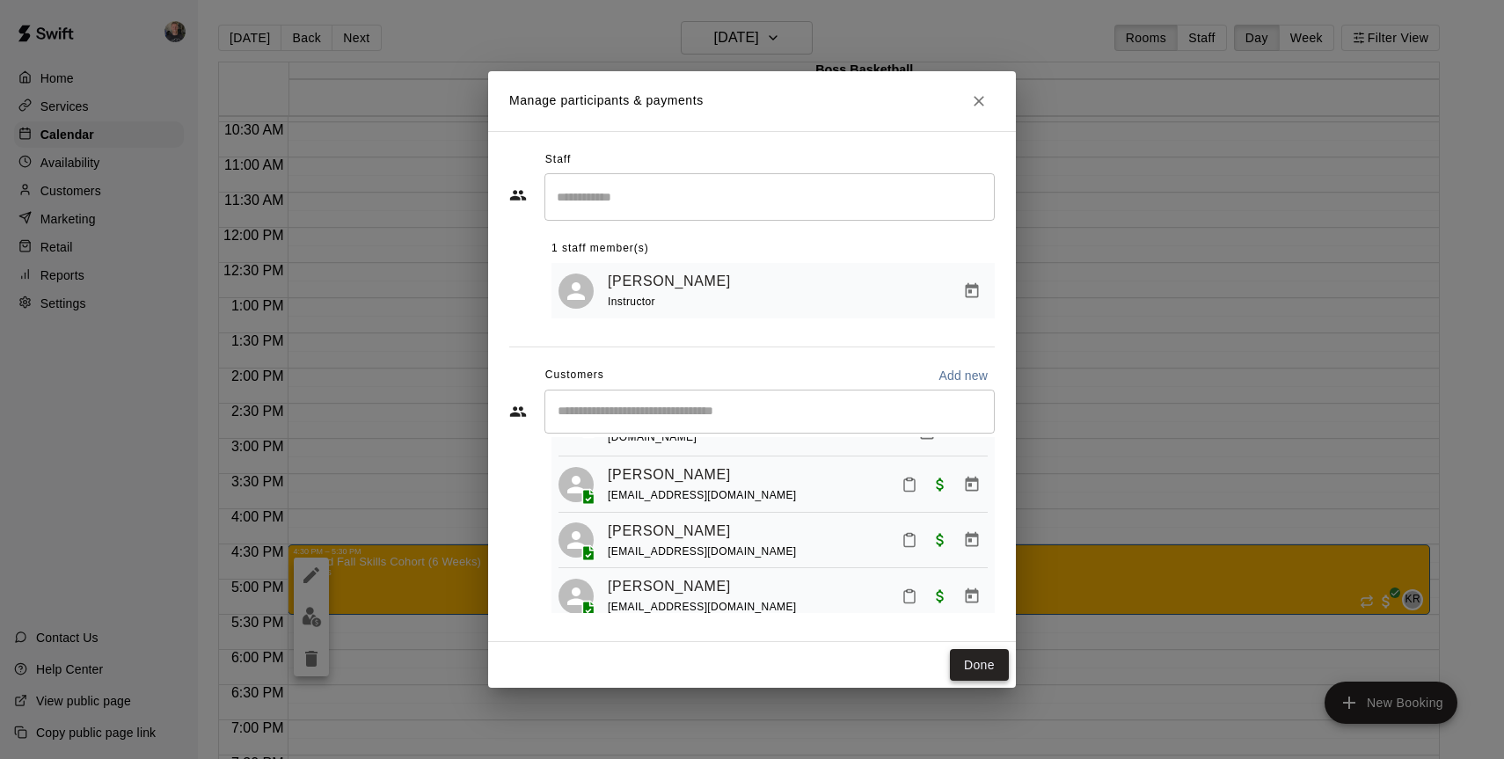
click at [979, 670] on button "Done" at bounding box center [979, 665] width 59 height 33
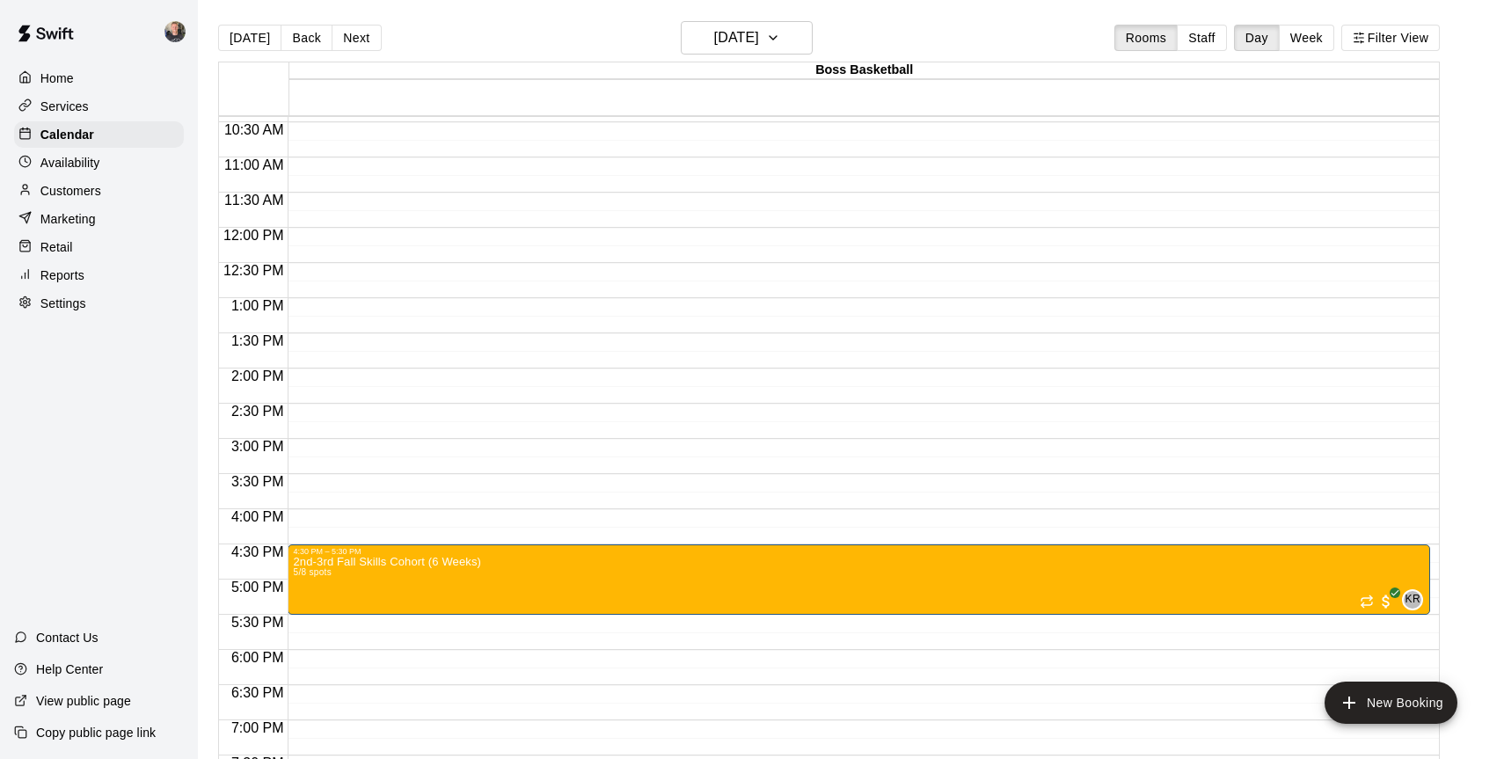
click at [61, 106] on p "Services" at bounding box center [64, 107] width 48 height 18
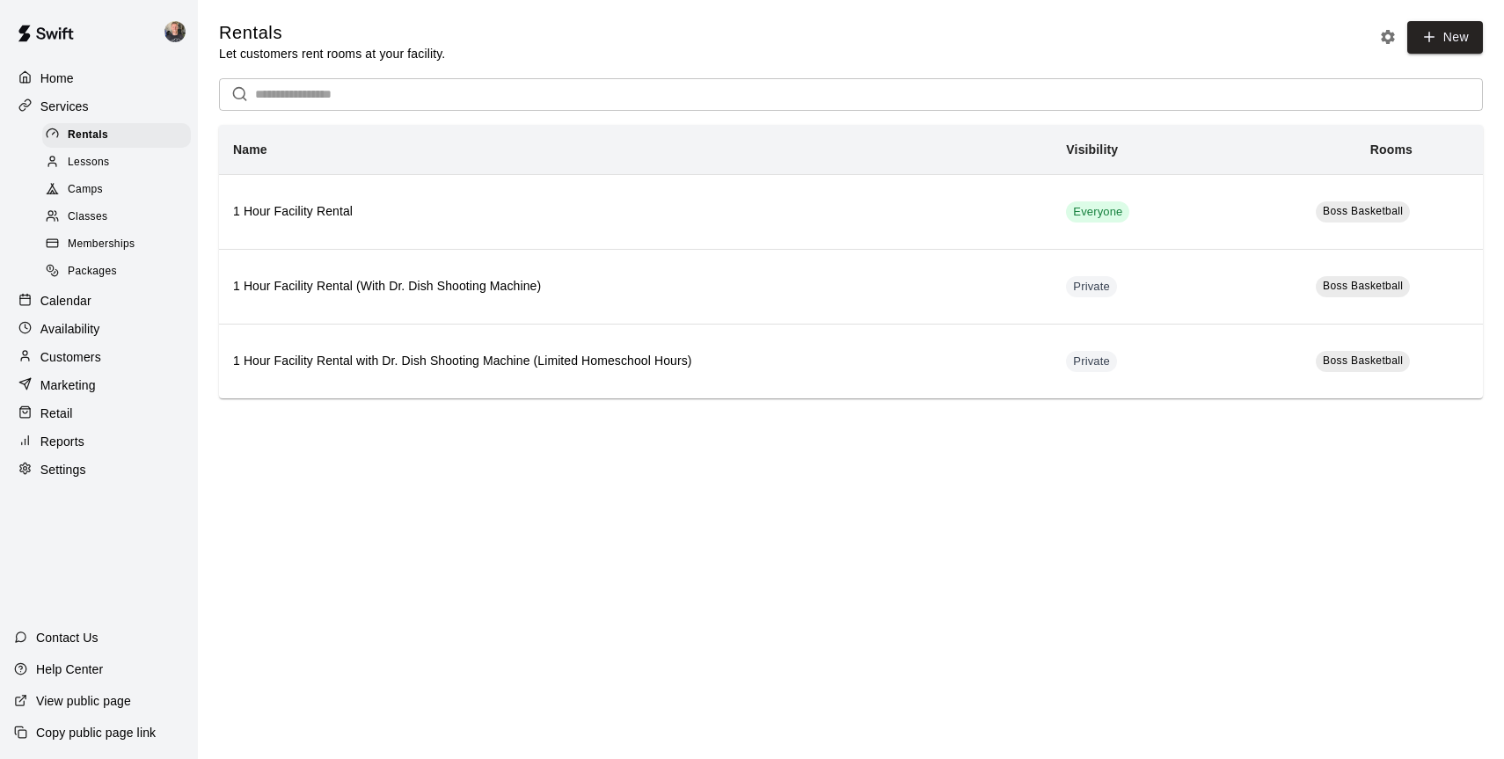
click at [91, 194] on span "Camps" at bounding box center [85, 190] width 35 height 18
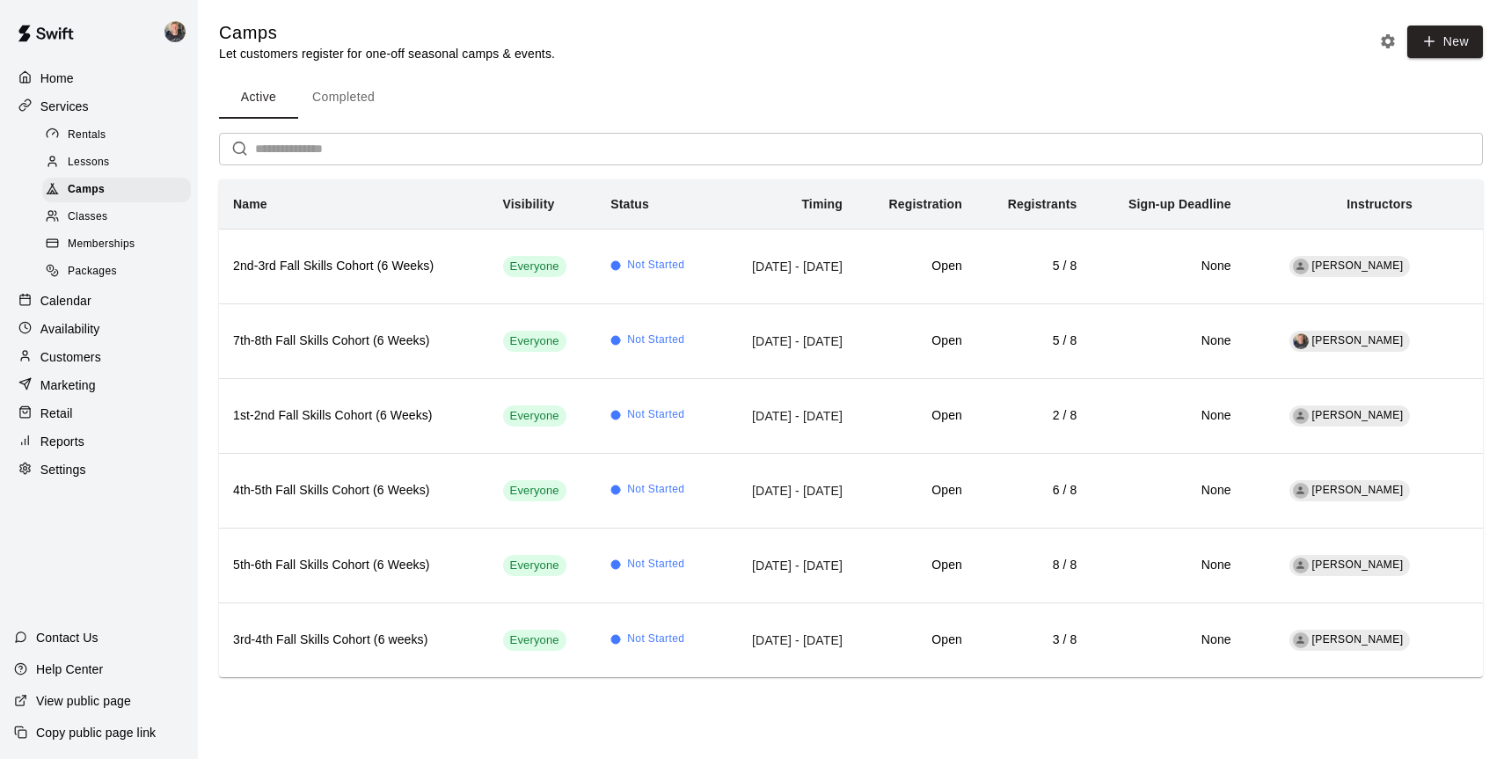
click at [70, 744] on div "Copy public page link" at bounding box center [99, 733] width 198 height 32
